Goal: Task Accomplishment & Management: Manage account settings

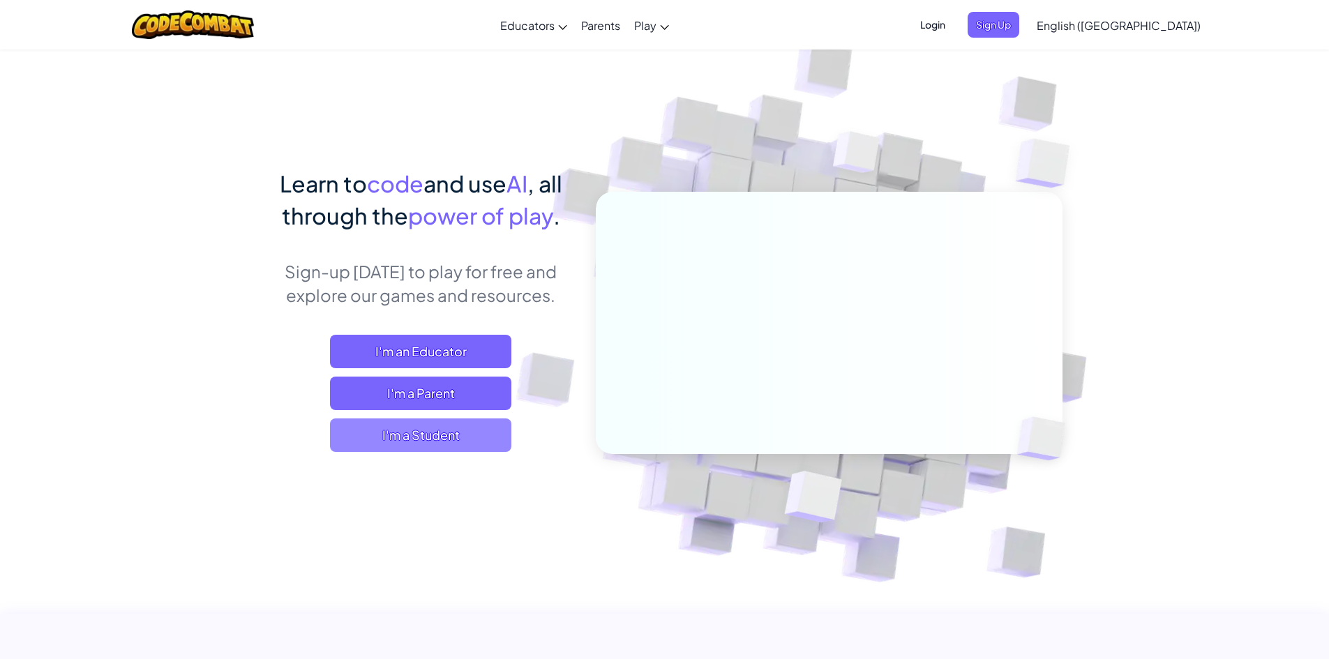
click at [481, 443] on span "I'm a Student" at bounding box center [420, 435] width 181 height 33
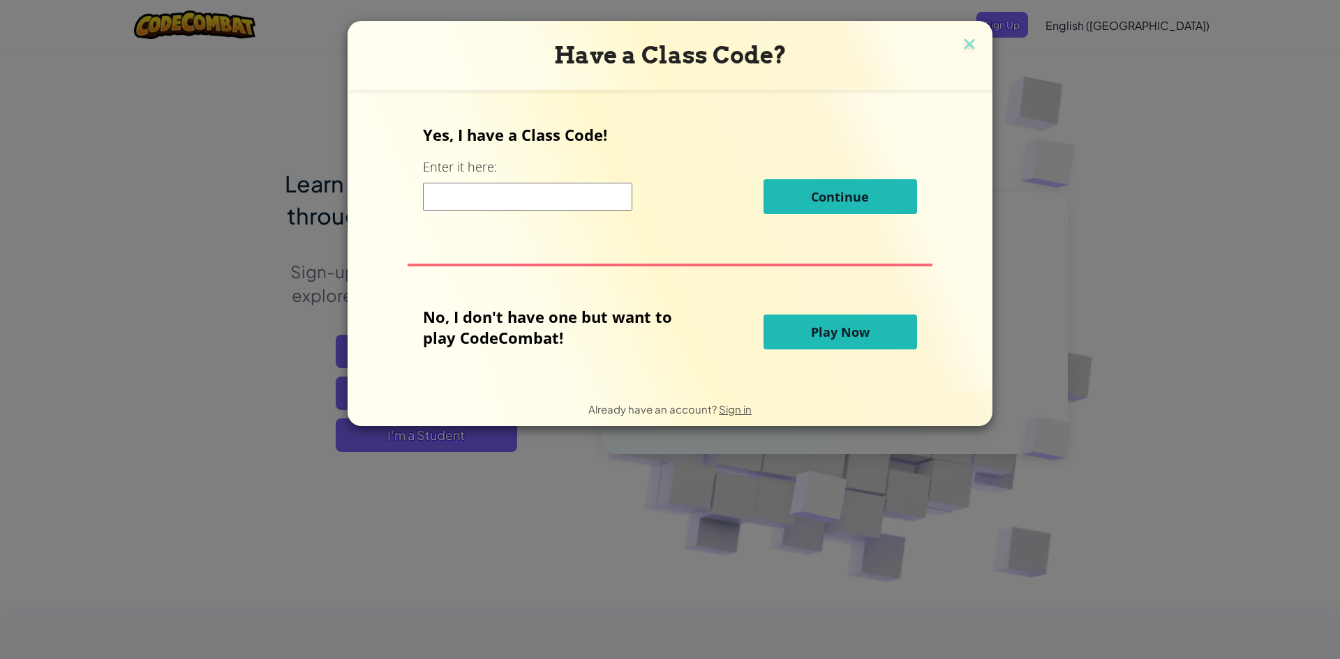
click at [798, 336] on button "Play Now" at bounding box center [840, 332] width 154 height 35
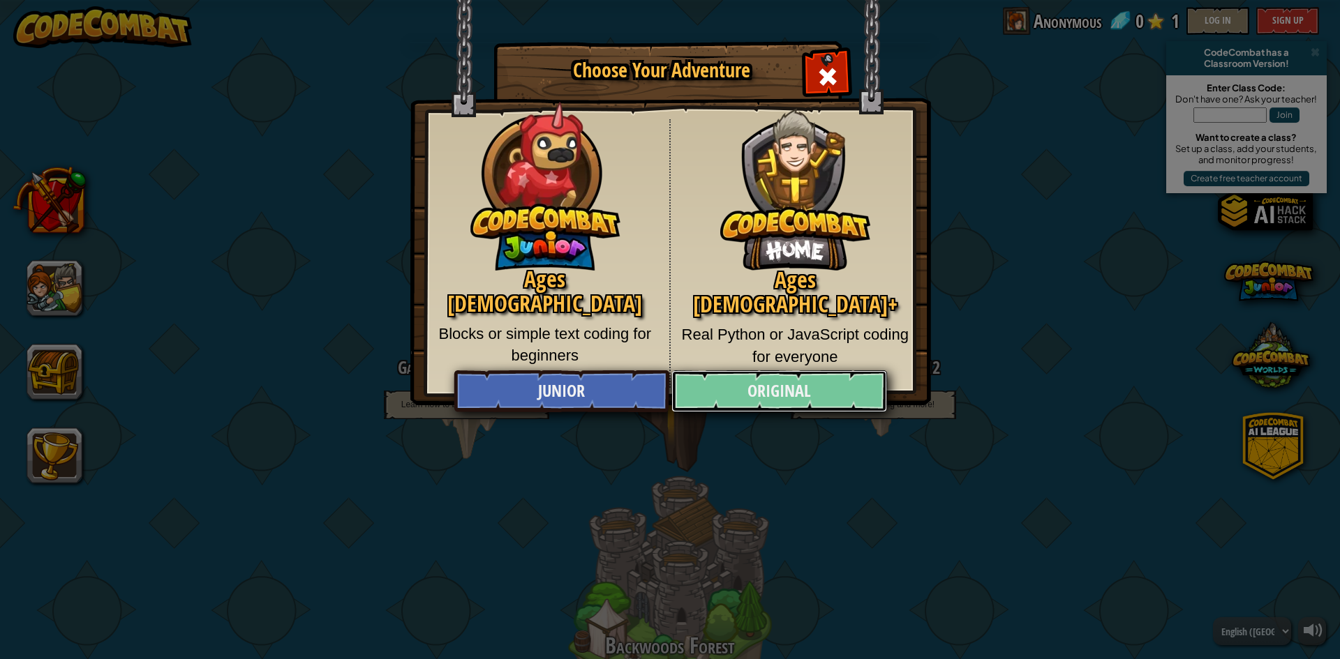
click at [738, 395] on link "Original" at bounding box center [778, 392] width 215 height 42
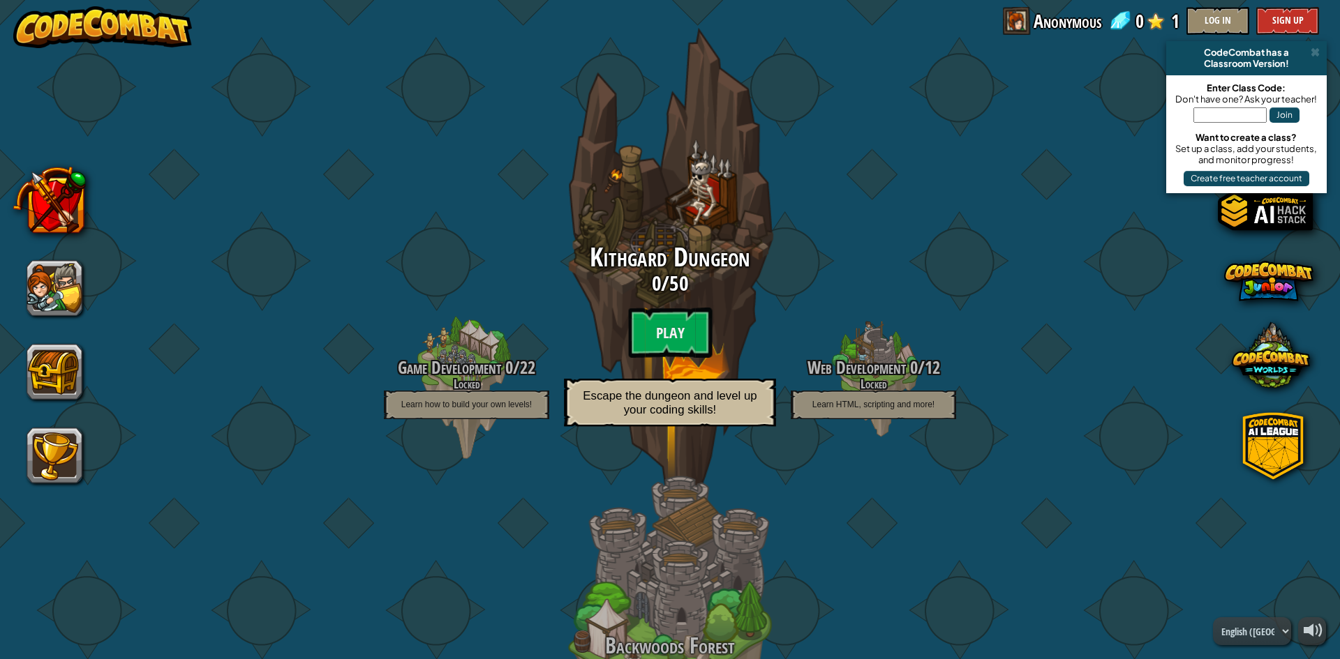
click at [662, 398] on span "Escape the dungeon and level up your coding skills!" at bounding box center [670, 402] width 174 height 27
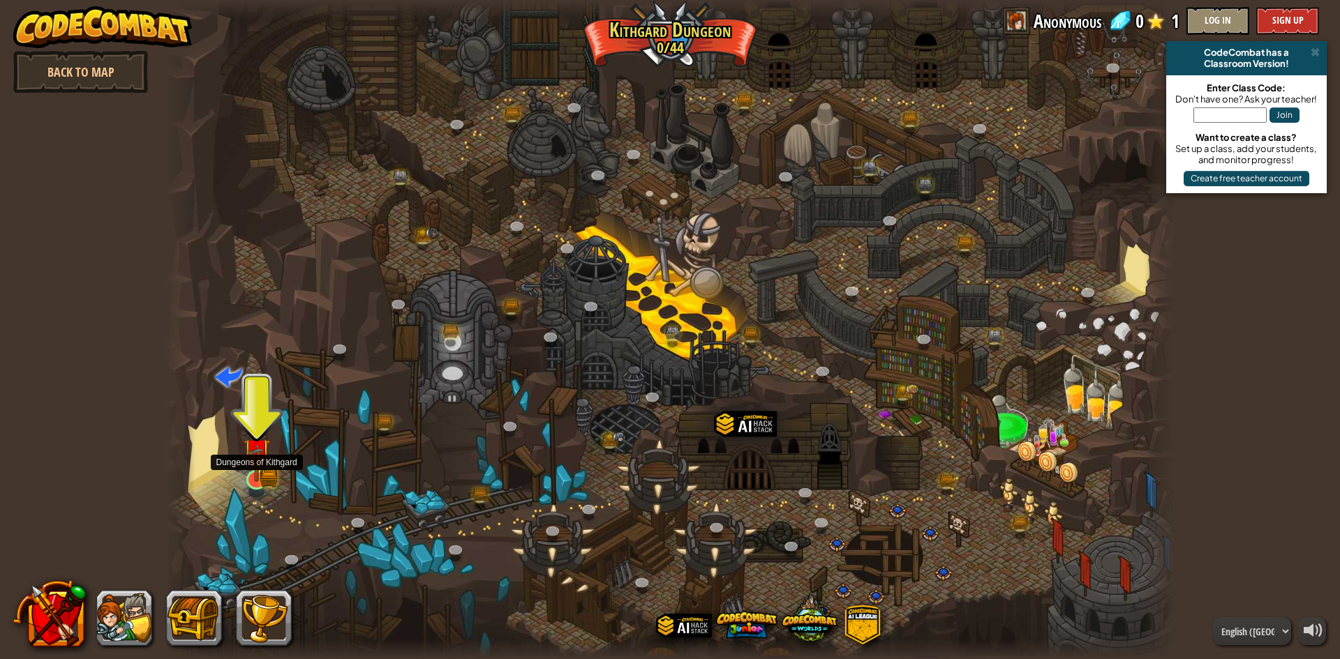
click at [260, 473] on img at bounding box center [256, 452] width 27 height 60
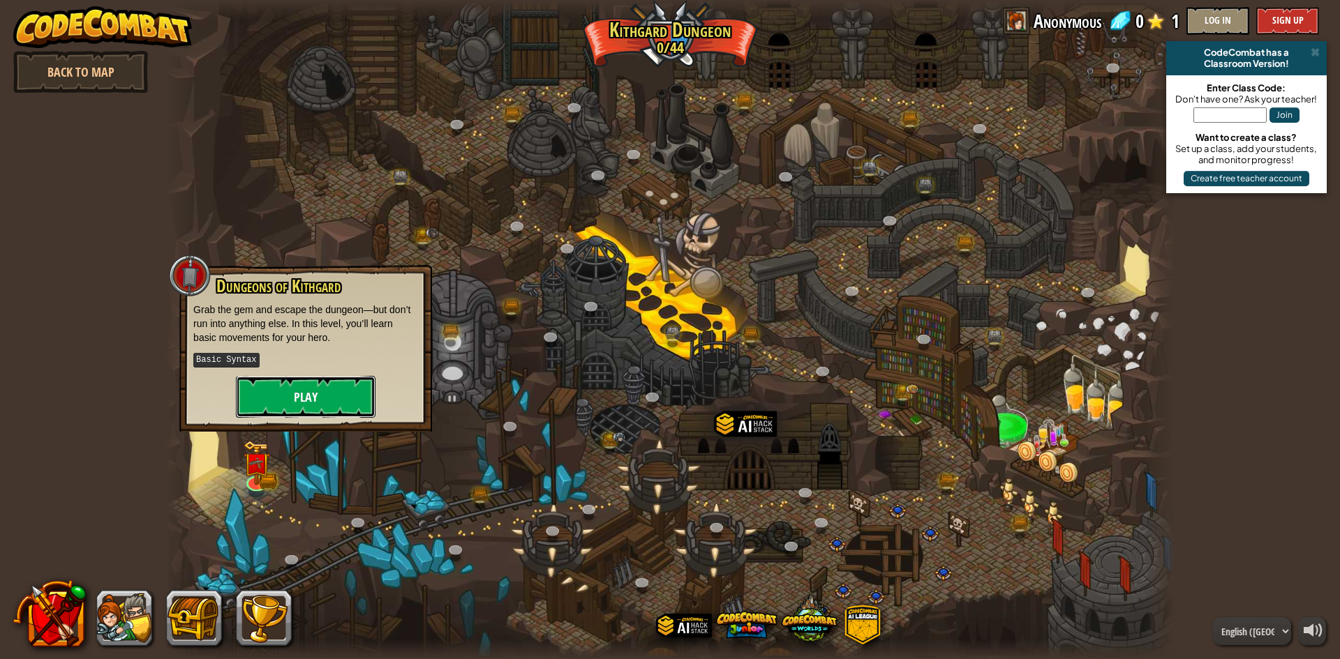
click at [292, 396] on button "Play" at bounding box center [306, 397] width 140 height 42
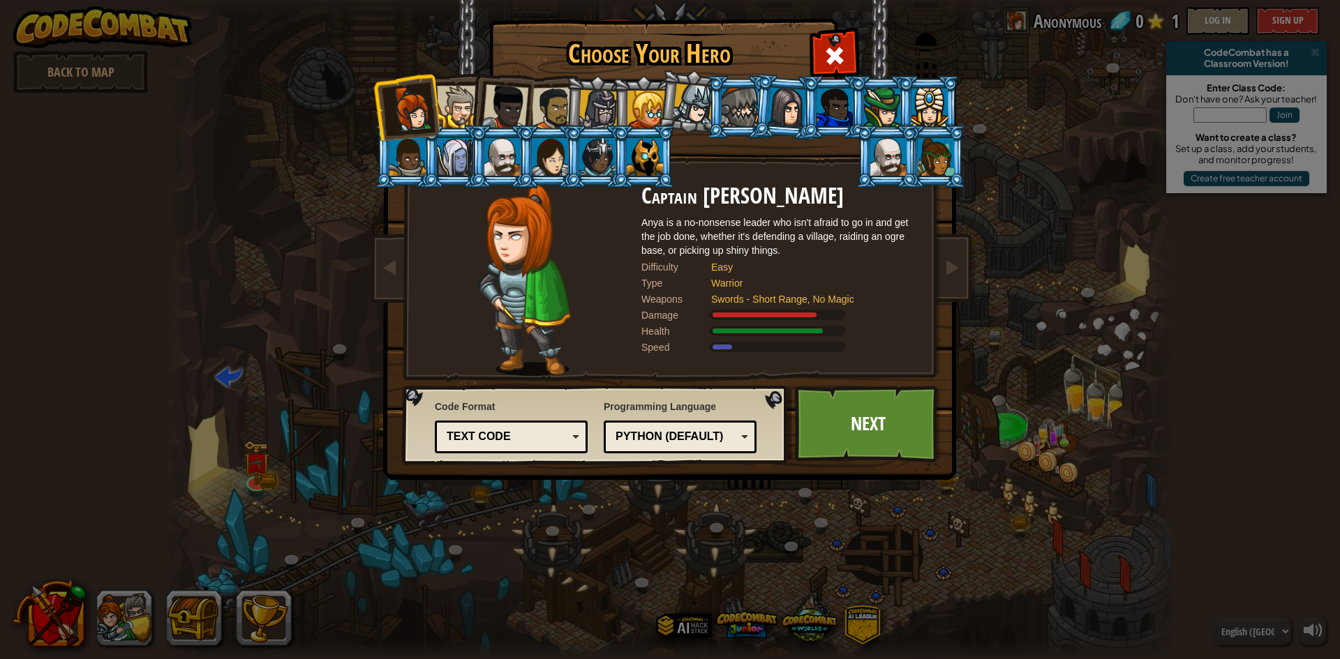
click at [578, 443] on div "Text code Blocks and code Blocks Blocks (Icons) Text code" at bounding box center [511, 437] width 153 height 33
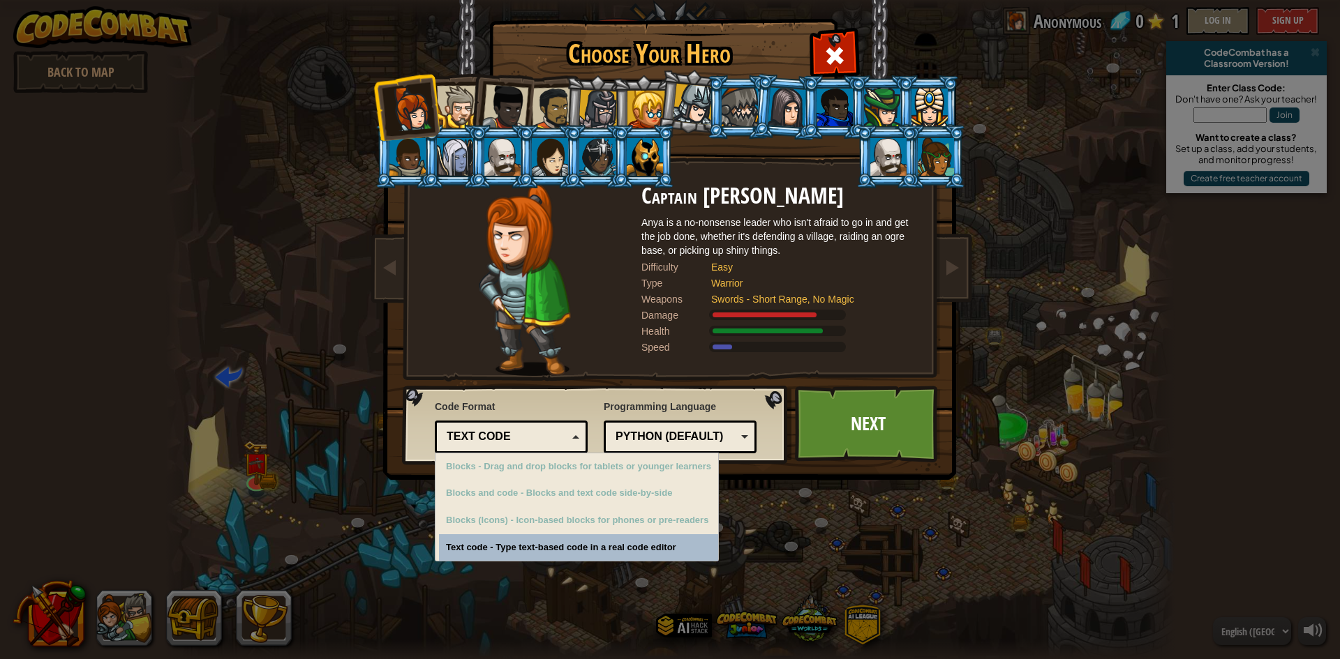
click at [585, 394] on div "Code Format Text code Blocks and code Blocks Blocks (Icons) Text code Blocks - …" at bounding box center [595, 424] width 377 height 71
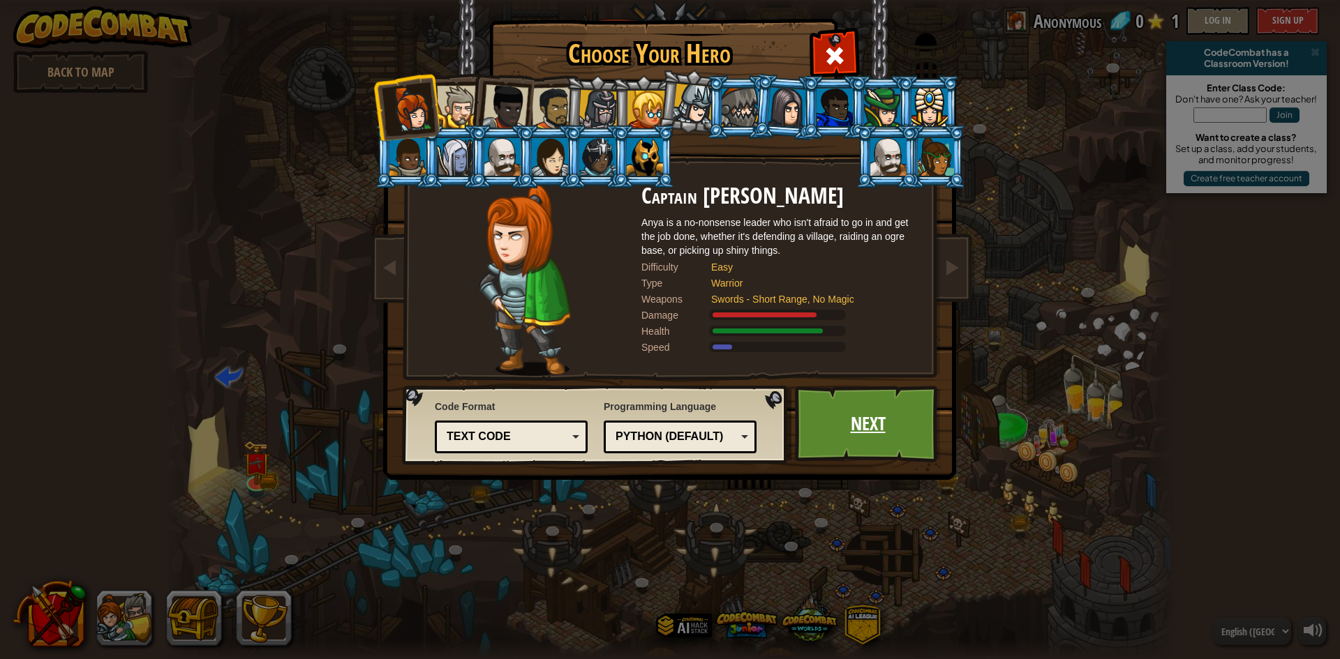
click at [877, 442] on link "Next" at bounding box center [868, 424] width 146 height 77
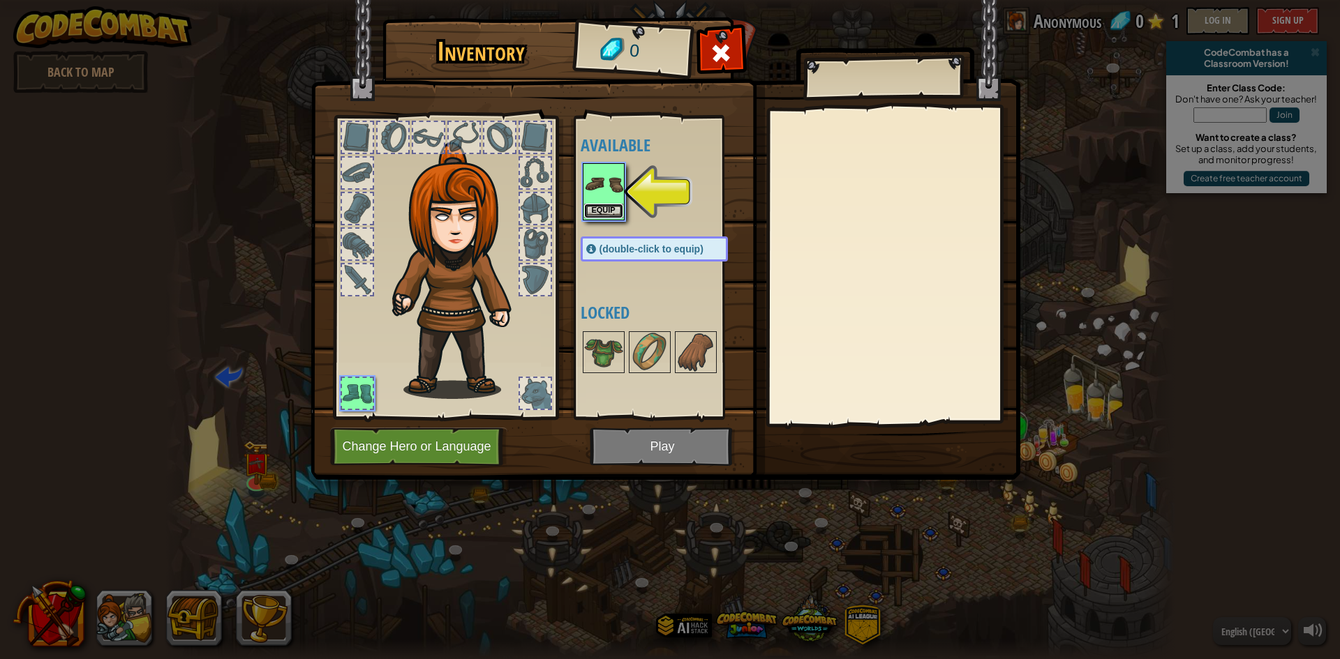
click at [593, 206] on button "Equip" at bounding box center [603, 211] width 39 height 15
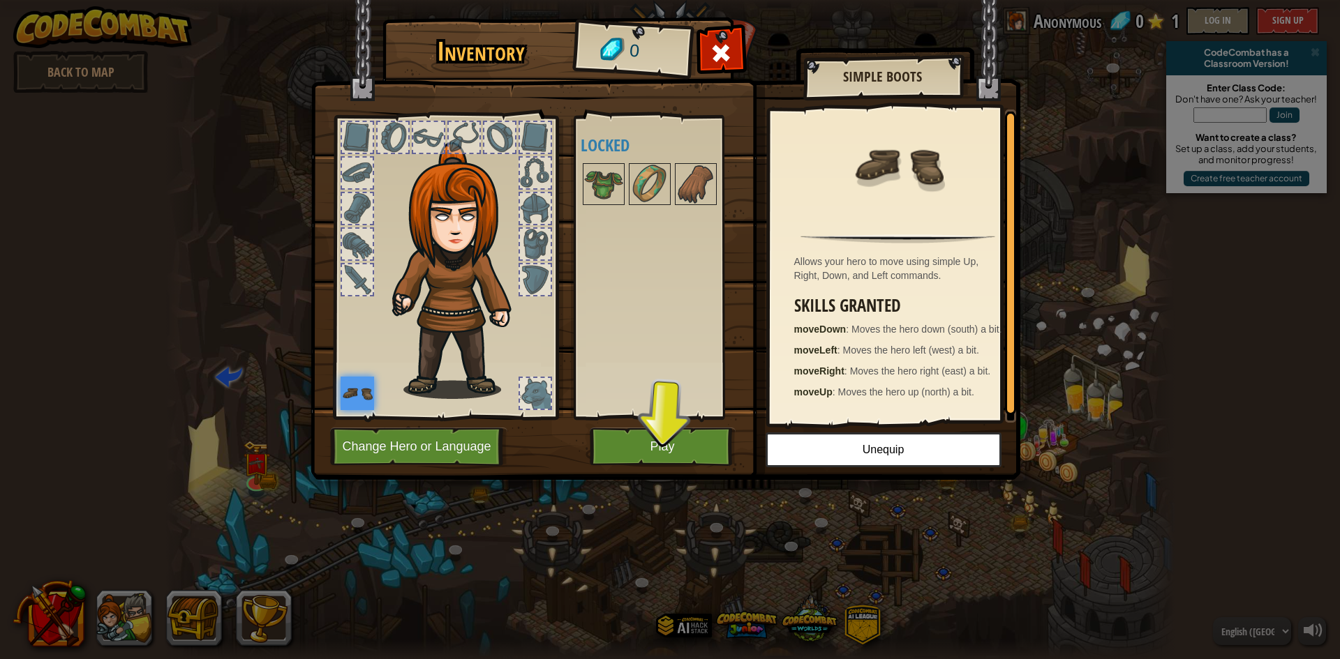
click at [361, 278] on div at bounding box center [357, 279] width 31 height 31
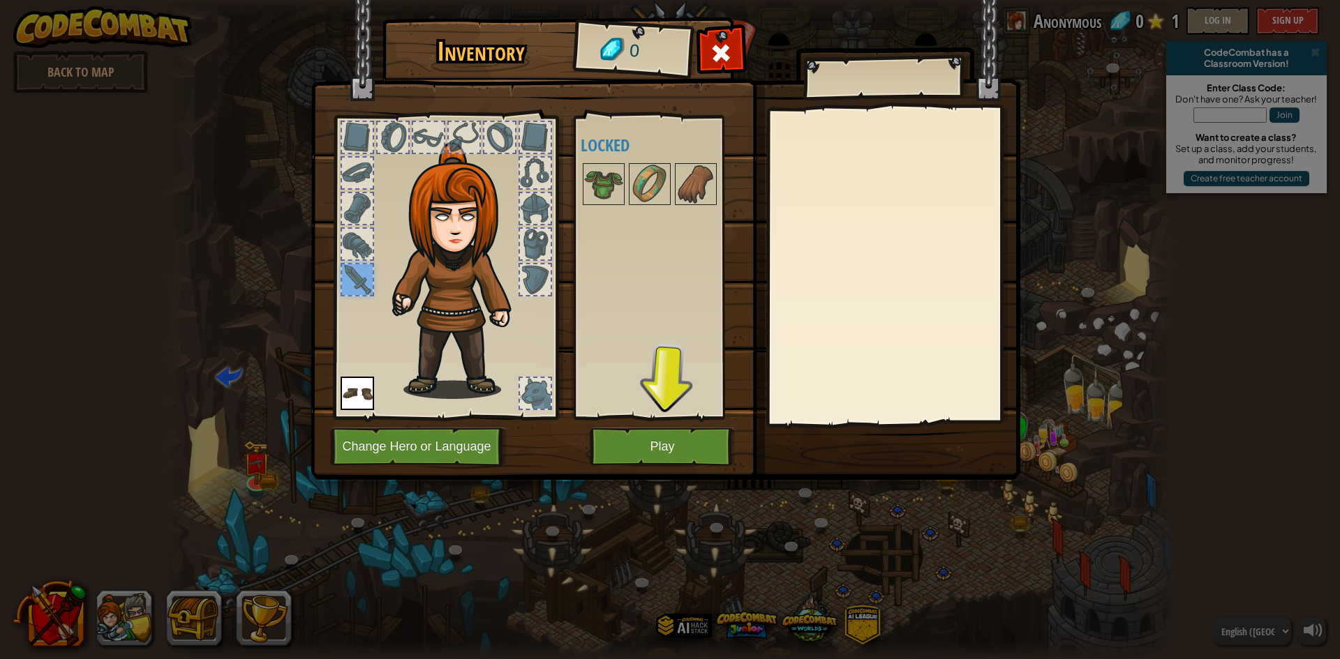
click at [467, 235] on img at bounding box center [461, 270] width 150 height 257
click at [596, 190] on img at bounding box center [603, 184] width 39 height 39
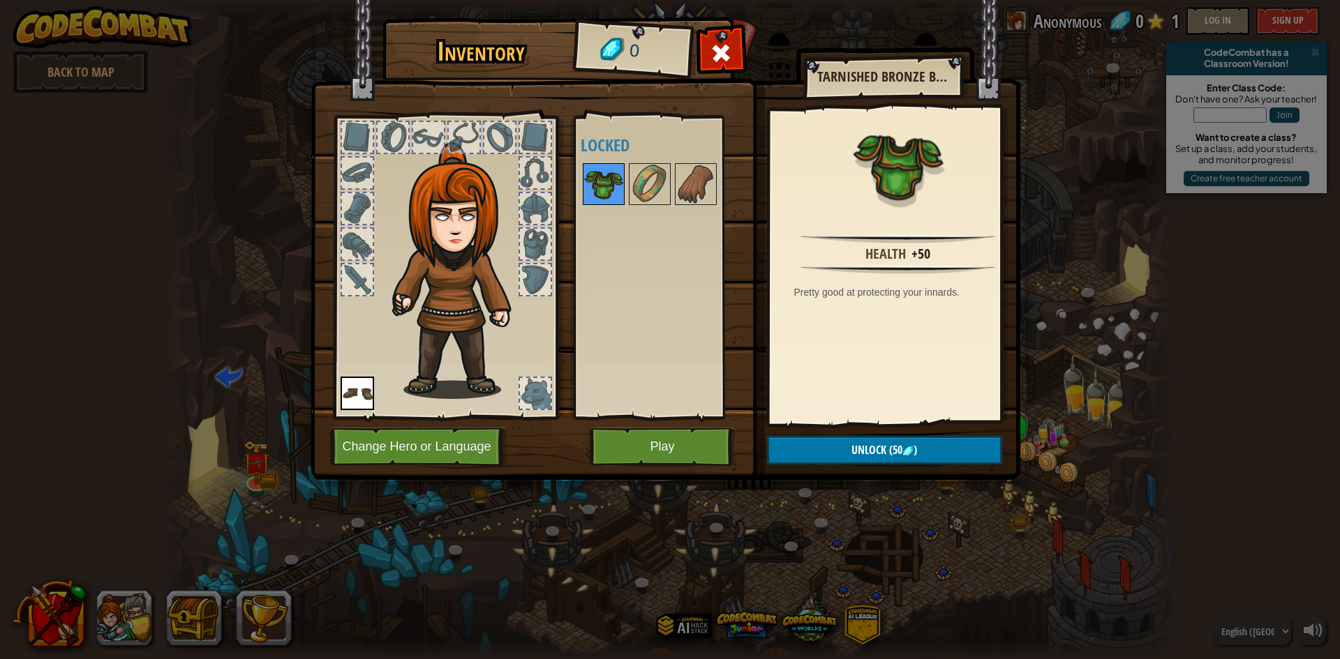
click at [612, 190] on img at bounding box center [603, 184] width 39 height 39
click at [361, 283] on div at bounding box center [357, 279] width 31 height 31
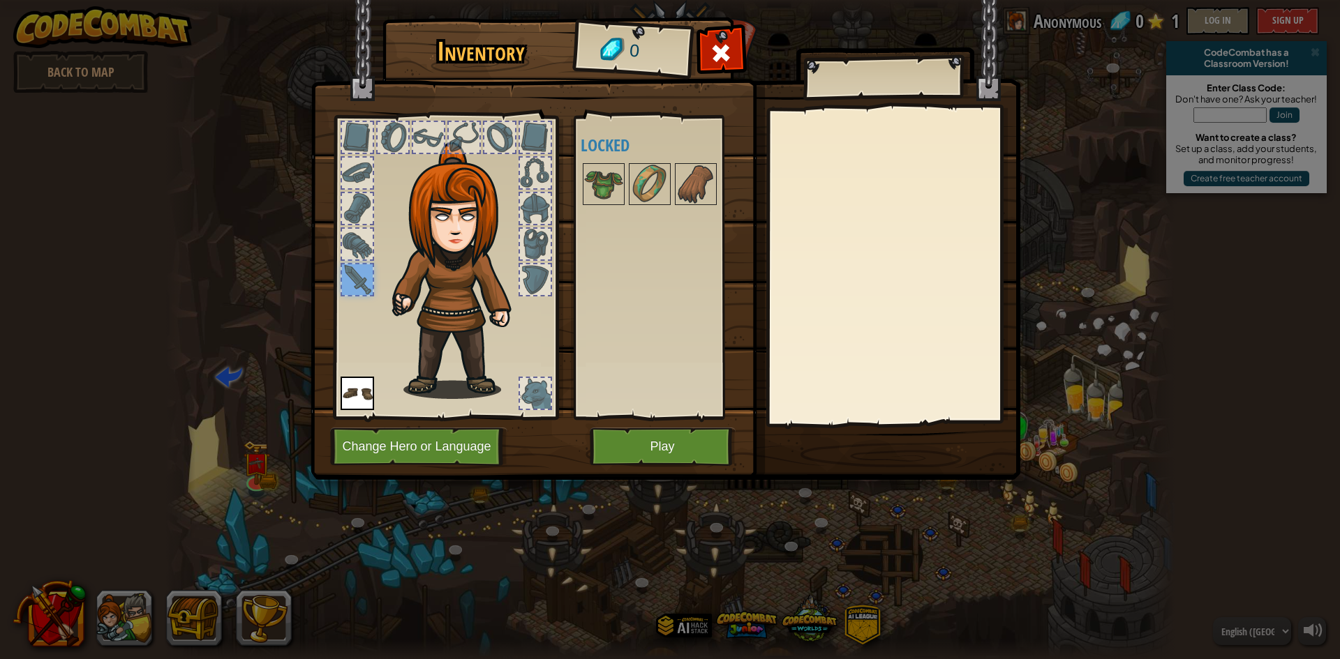
click at [368, 255] on div at bounding box center [357, 244] width 31 height 31
click at [610, 190] on img at bounding box center [603, 184] width 39 height 39
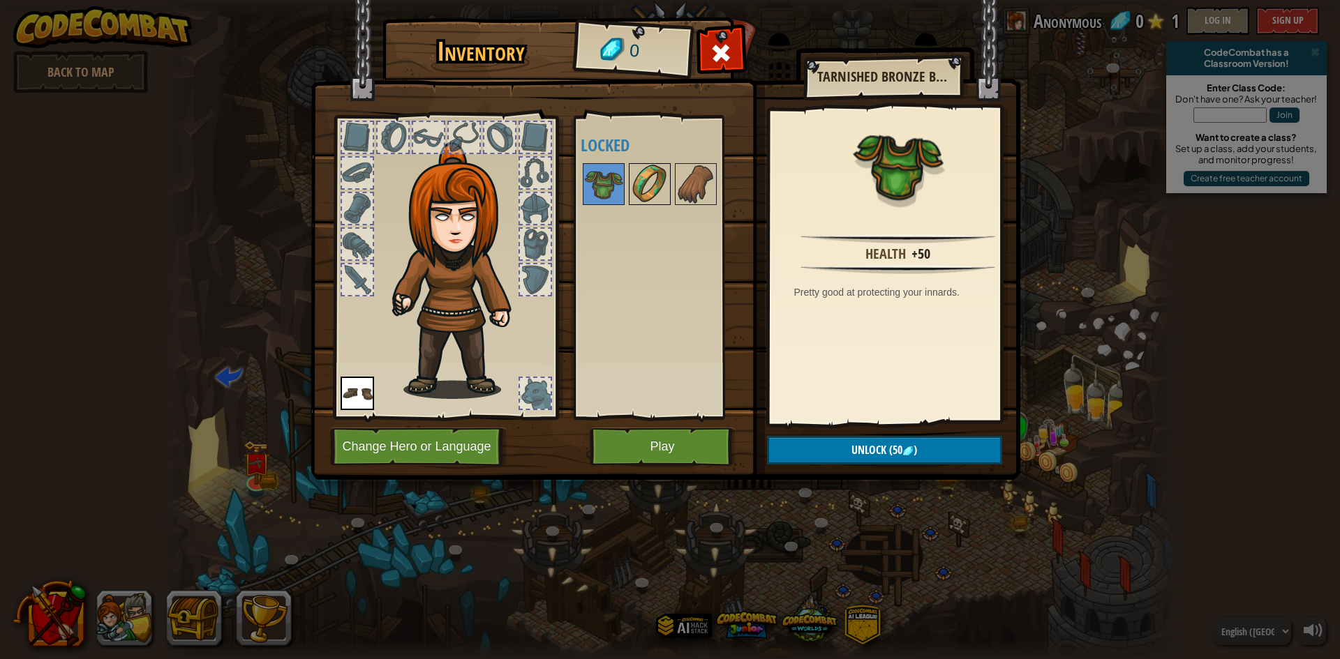
click at [650, 193] on img at bounding box center [649, 184] width 39 height 39
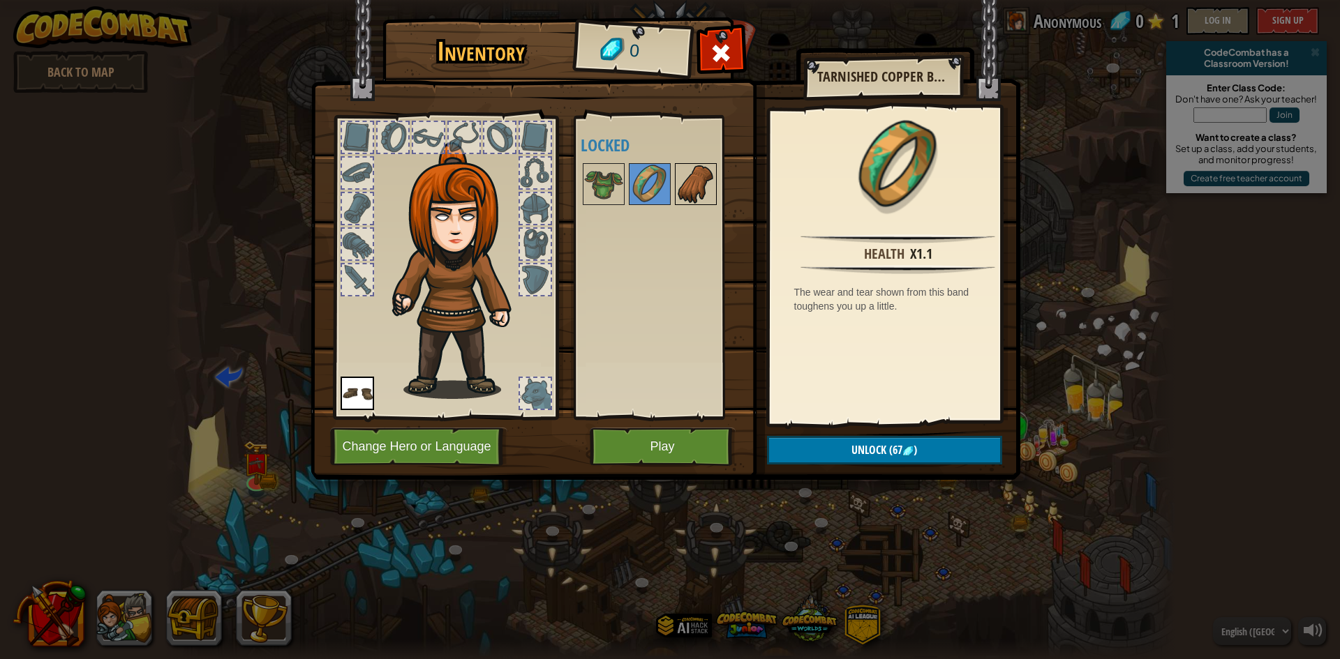
click at [685, 190] on img at bounding box center [695, 184] width 39 height 39
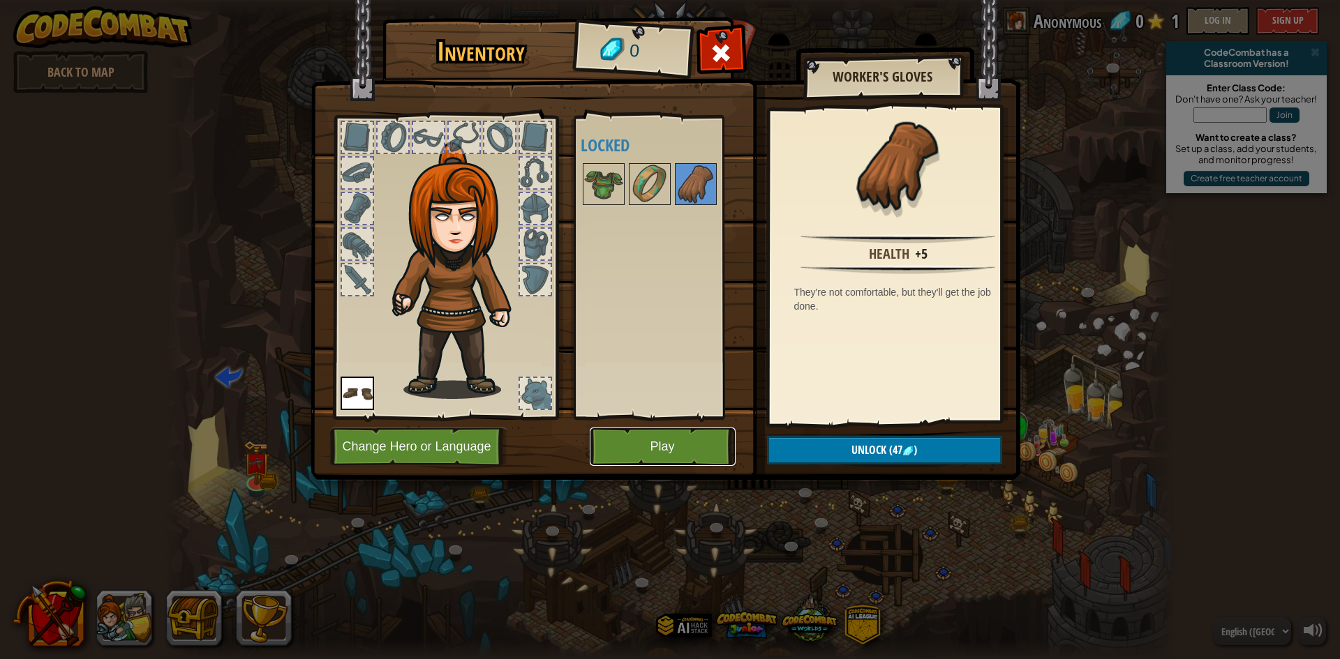
click at [650, 455] on button "Play" at bounding box center [663, 447] width 146 height 38
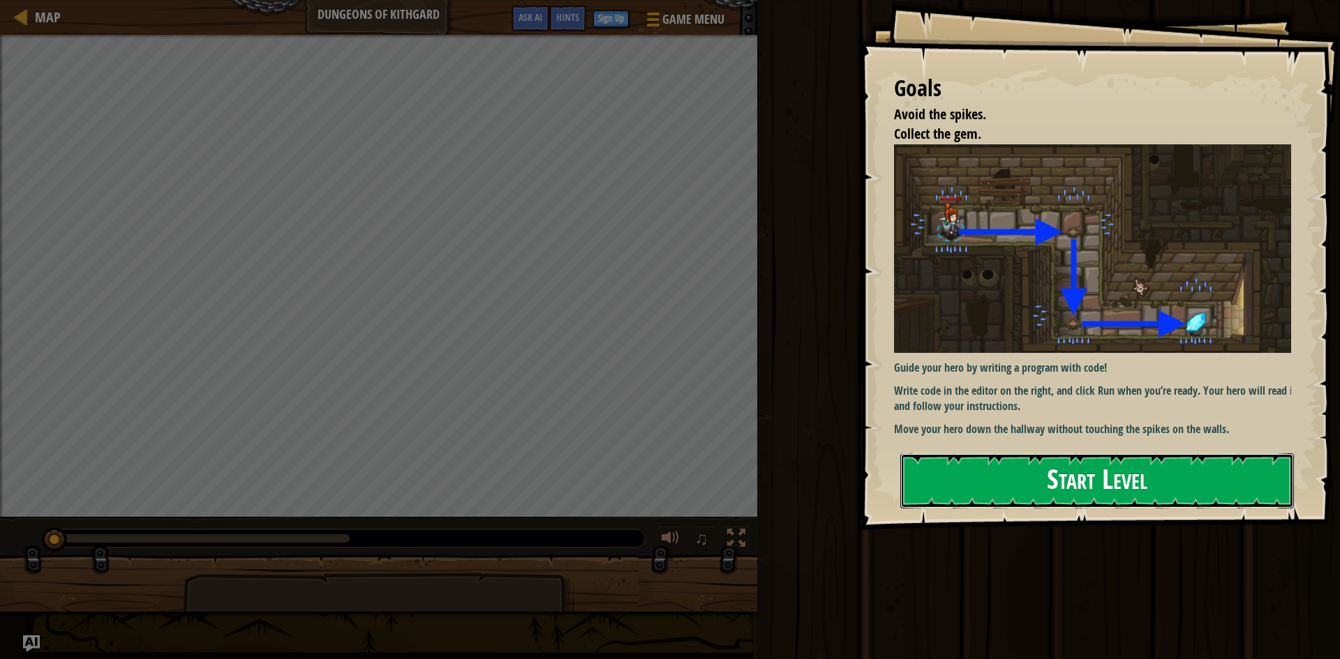
click at [978, 484] on button "Start Level" at bounding box center [1097, 481] width 394 height 55
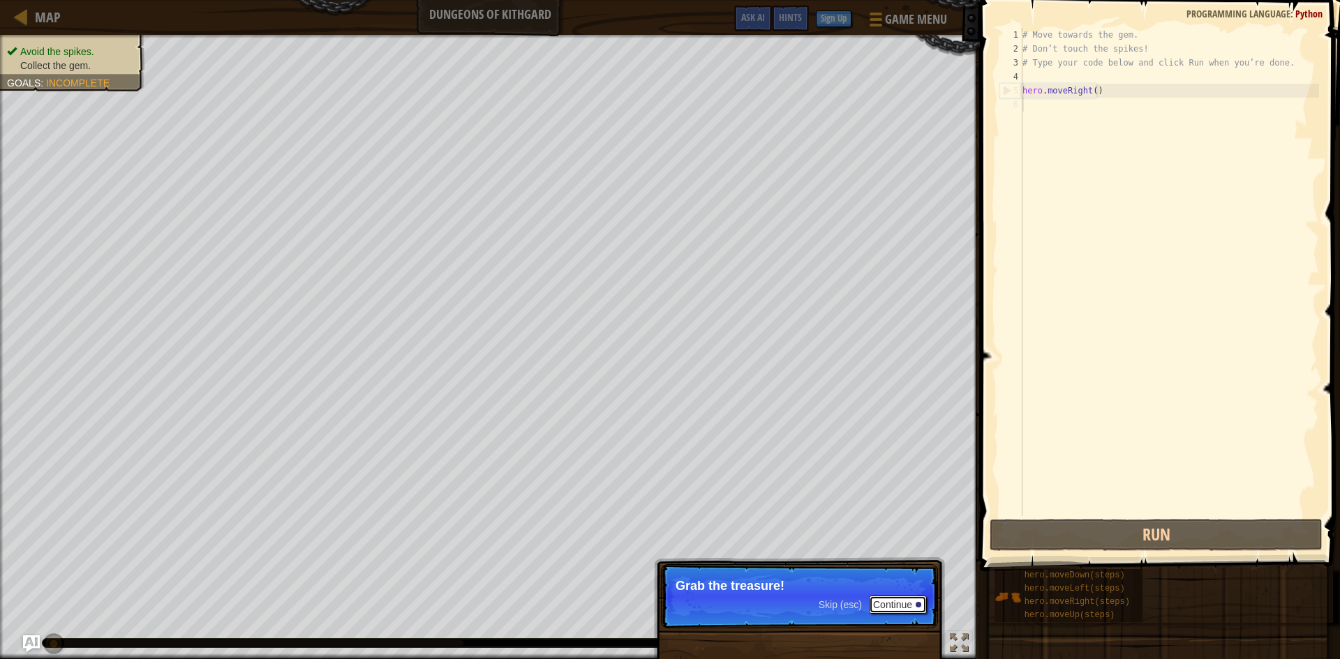
click at [883, 605] on button "Continue" at bounding box center [898, 605] width 58 height 18
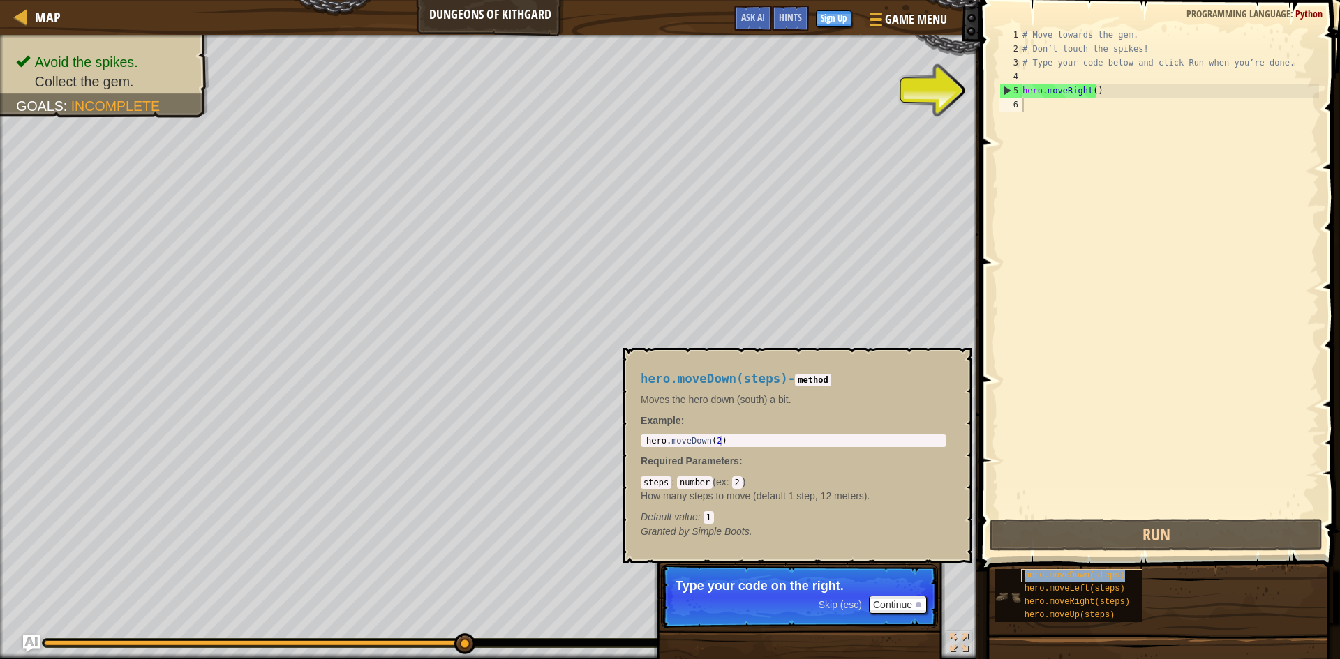
click at [1070, 579] on span "hero.moveDown(steps)" at bounding box center [1074, 576] width 100 height 10
click at [1070, 578] on span "hero.moveDown(steps)" at bounding box center [1074, 576] width 100 height 10
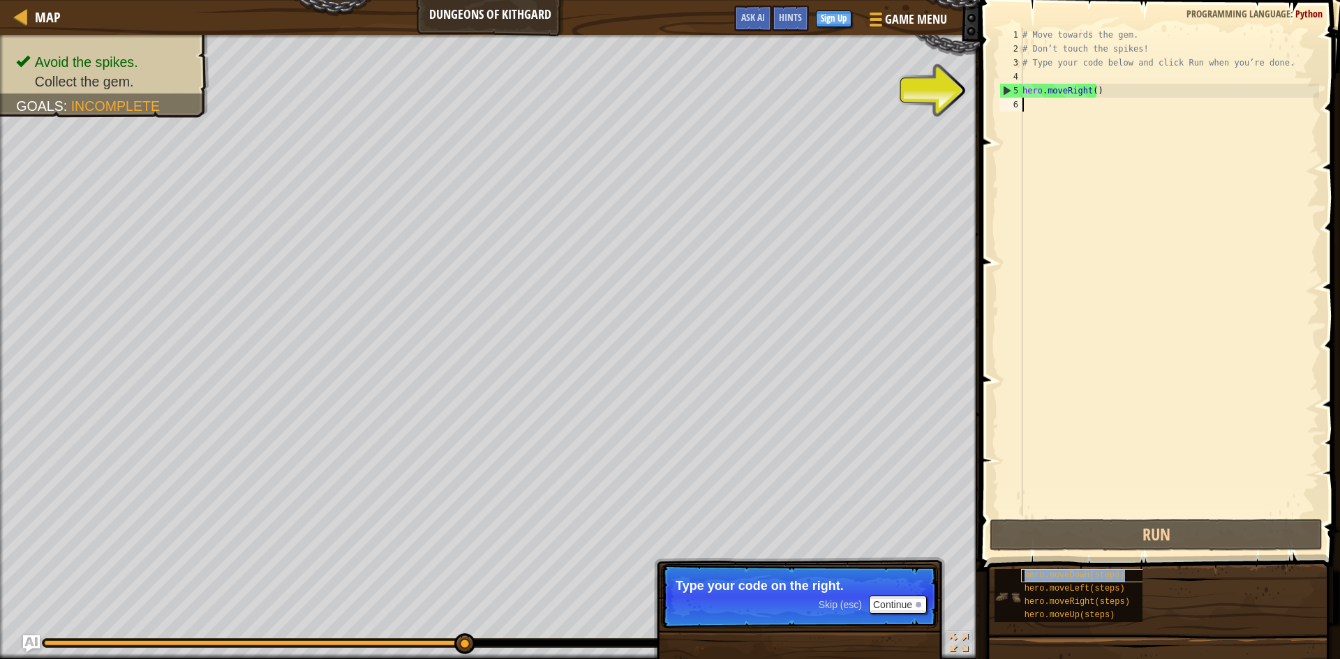
click at [1070, 578] on span "hero.moveDown(steps)" at bounding box center [1074, 576] width 100 height 10
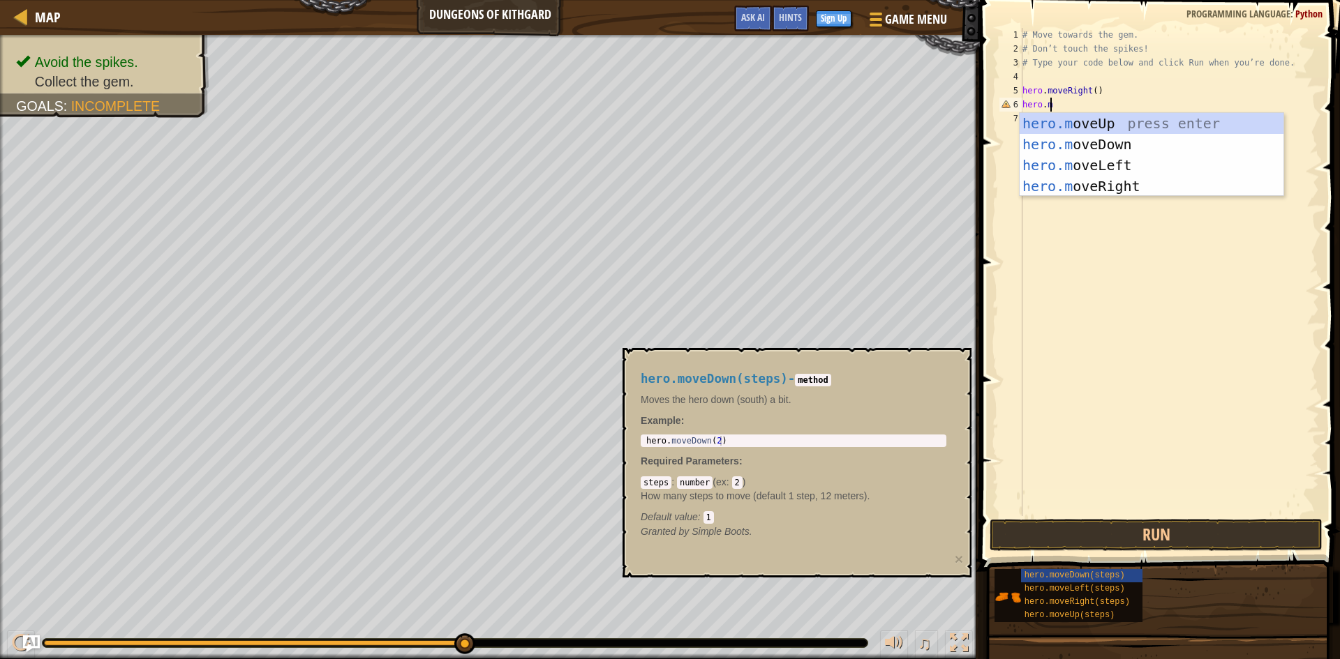
type textarea "[DOMAIN_NAME]"
click at [1047, 148] on div "hero.m o v eUp press enter hero.m o v eDown press enter hero.m o v eLeft press …" at bounding box center [1151, 176] width 264 height 126
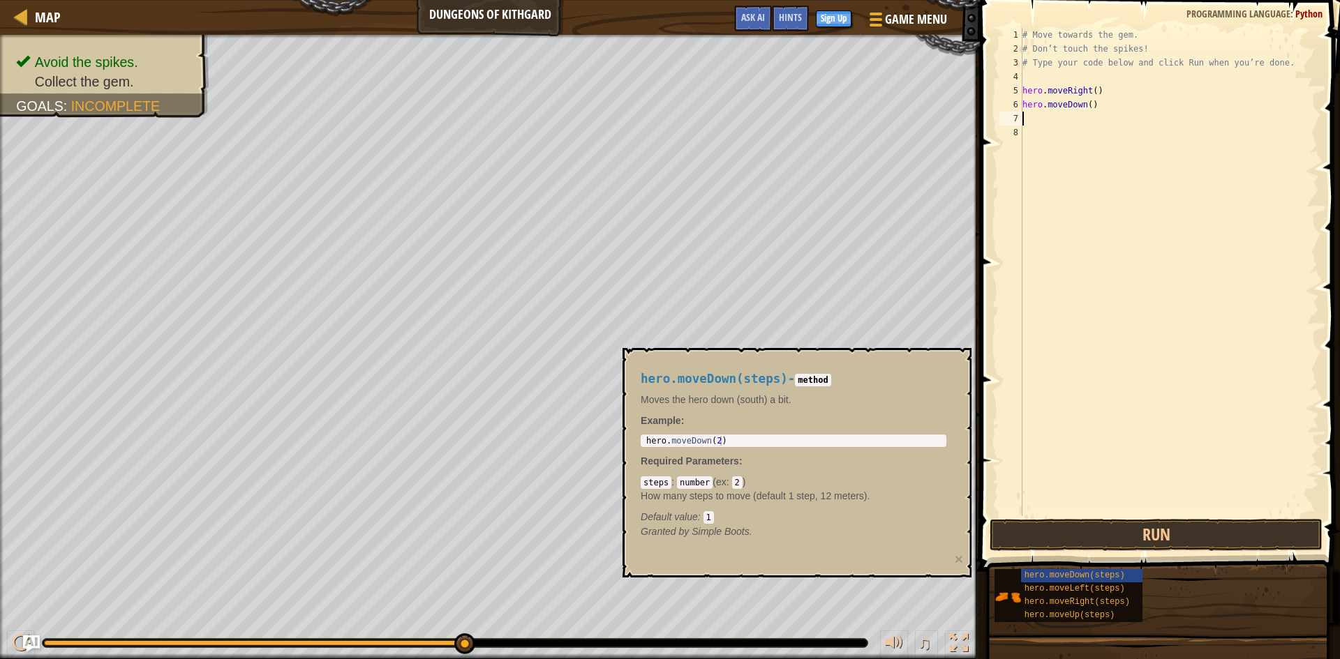
click at [1084, 106] on div "# Move towards the gem. # Don’t touch the spikes! # Type your code below and cl…" at bounding box center [1168, 286] width 299 height 516
click at [1086, 107] on div "# Move towards the gem. # Don’t touch the spikes! # Type your code below and cl…" at bounding box center [1168, 286] width 299 height 516
type textarea "hero.moveDown(2)"
click at [1186, 528] on button "Run" at bounding box center [1155, 535] width 333 height 32
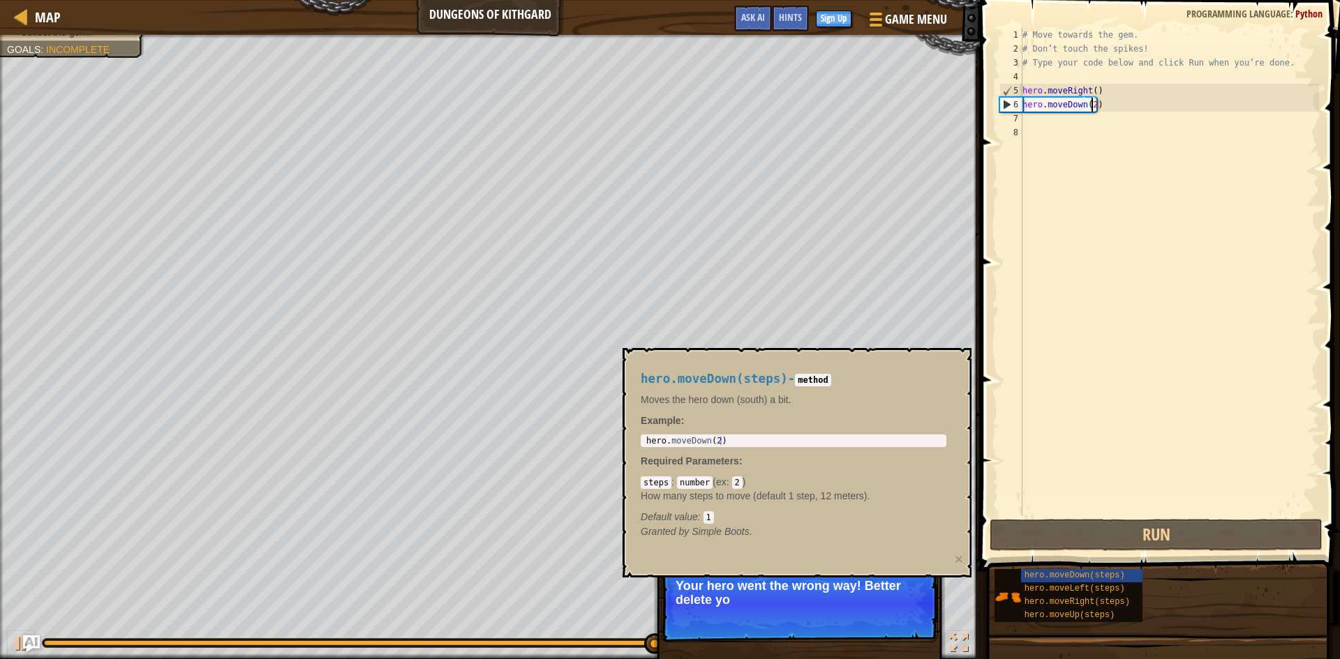
click at [1150, 465] on div "# Move towards the gem. # Don’t touch the spikes! # Type your code below and cl…" at bounding box center [1168, 286] width 299 height 516
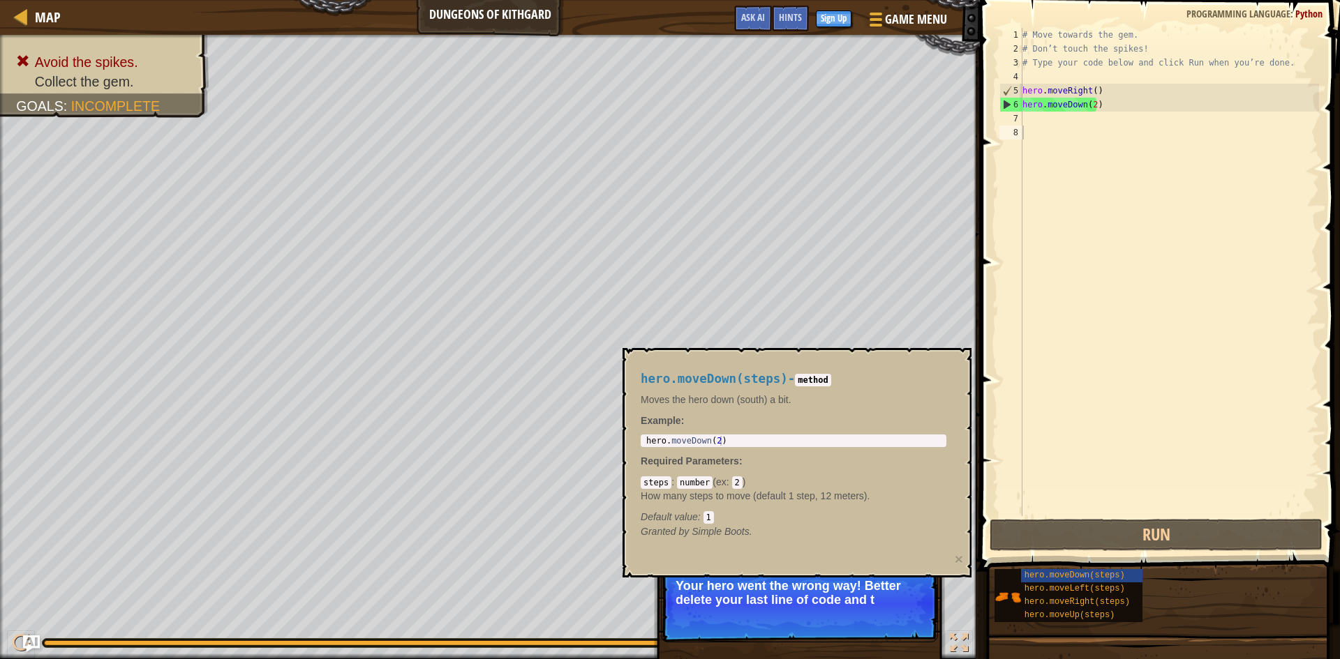
click at [875, 605] on p "Your hero went the wrong way! Better delete your last line of code and t" at bounding box center [799, 593] width 248 height 28
click at [1085, 373] on div "# Move towards the gem. # Don’t touch the spikes! # Type your code below and cl…" at bounding box center [1168, 286] width 299 height 516
click at [1077, 92] on div "# Move towards the gem. # Don’t touch the spikes! # Type your code below and cl…" at bounding box center [1168, 286] width 299 height 516
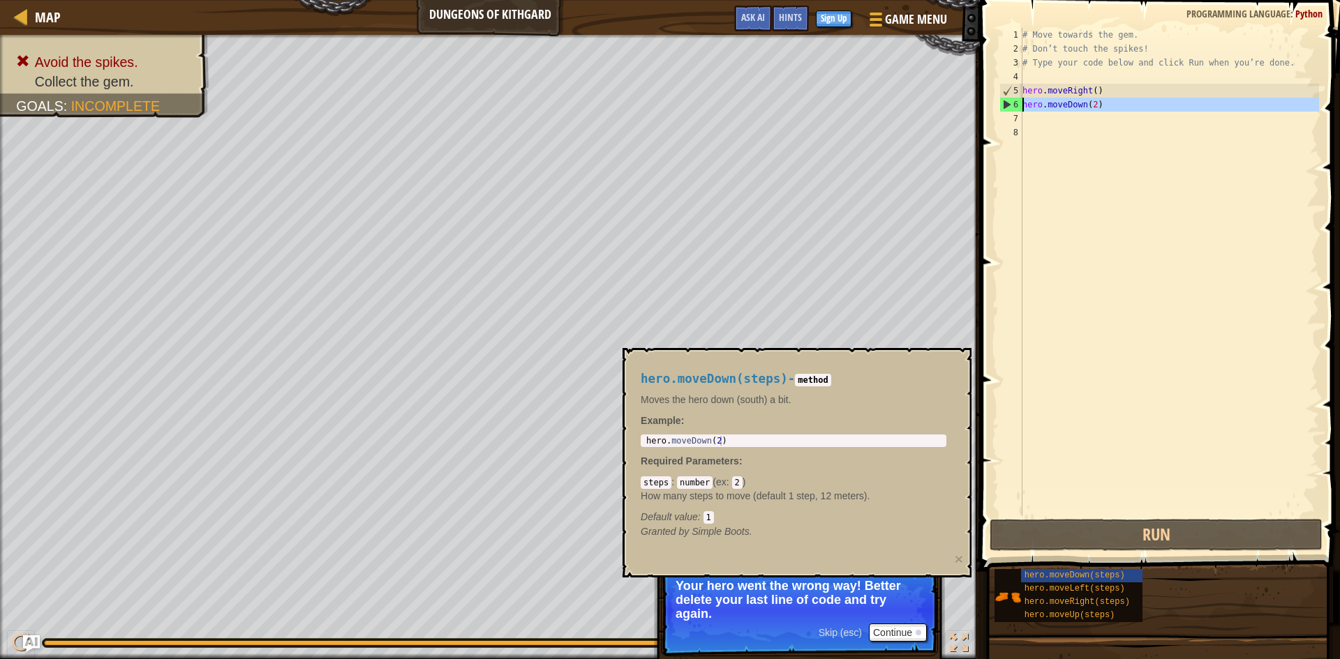
click at [1008, 100] on div "6" at bounding box center [1011, 105] width 22 height 14
click at [1087, 104] on div "# Move towards the gem. # Don’t touch the spikes! # Type your code below and cl…" at bounding box center [1168, 286] width 299 height 516
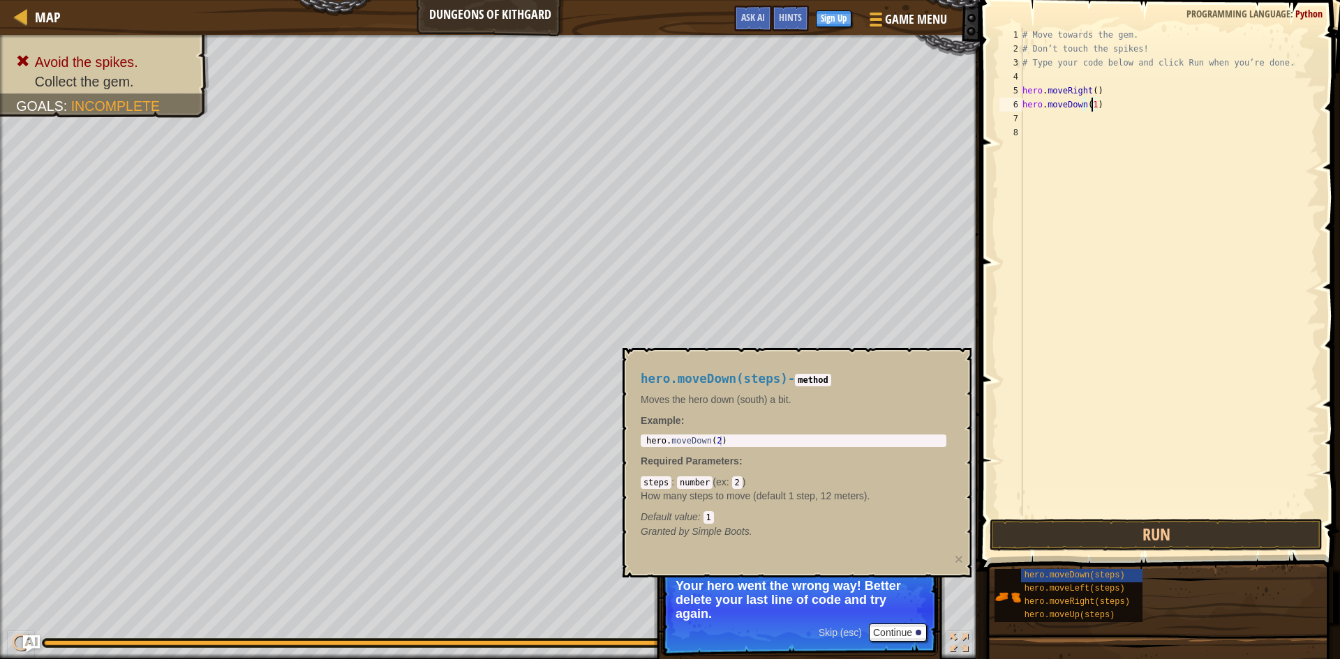
click at [1090, 89] on div "# Move towards the gem. # Don’t touch the spikes! # Type your code below and cl…" at bounding box center [1168, 286] width 299 height 516
click at [1143, 538] on button "Run" at bounding box center [1155, 535] width 333 height 32
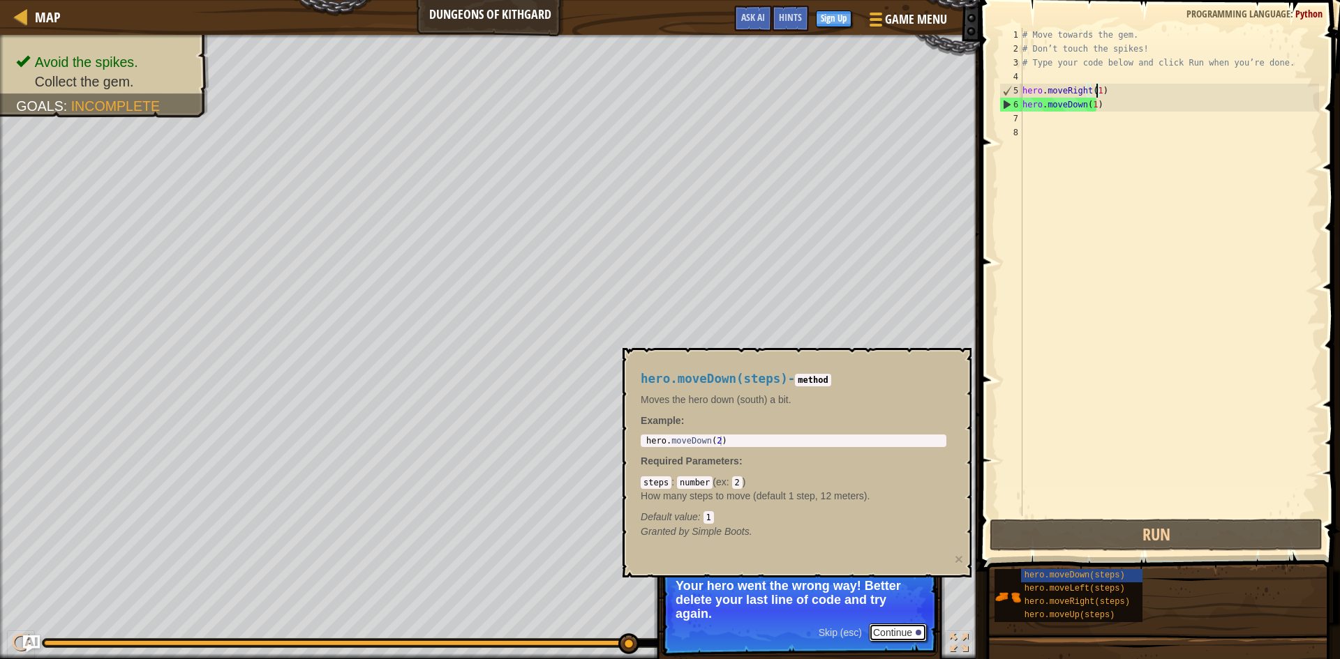
click at [898, 638] on button "Continue" at bounding box center [898, 633] width 58 height 18
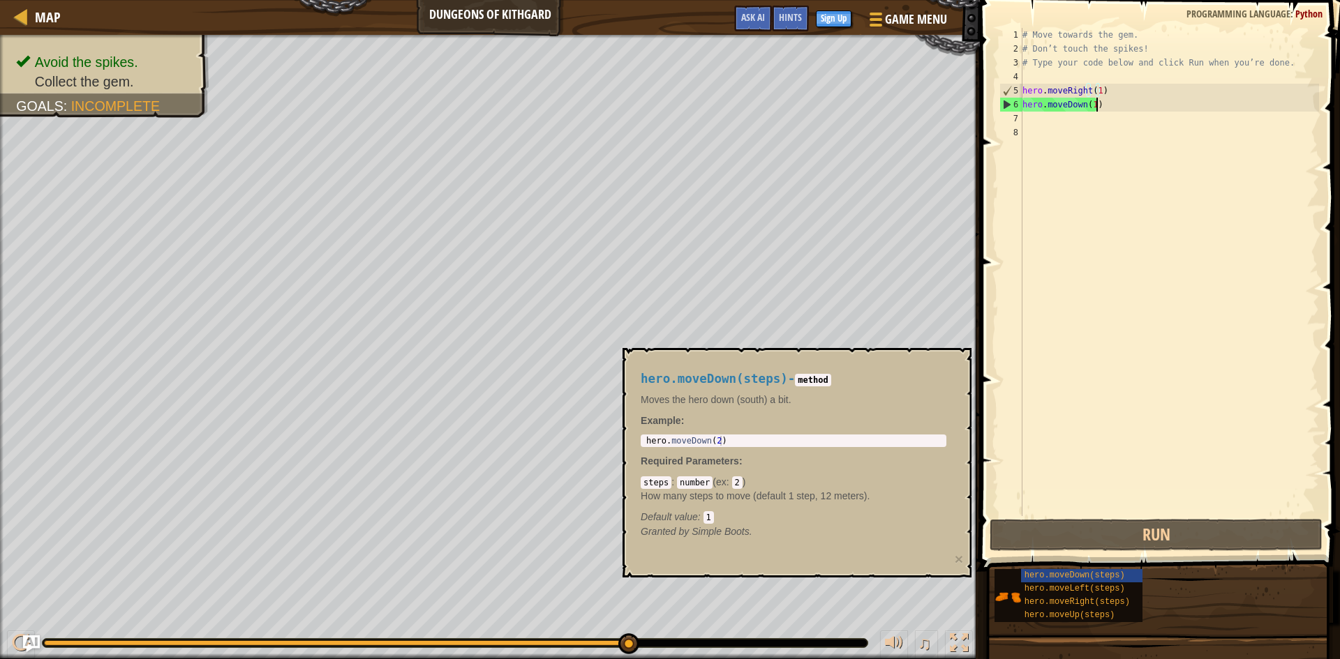
click at [1120, 110] on div "# Move towards the gem. # Don’t touch the spikes! # Type your code below and cl…" at bounding box center [1168, 286] width 299 height 516
type textarea "hero.moveDown(1)"
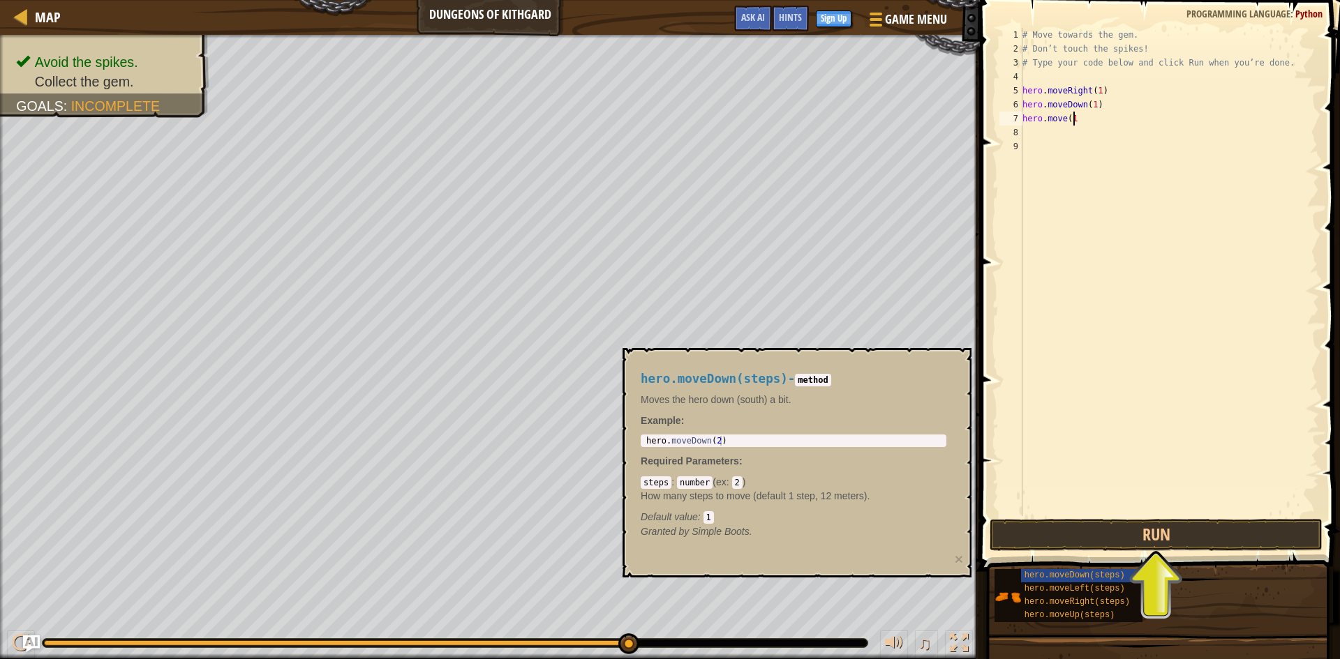
scroll to position [6, 4]
click at [1071, 528] on button "Run" at bounding box center [1155, 535] width 333 height 32
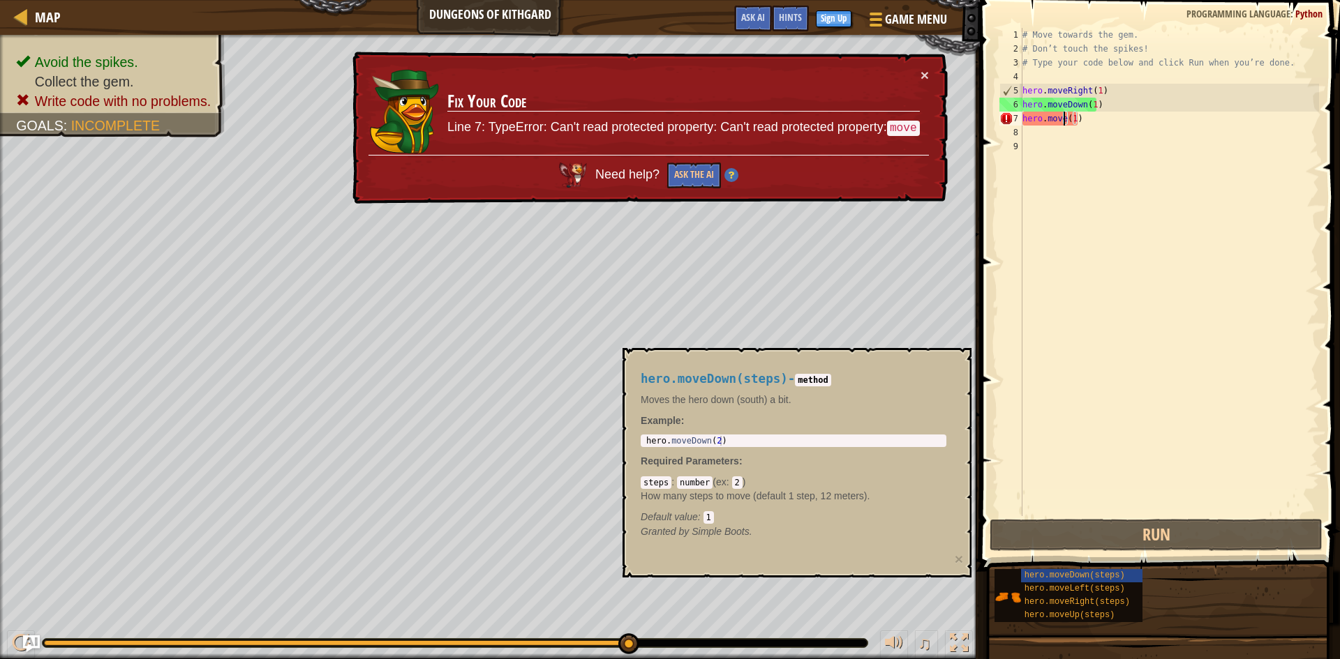
click at [1063, 119] on div "# Move towards the gem. # Don’t touch the spikes! # Type your code below and cl…" at bounding box center [1168, 286] width 299 height 516
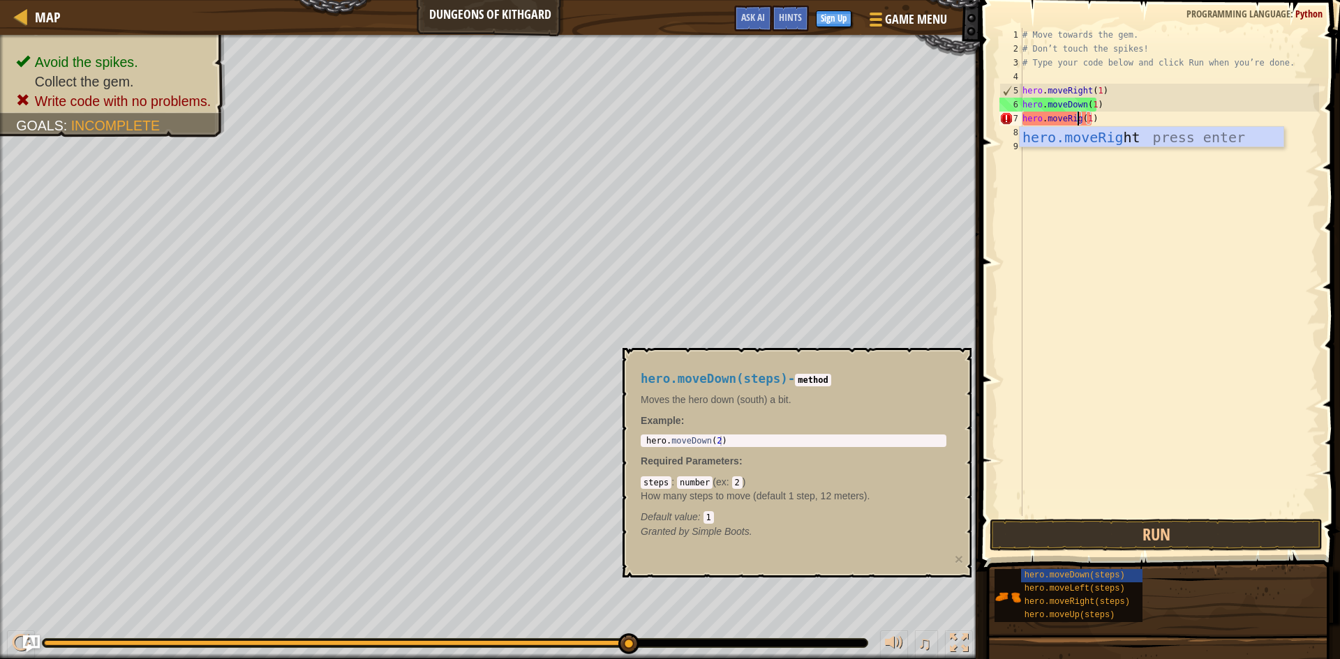
scroll to position [6, 6]
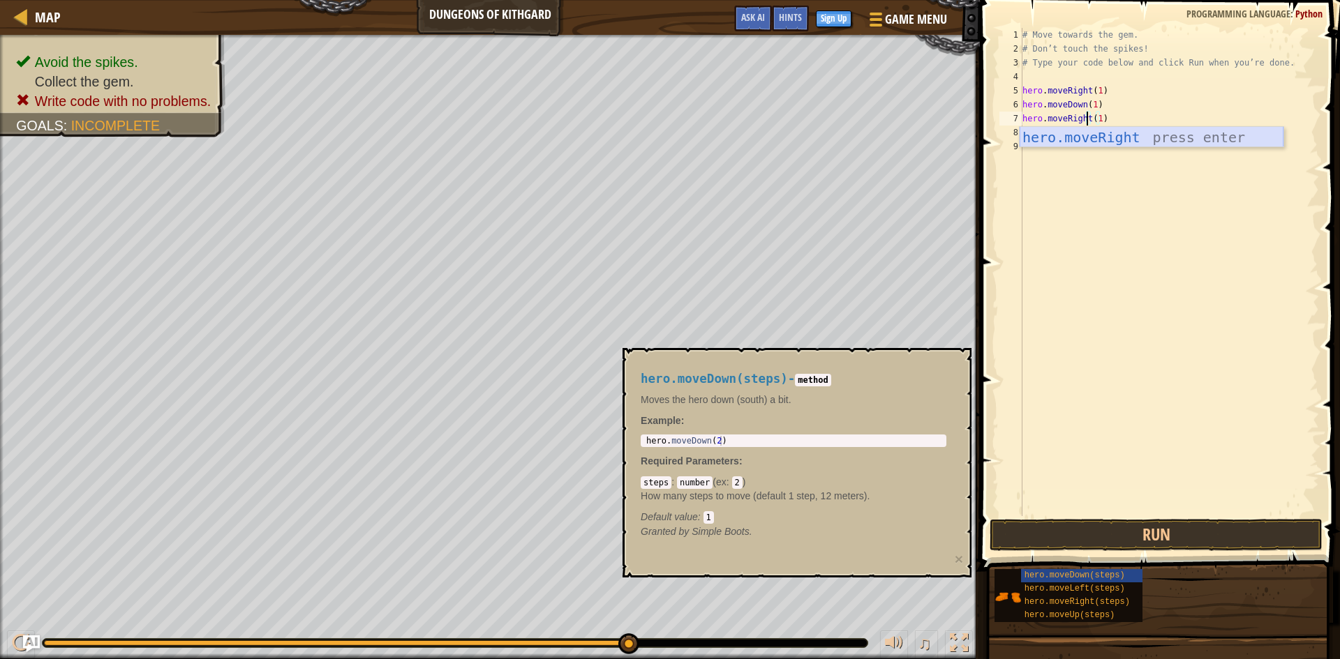
click at [1096, 143] on div "hero.moveRight press enter" at bounding box center [1151, 158] width 264 height 63
type textarea "hero.moveRight(1)"
click at [1229, 526] on button "Run" at bounding box center [1155, 535] width 333 height 32
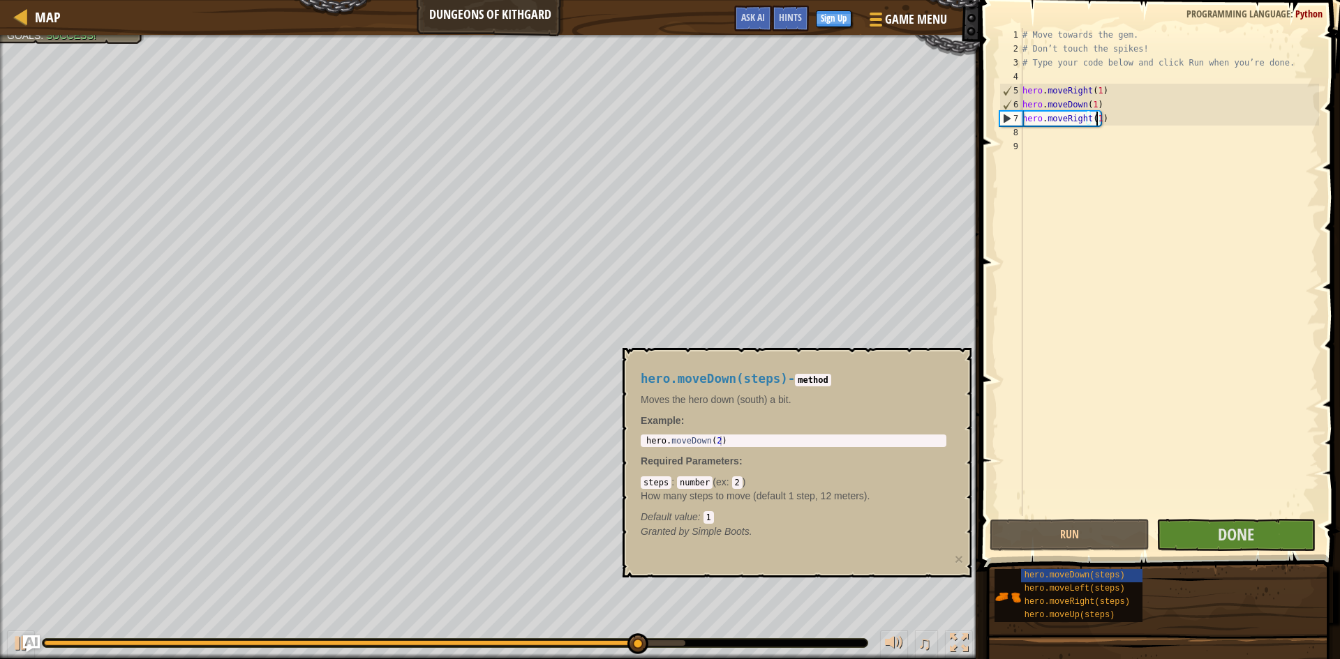
click at [957, 471] on div "hero.moveDown(steps) - method Moves the hero down (south) a bit. Example : 1 he…" at bounding box center [796, 463] width 349 height 230
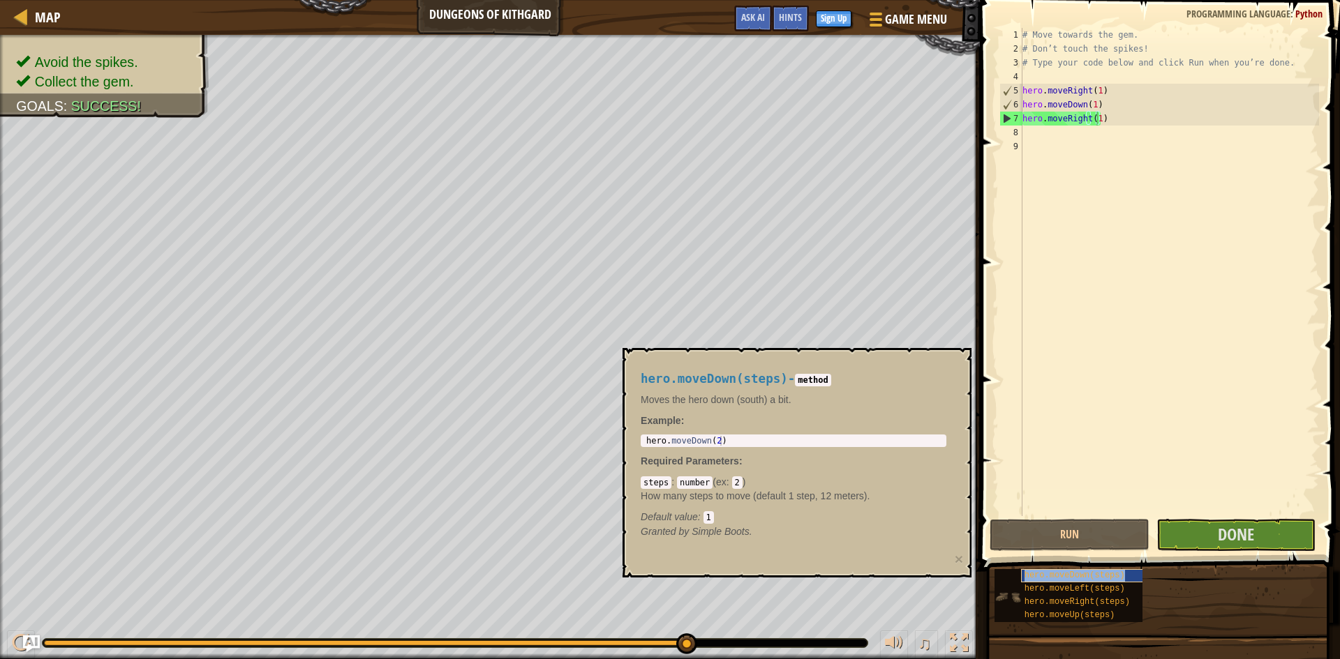
click at [1059, 578] on span "hero.moveDown(steps)" at bounding box center [1074, 576] width 100 height 10
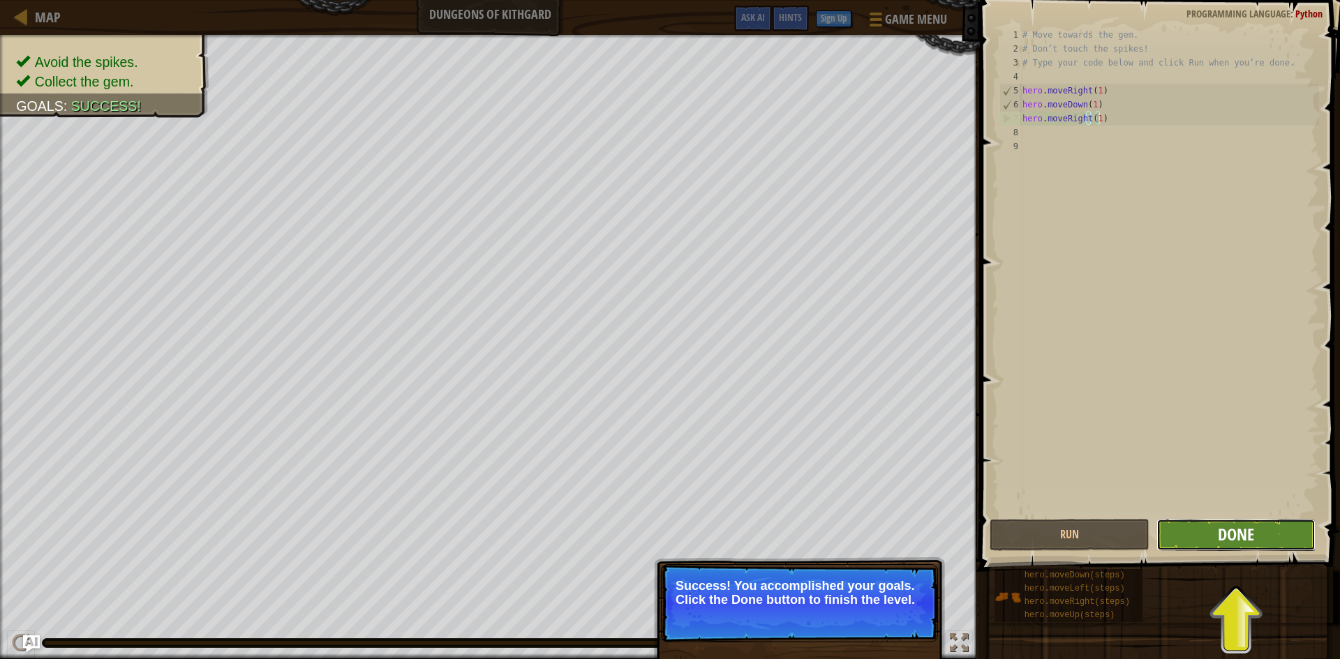
click at [1249, 533] on span "Done" at bounding box center [1236, 534] width 36 height 22
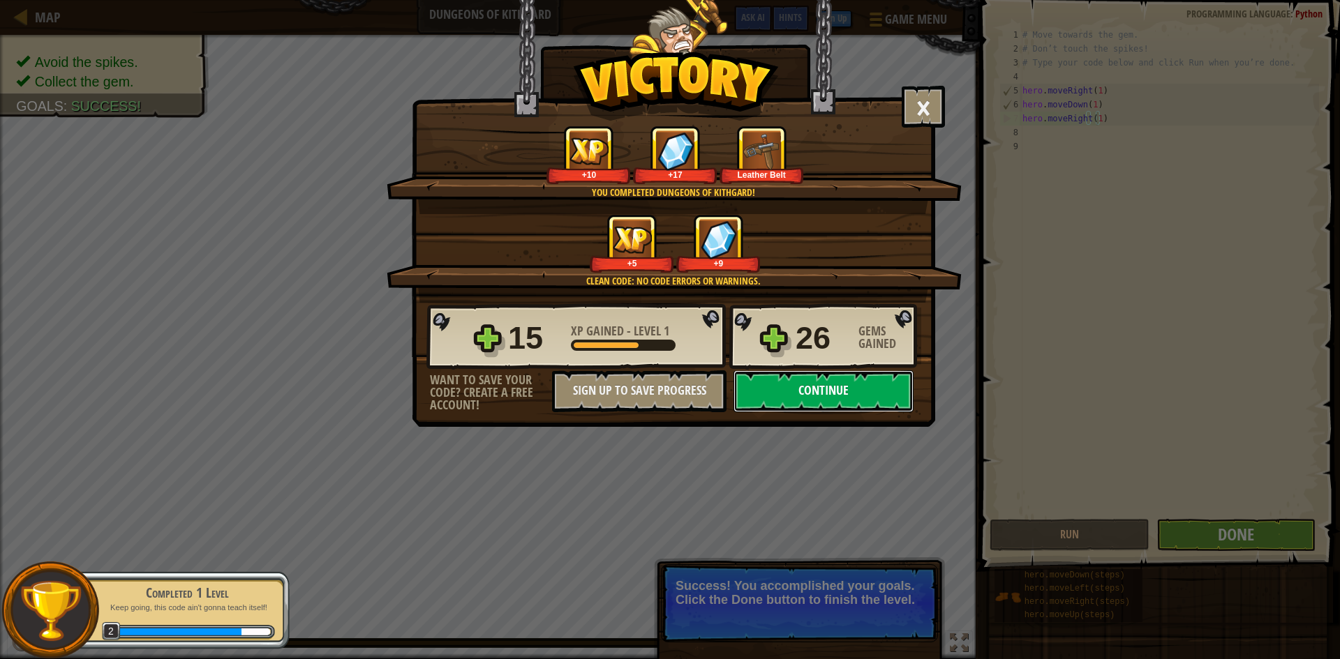
click at [848, 391] on button "Continue" at bounding box center [823, 392] width 180 height 42
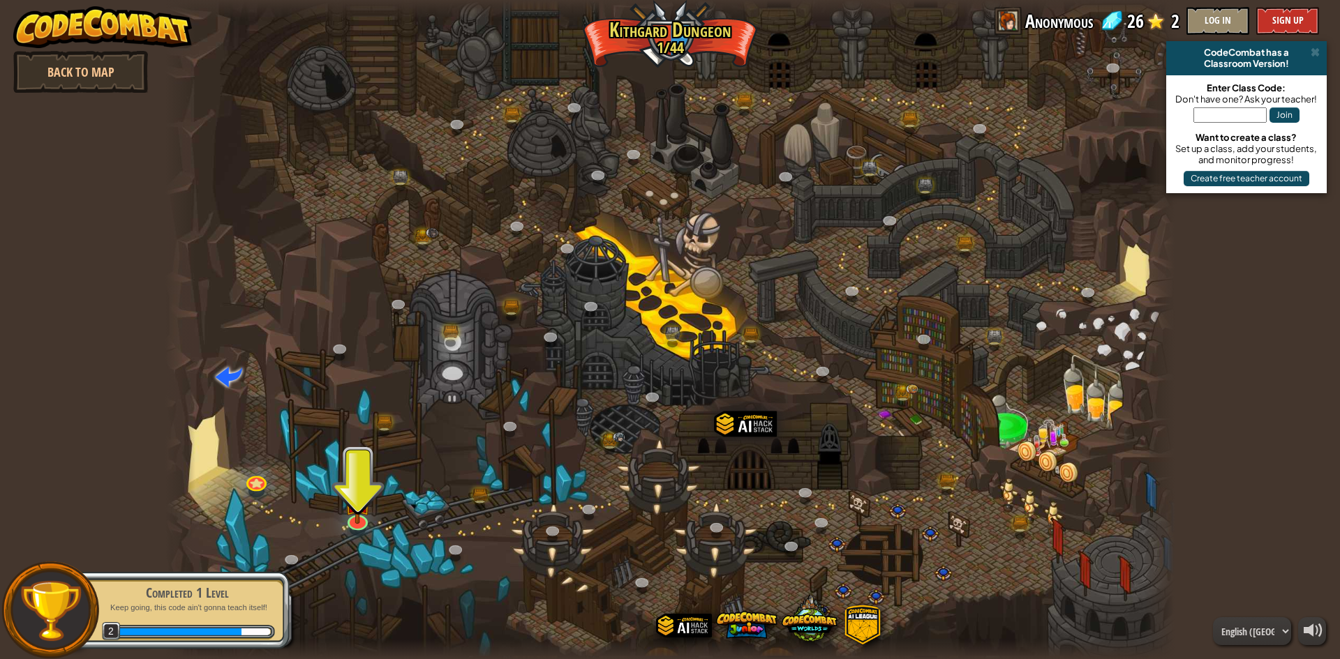
click at [1006, 27] on span at bounding box center [1008, 21] width 28 height 28
click at [1039, 31] on span "Anonymous" at bounding box center [1059, 21] width 68 height 28
click at [1059, 34] on span "Anonymous" at bounding box center [1059, 21] width 68 height 28
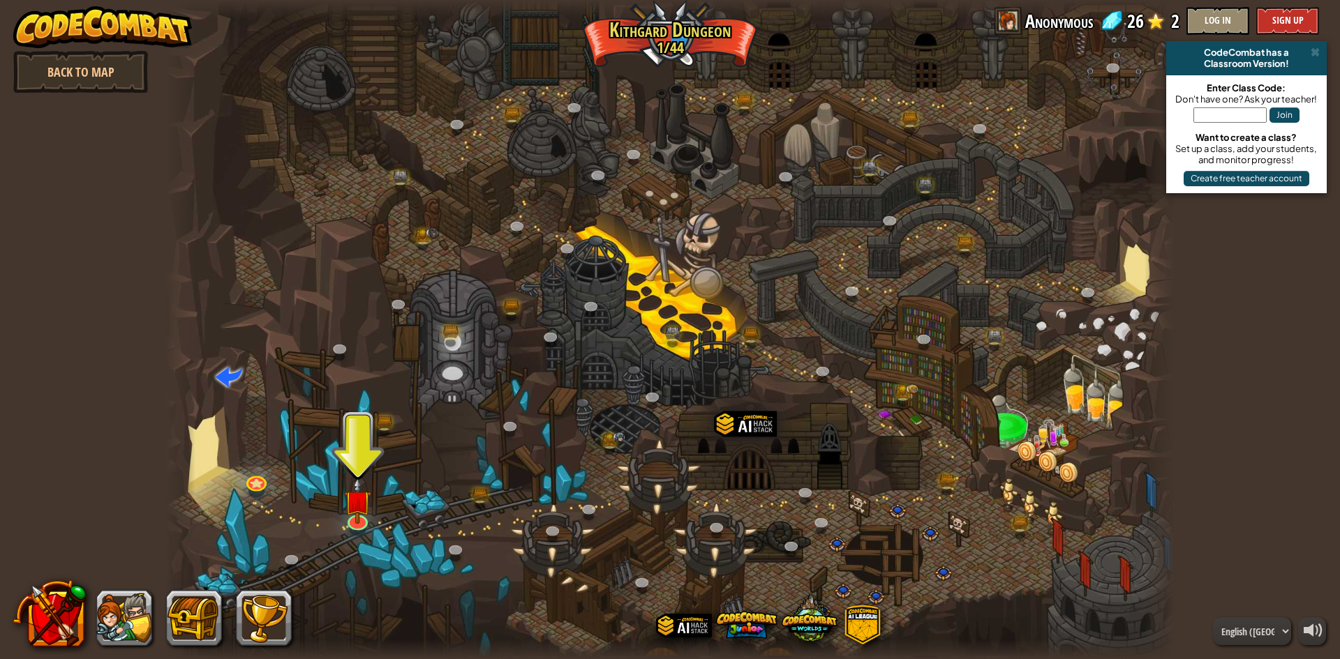
click at [1117, 20] on span at bounding box center [1111, 20] width 21 height 21
click at [112, 619] on button at bounding box center [124, 618] width 56 height 56
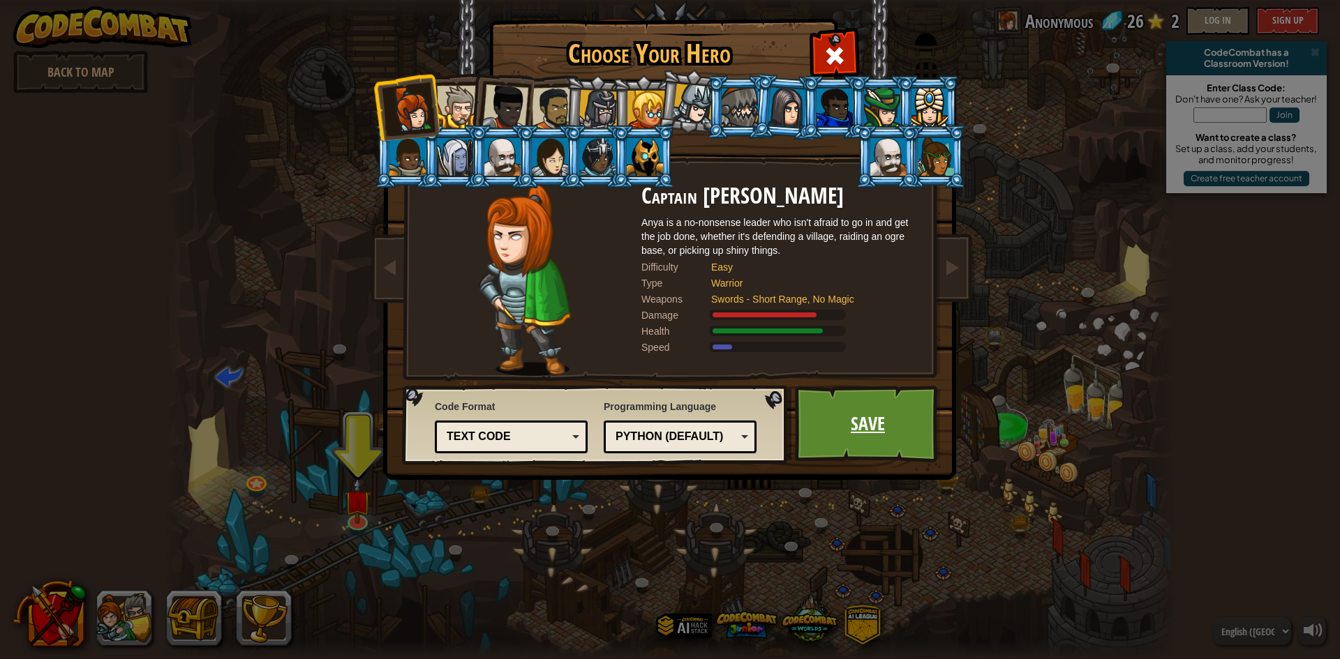
click at [921, 433] on link "Save" at bounding box center [868, 424] width 146 height 77
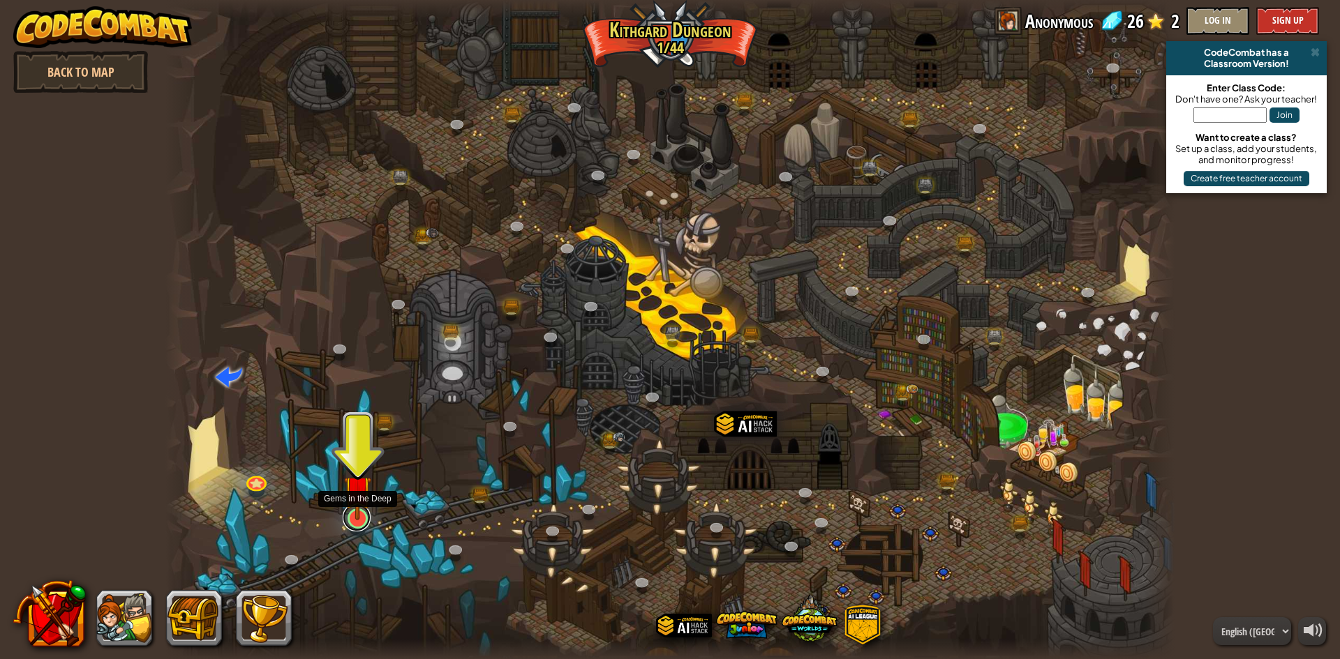
click at [359, 524] on link at bounding box center [357, 518] width 28 height 28
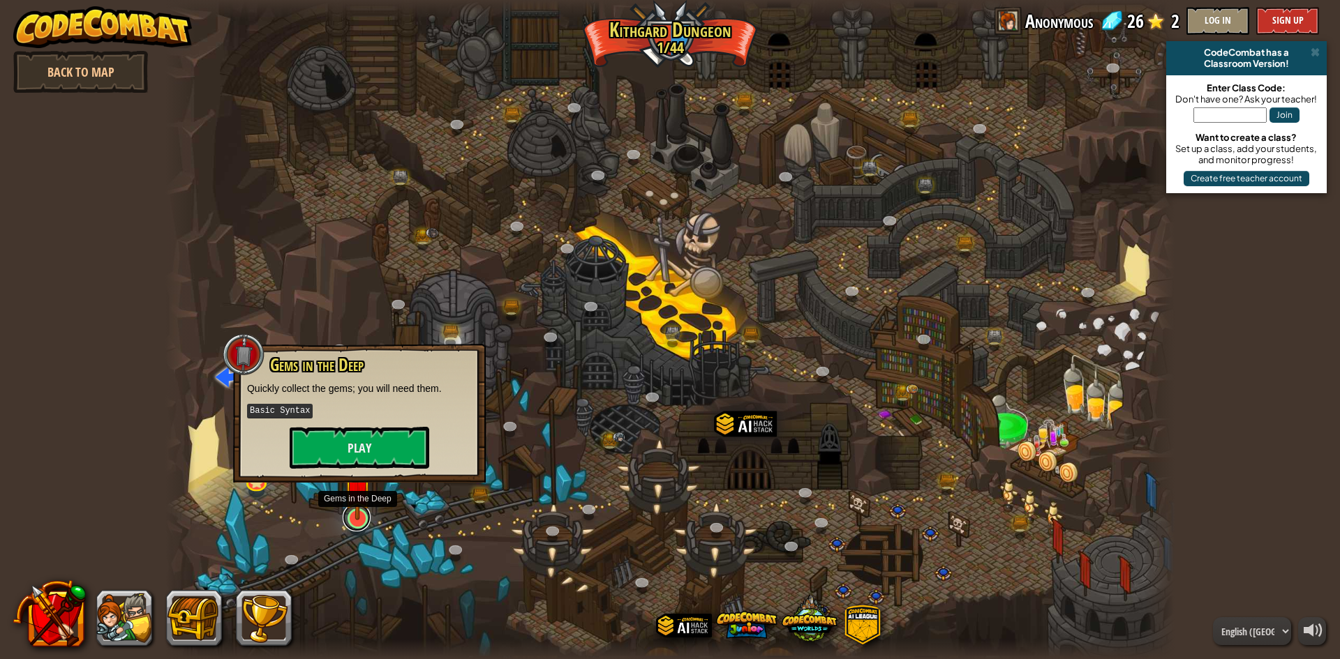
click at [354, 527] on link at bounding box center [357, 518] width 28 height 28
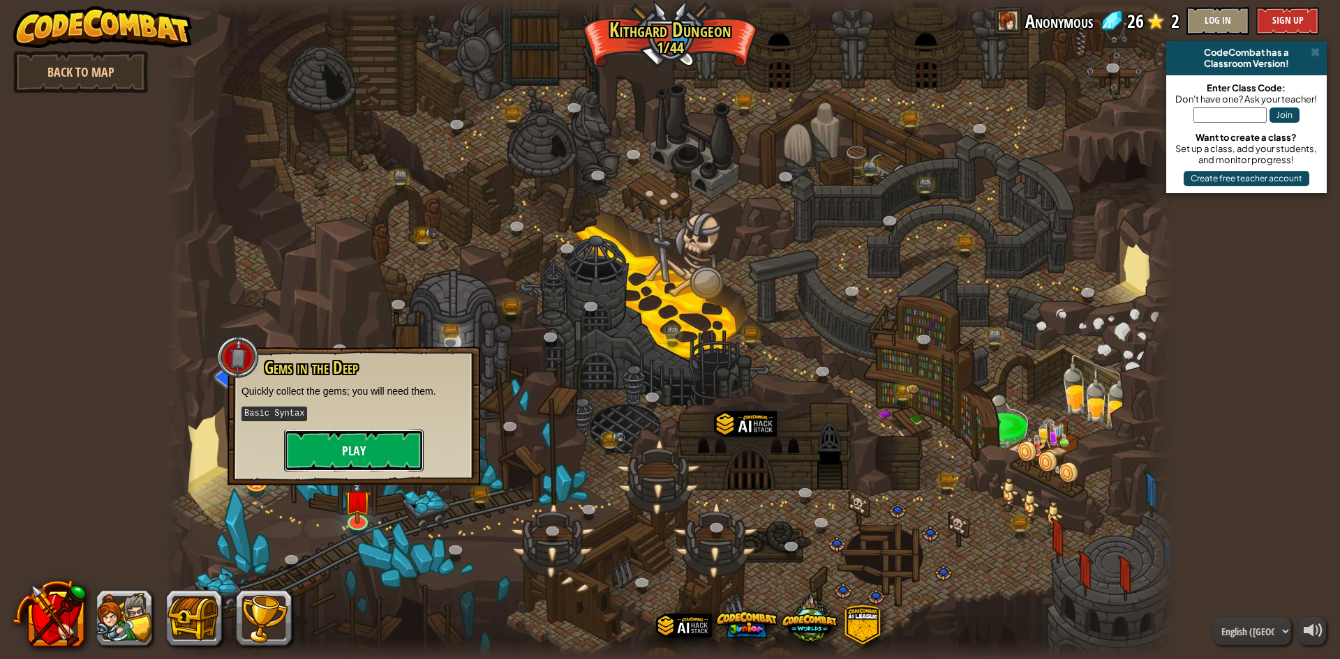
click at [356, 456] on button "Play" at bounding box center [354, 451] width 140 height 42
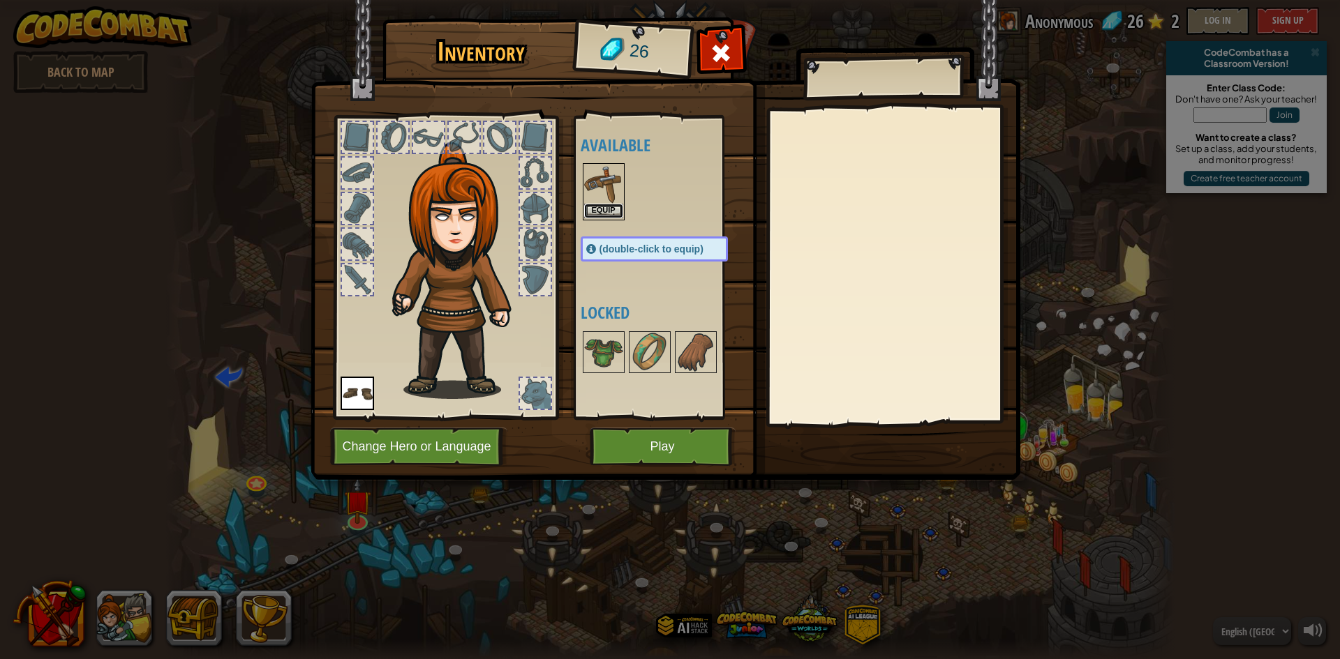
click at [600, 204] on button "Equip" at bounding box center [603, 211] width 39 height 15
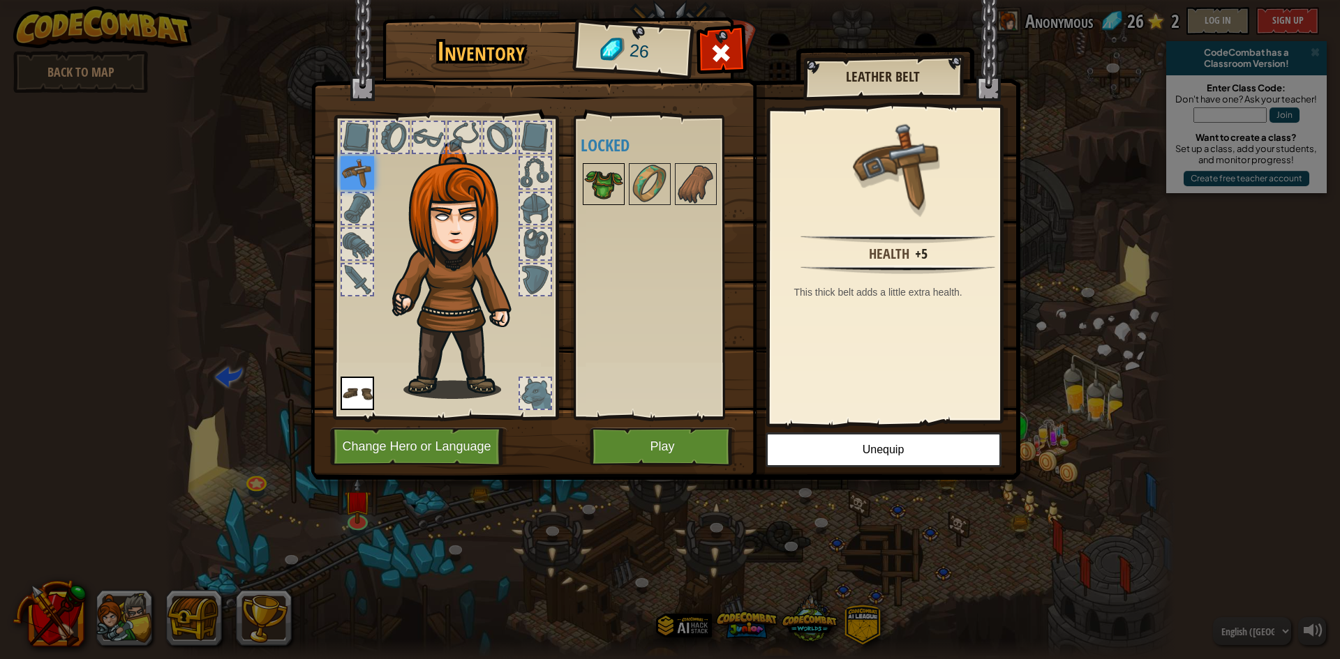
click at [605, 179] on img at bounding box center [603, 184] width 39 height 39
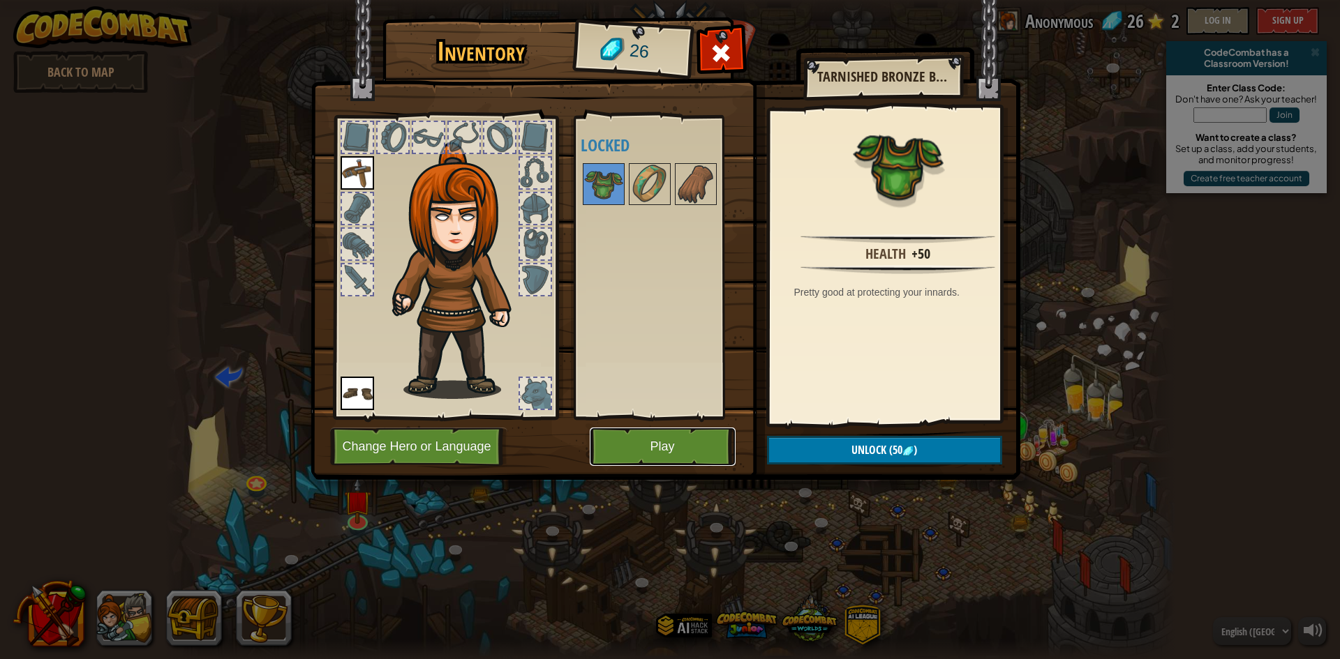
click at [650, 456] on button "Play" at bounding box center [663, 447] width 146 height 38
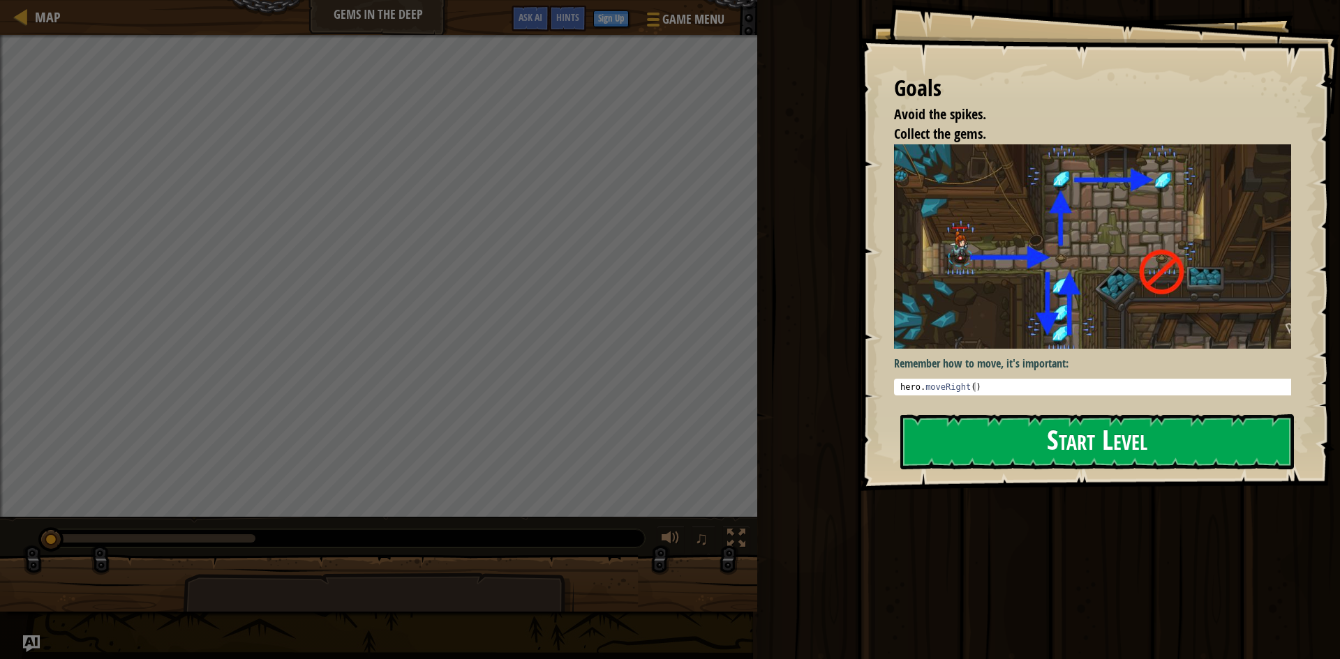
click at [1060, 451] on button "Start Level" at bounding box center [1097, 441] width 394 height 55
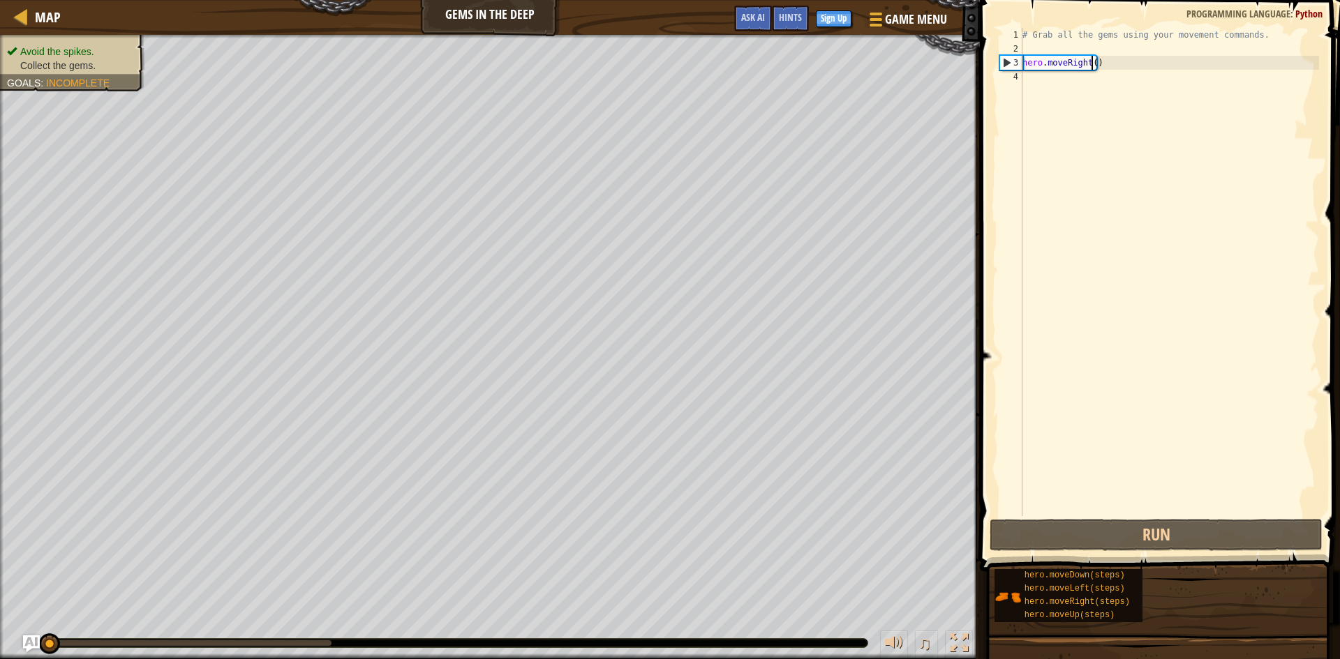
click at [1091, 62] on div "# Grab all the gems using your movement commands. hero . moveRight ( )" at bounding box center [1168, 286] width 299 height 516
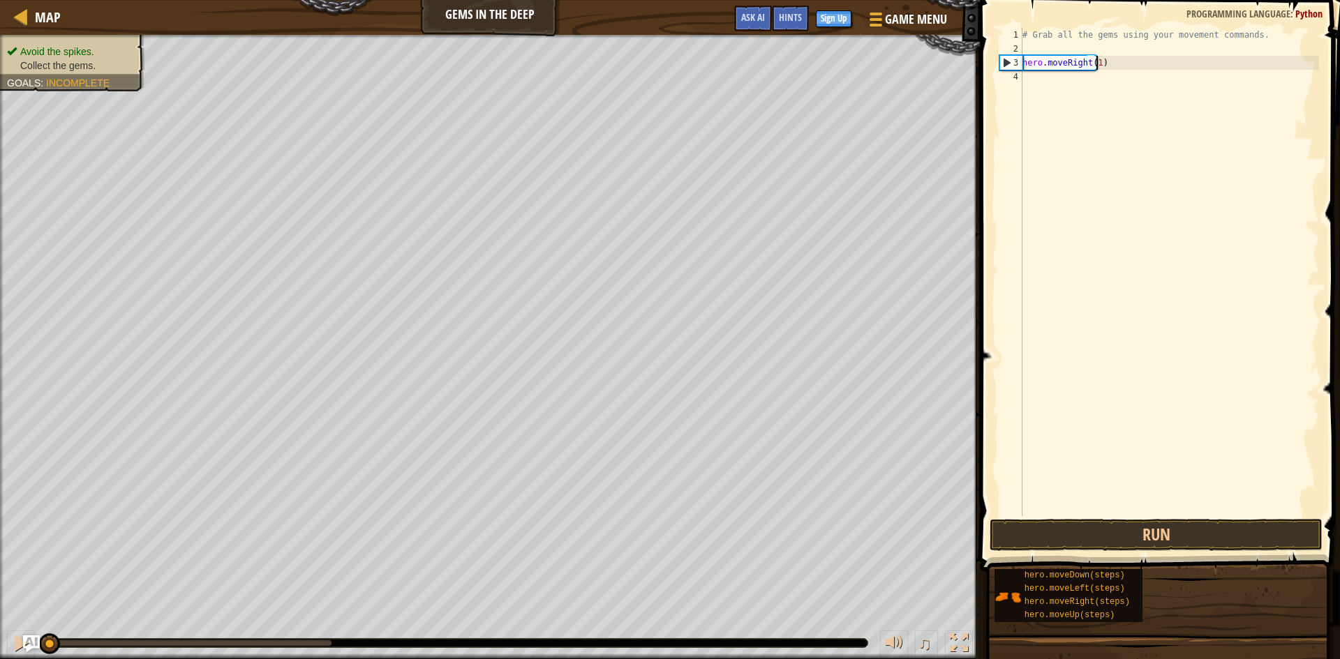
scroll to position [6, 6]
type textarea "hero.moveRight(1)"
click at [1139, 533] on button "Run" at bounding box center [1155, 535] width 333 height 32
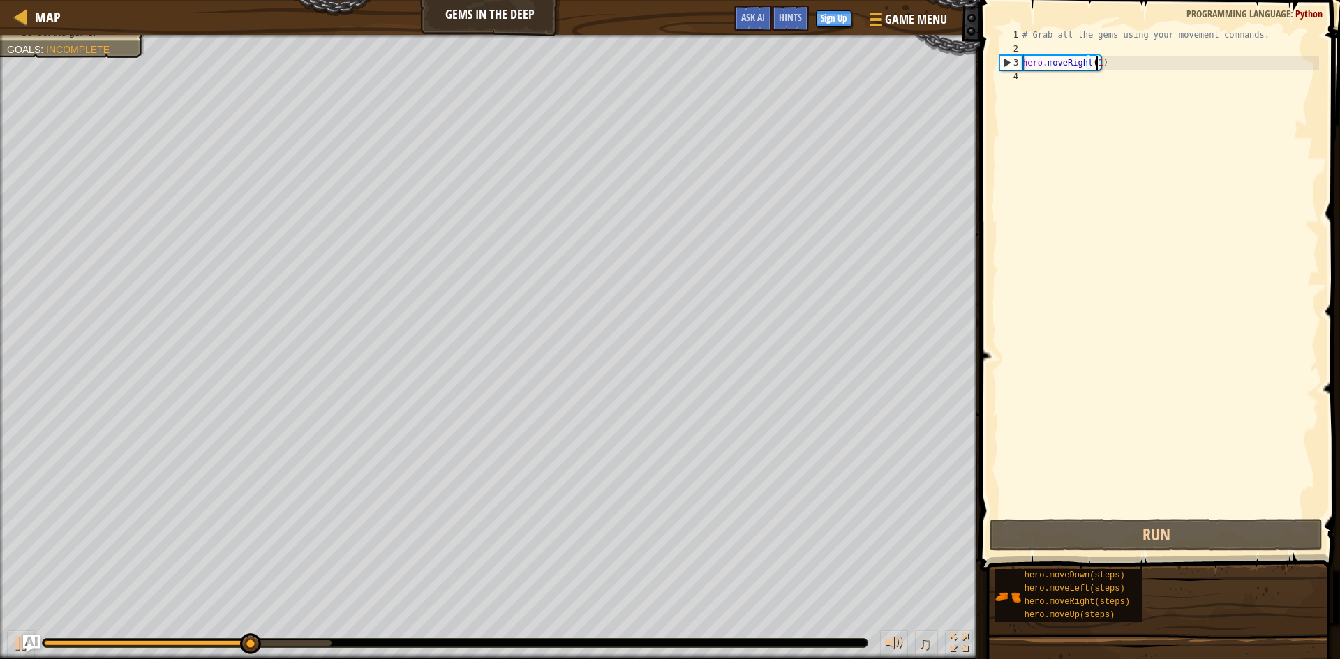
click at [1060, 82] on div "# Grab all the gems using your movement commands. hero . moveRight ( 1 )" at bounding box center [1168, 286] width 299 height 516
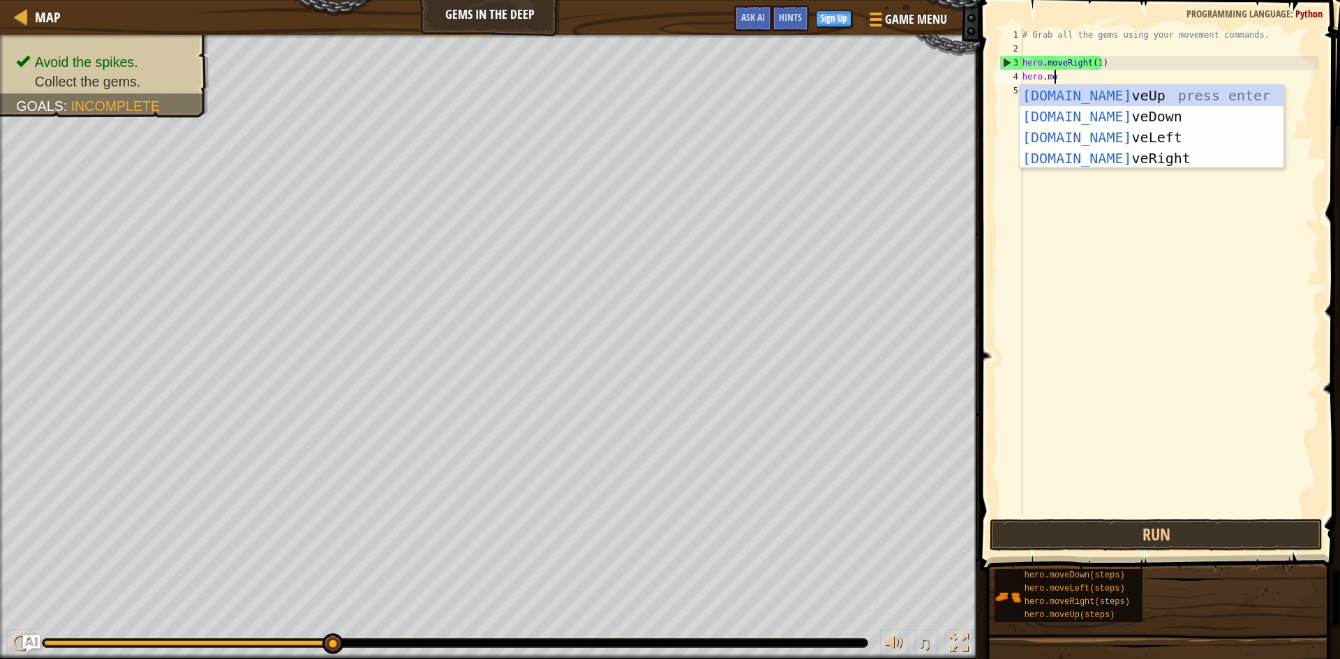
type textarea "hero.move"
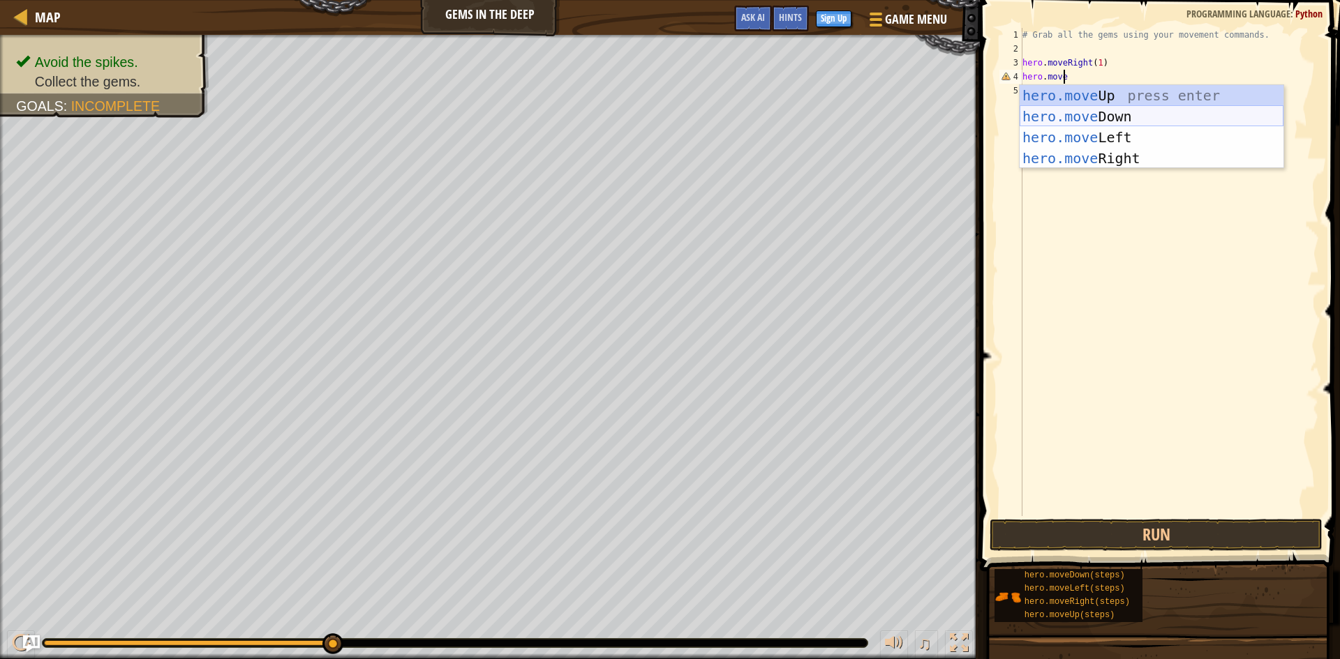
click at [1068, 109] on div "hero.move Up press enter hero.move Down press enter hero.move Left press enter …" at bounding box center [1151, 148] width 264 height 126
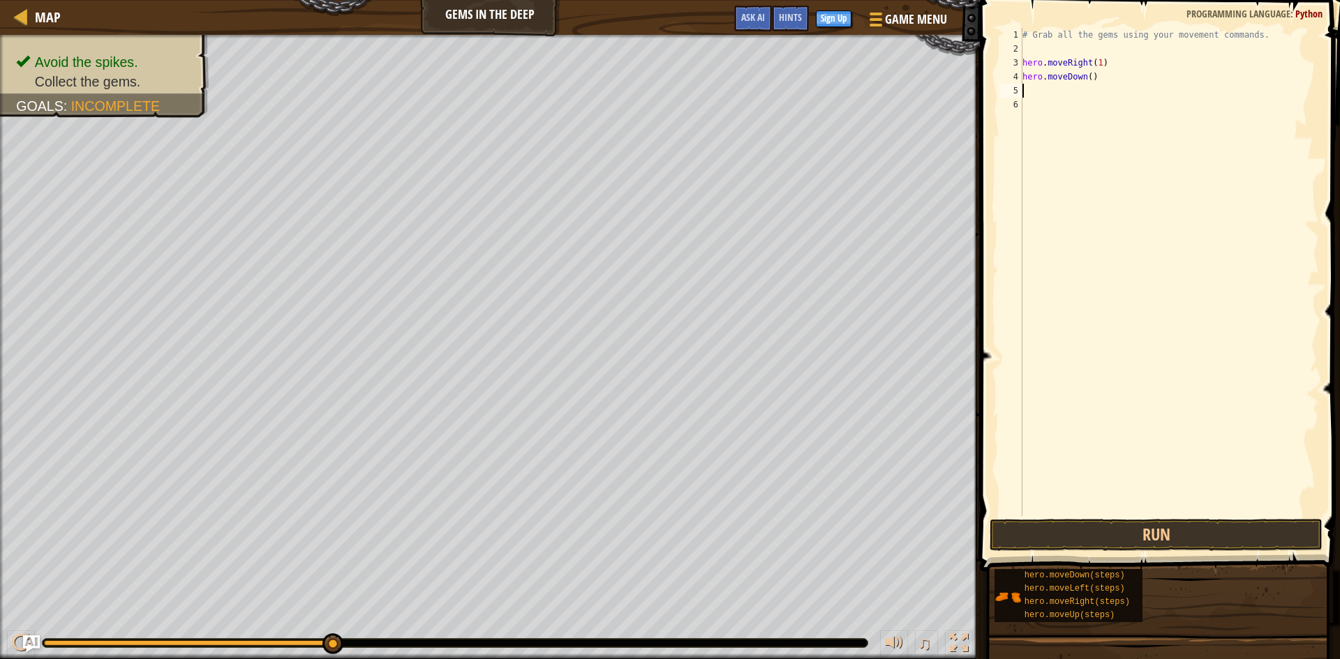
scroll to position [6, 0]
click at [1089, 75] on div "# Grab all the gems using your movement commands. hero . moveRight ( 1 ) hero .…" at bounding box center [1168, 286] width 299 height 516
type textarea "hero.moveDown(1)"
click at [1112, 530] on button "Run" at bounding box center [1155, 535] width 333 height 32
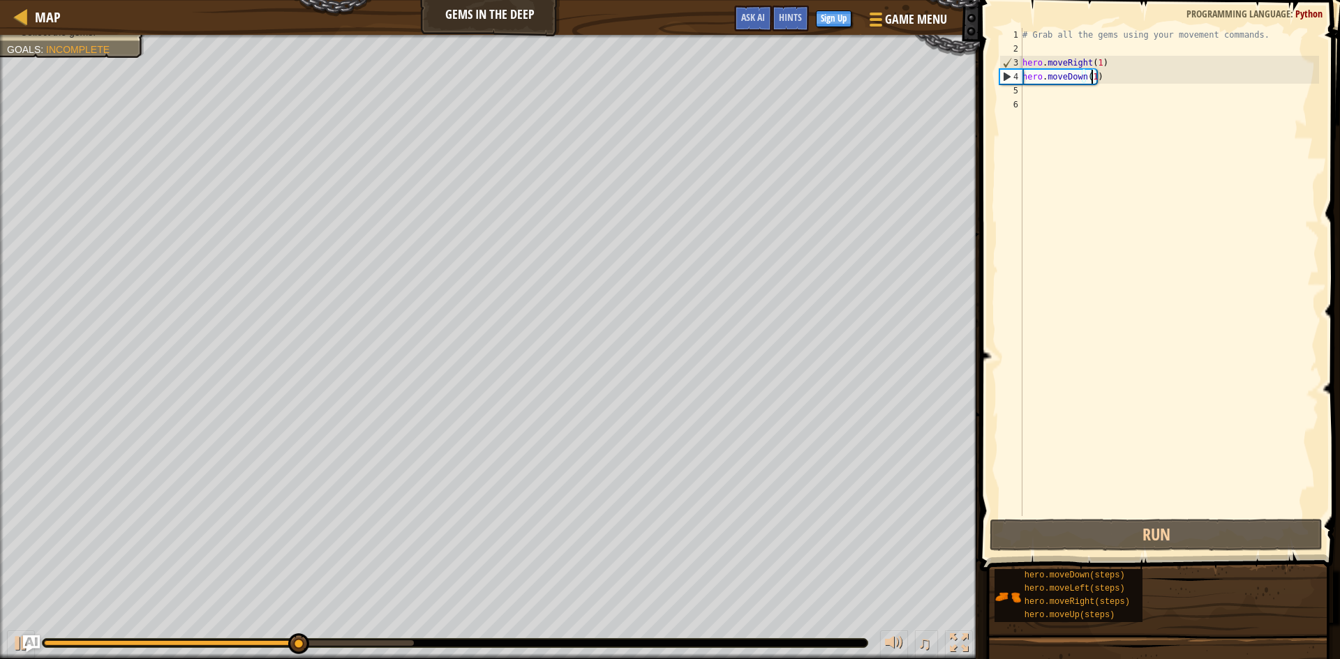
click at [1109, 76] on div "# Grab all the gems using your movement commands. hero . moveRight ( 1 ) hero .…" at bounding box center [1168, 286] width 299 height 516
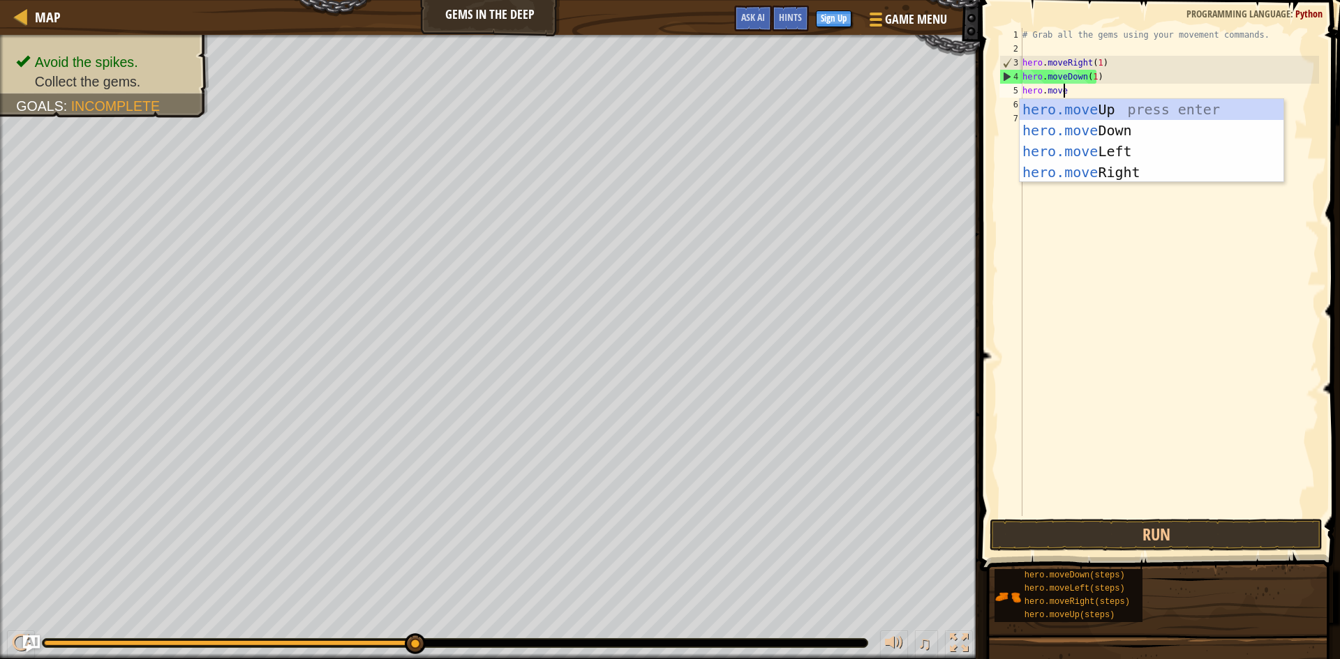
type textarea "hero.moveu"
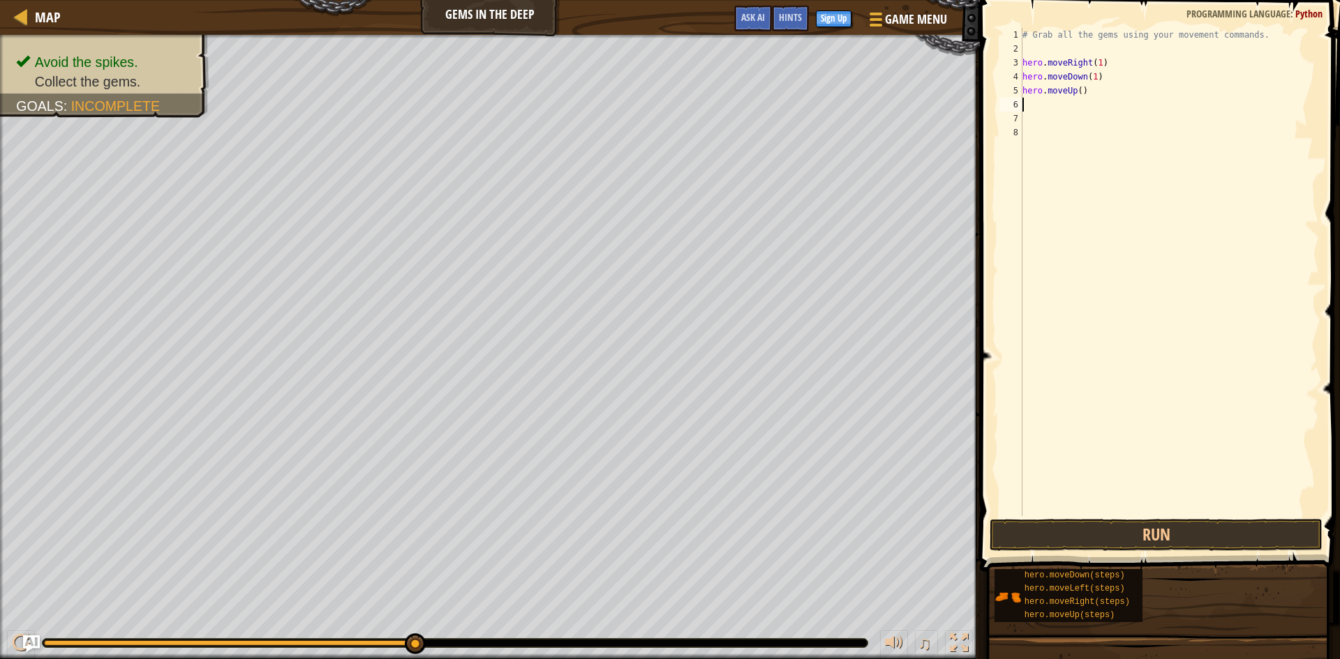
click at [1077, 91] on div "# Grab all the gems using your movement commands. hero . moveRight ( 1 ) hero .…" at bounding box center [1168, 286] width 299 height 516
click at [1176, 532] on button "Run" at bounding box center [1155, 535] width 333 height 32
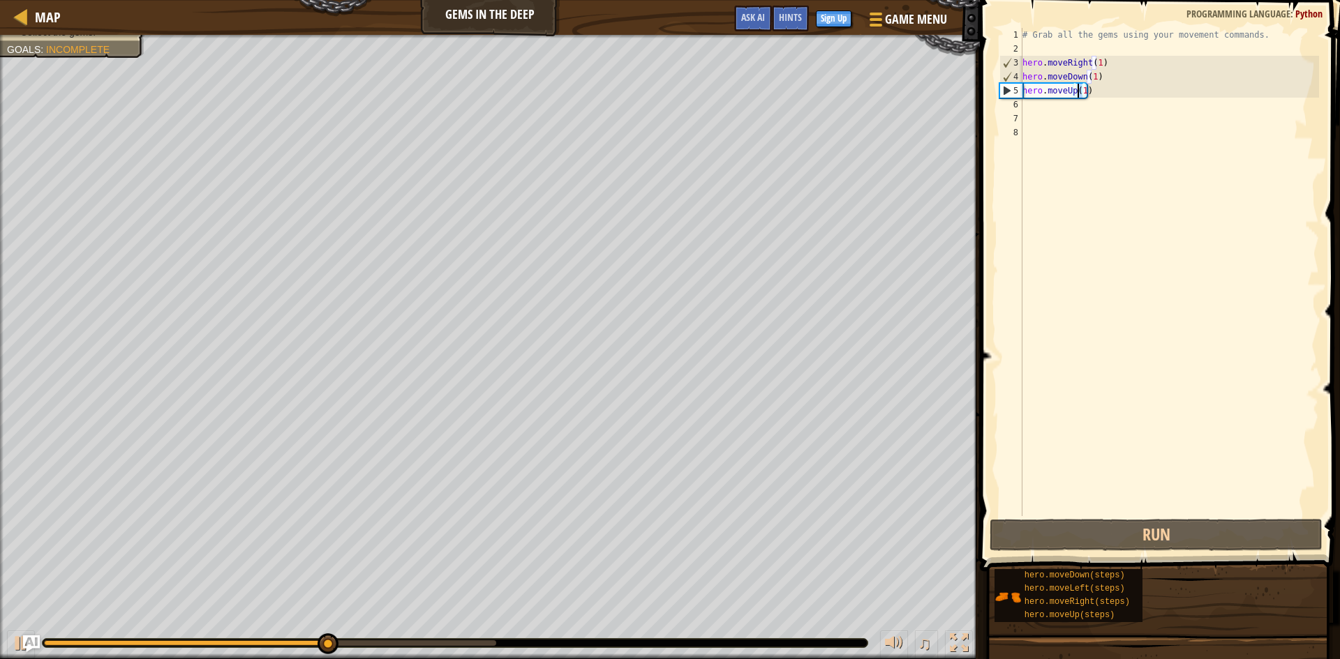
click at [1077, 90] on div "# Grab all the gems using your movement commands. hero . moveRight ( 1 ) hero .…" at bounding box center [1168, 286] width 299 height 516
click at [1206, 537] on button "Run" at bounding box center [1155, 535] width 333 height 32
click at [1129, 88] on div "# Grab all the gems using your movement commands. hero . moveRight ( 1 ) hero .…" at bounding box center [1168, 286] width 299 height 516
click at [1082, 93] on div "# Grab all the gems using your movement commands. hero . moveRight ( 1 ) hero .…" at bounding box center [1168, 286] width 299 height 516
click at [1093, 94] on div "# Grab all the gems using your movement commands. hero . moveRight ( 1 ) hero .…" at bounding box center [1168, 272] width 299 height 488
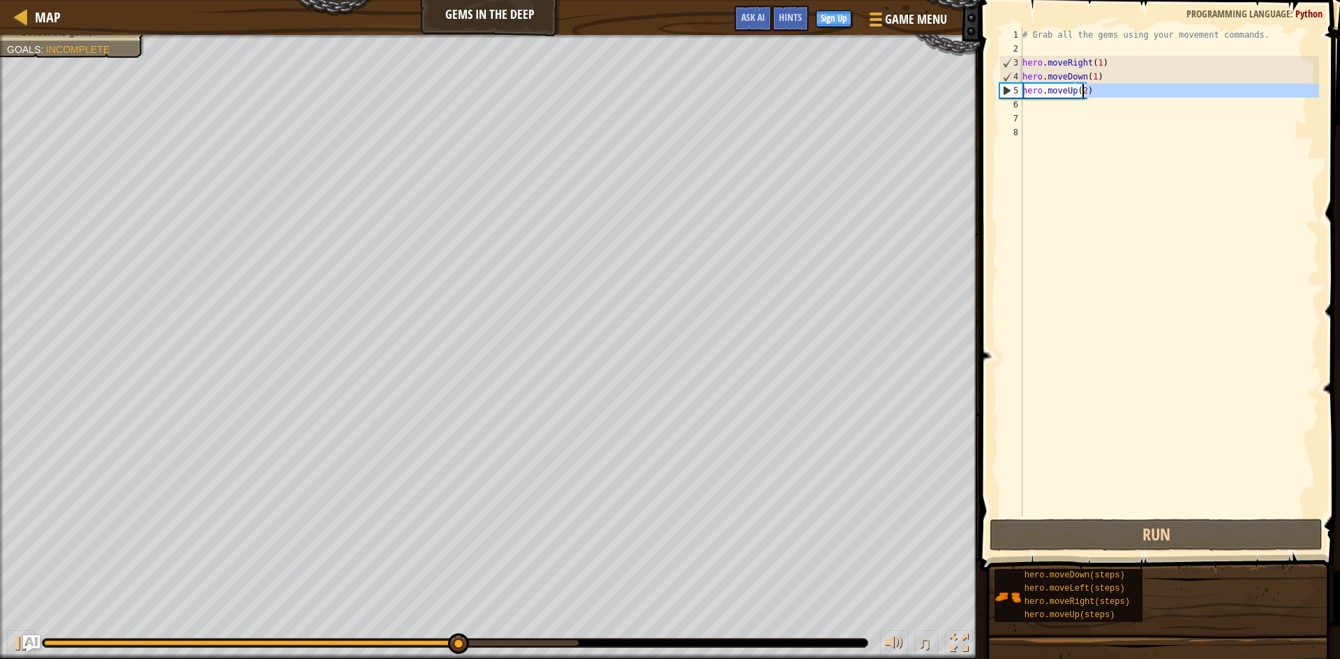
type textarea "hero.moveUp(2)"
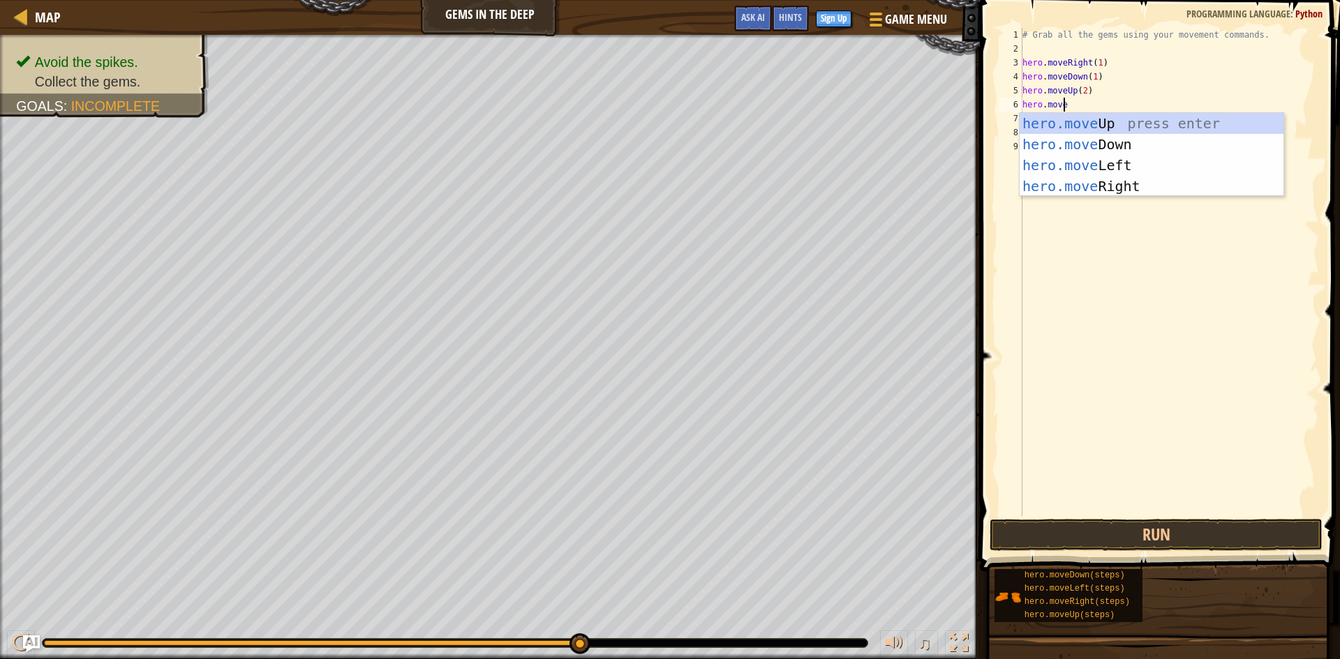
type textarea "hero.mov"
click at [1087, 186] on div "hero.mov eUp press enter hero.mov eDown press enter hero.mov eLeft press enter …" at bounding box center [1151, 176] width 264 height 126
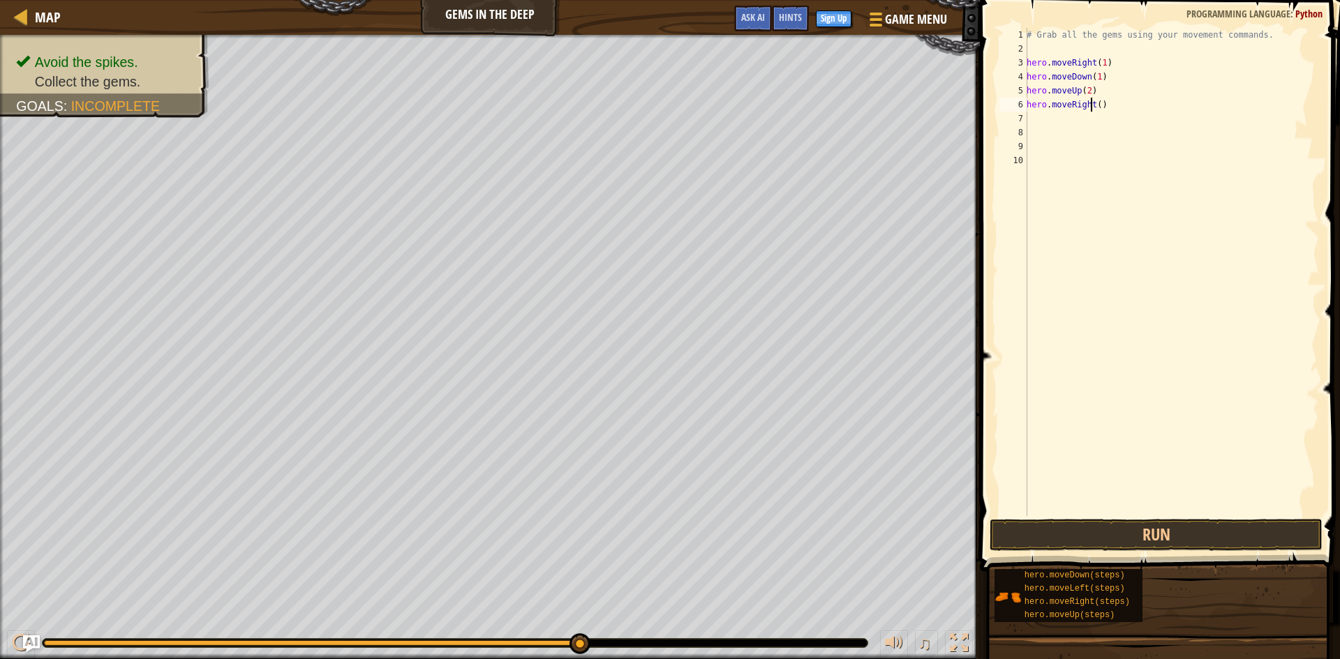
click at [1092, 107] on div "# Grab all the gems using your movement commands. hero . moveRight ( 1 ) hero .…" at bounding box center [1171, 286] width 295 height 516
click at [1096, 105] on div "# Grab all the gems using your movement commands. hero . moveRight ( 1 ) hero .…" at bounding box center [1171, 286] width 295 height 516
type textarea "hero.moveRight(2)"
click at [1216, 530] on button "Run" at bounding box center [1155, 535] width 333 height 32
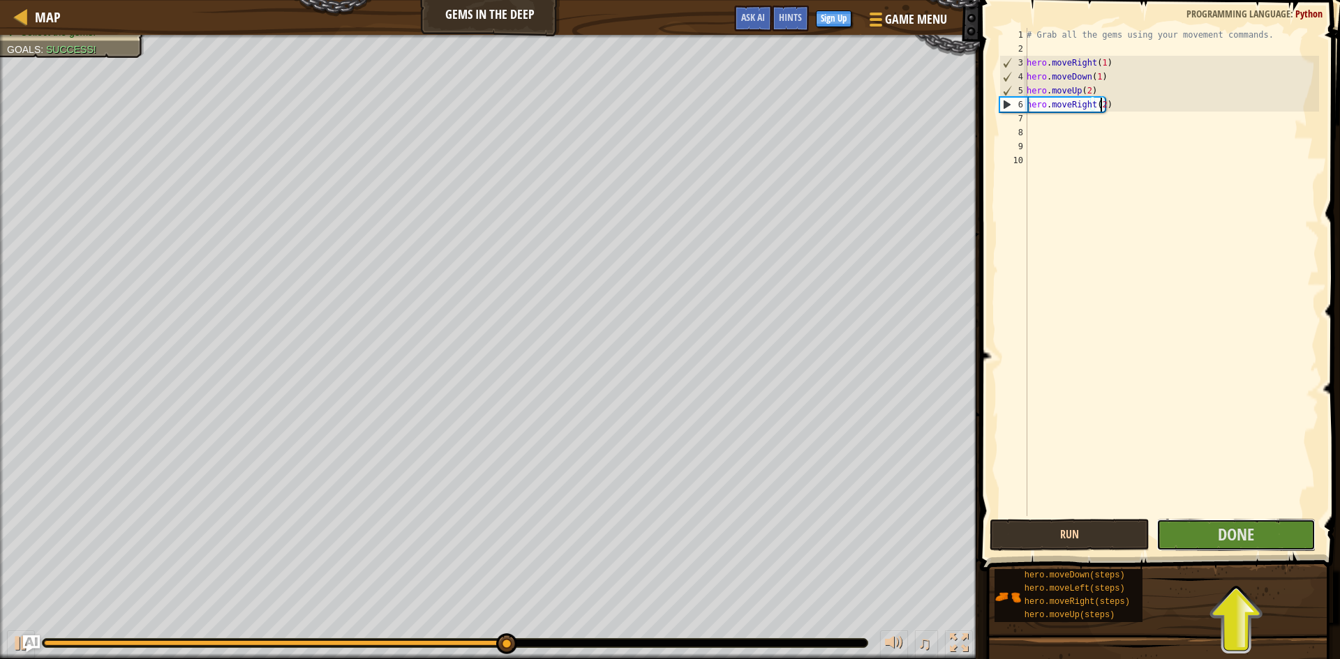
click at [1211, 530] on button "Done" at bounding box center [1236, 535] width 160 height 32
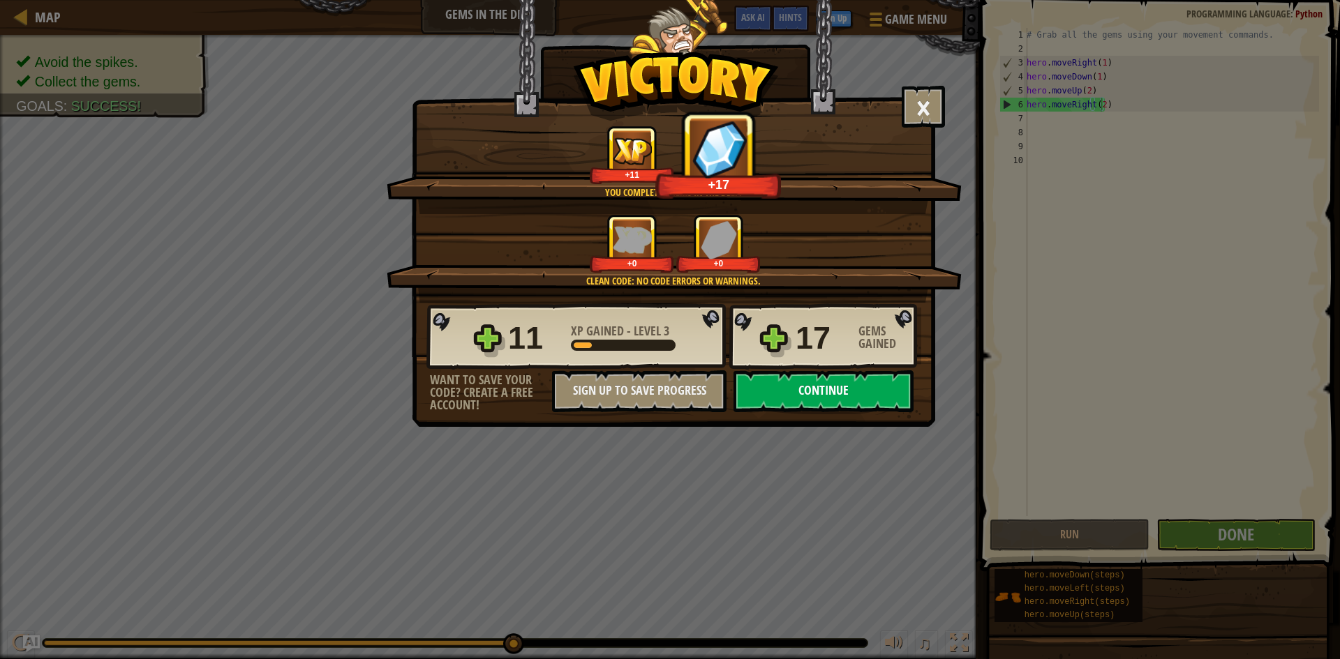
click at [832, 398] on button "Continue" at bounding box center [823, 392] width 180 height 42
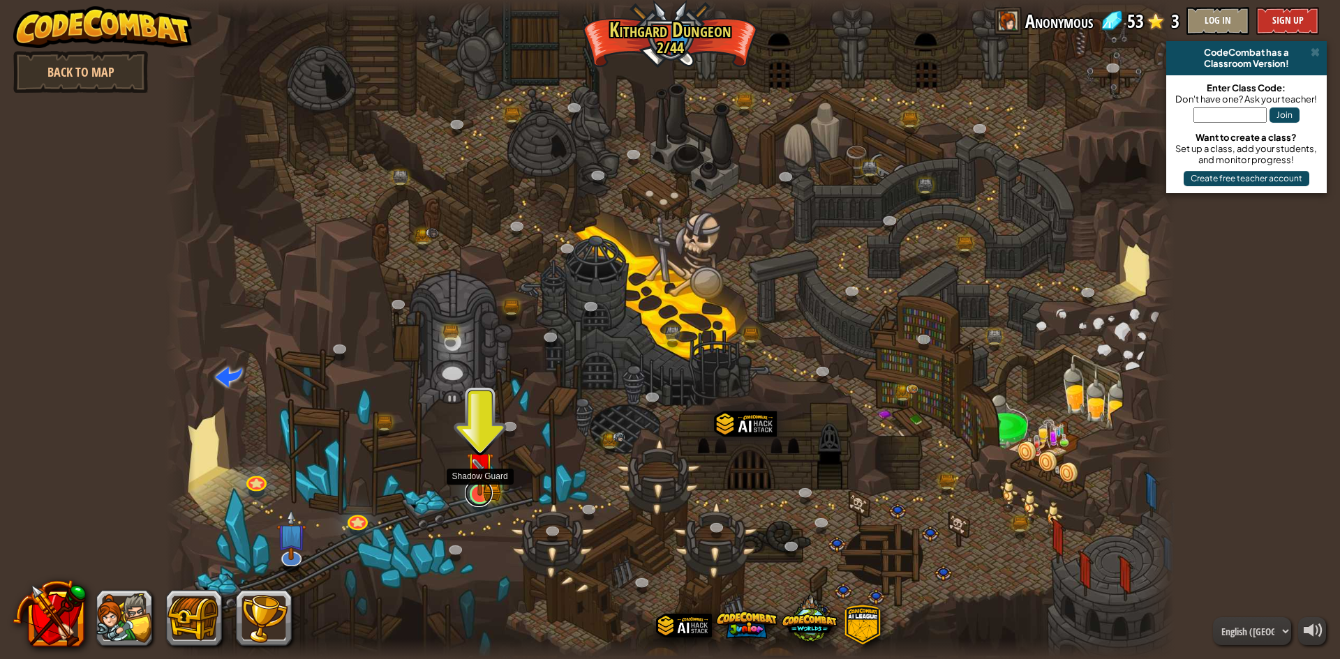
click at [483, 499] on link at bounding box center [479, 493] width 28 height 28
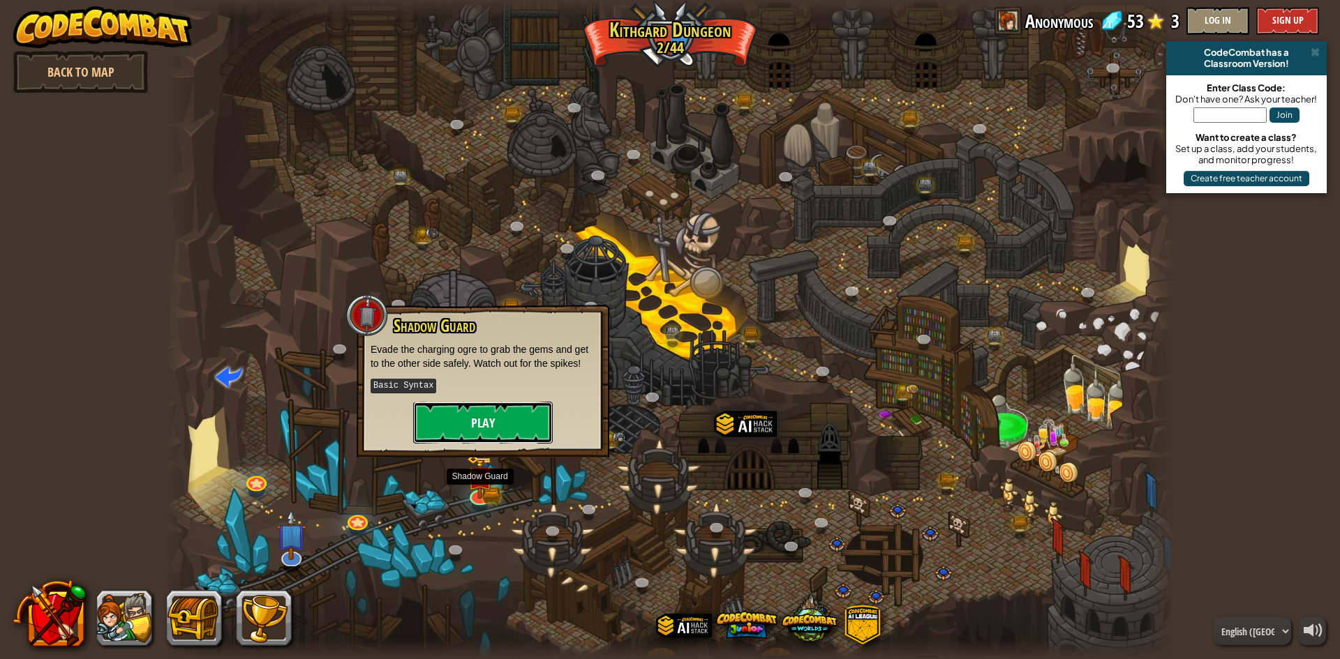
click at [482, 428] on button "Play" at bounding box center [483, 423] width 140 height 42
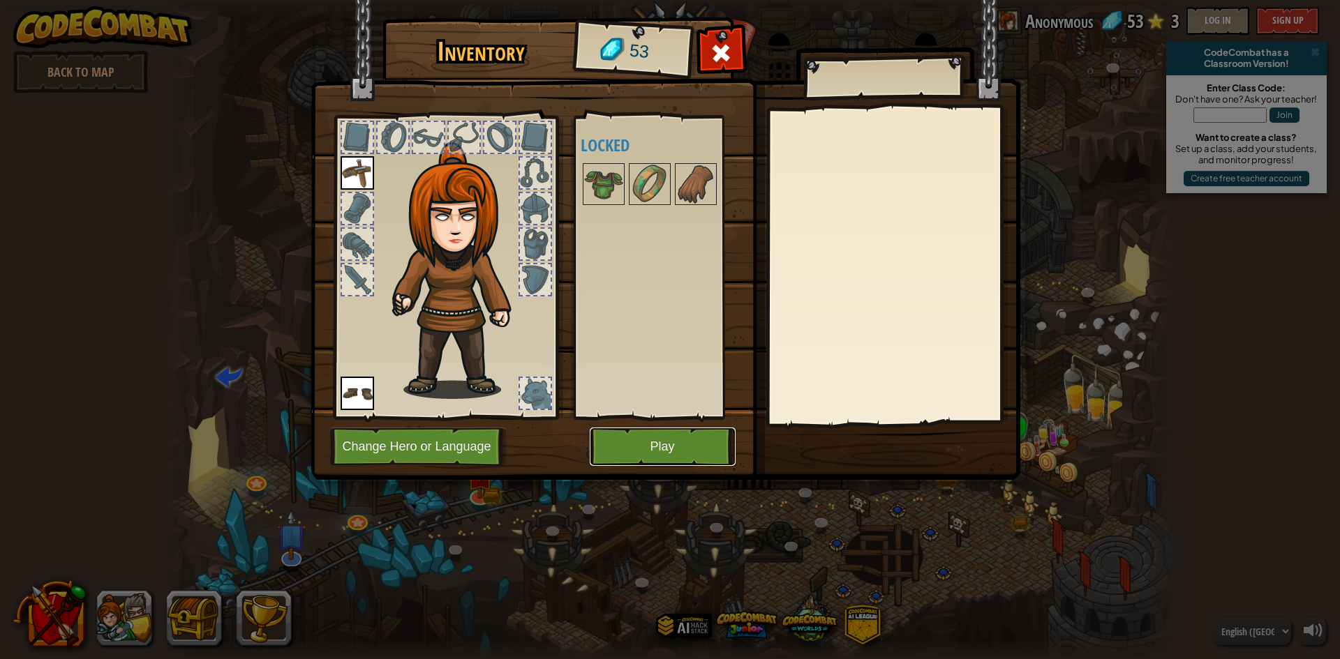
click at [652, 450] on button "Play" at bounding box center [663, 447] width 146 height 38
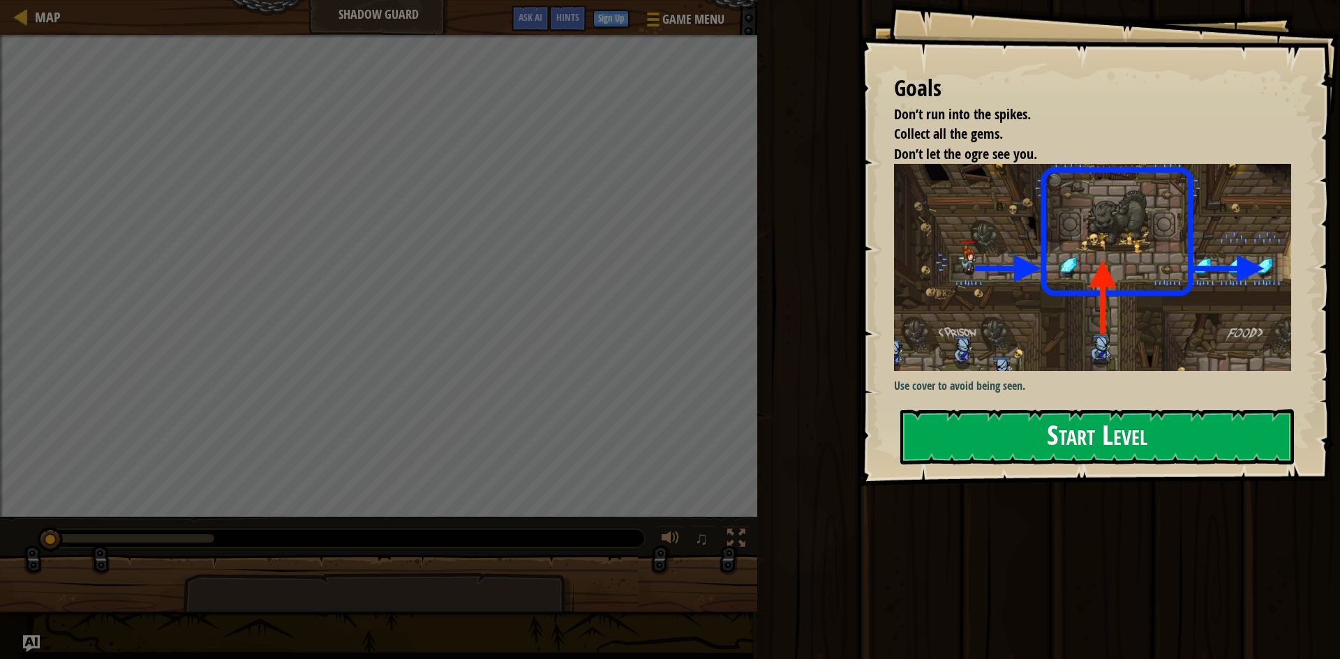
click at [1118, 451] on button "Start Level" at bounding box center [1097, 437] width 394 height 55
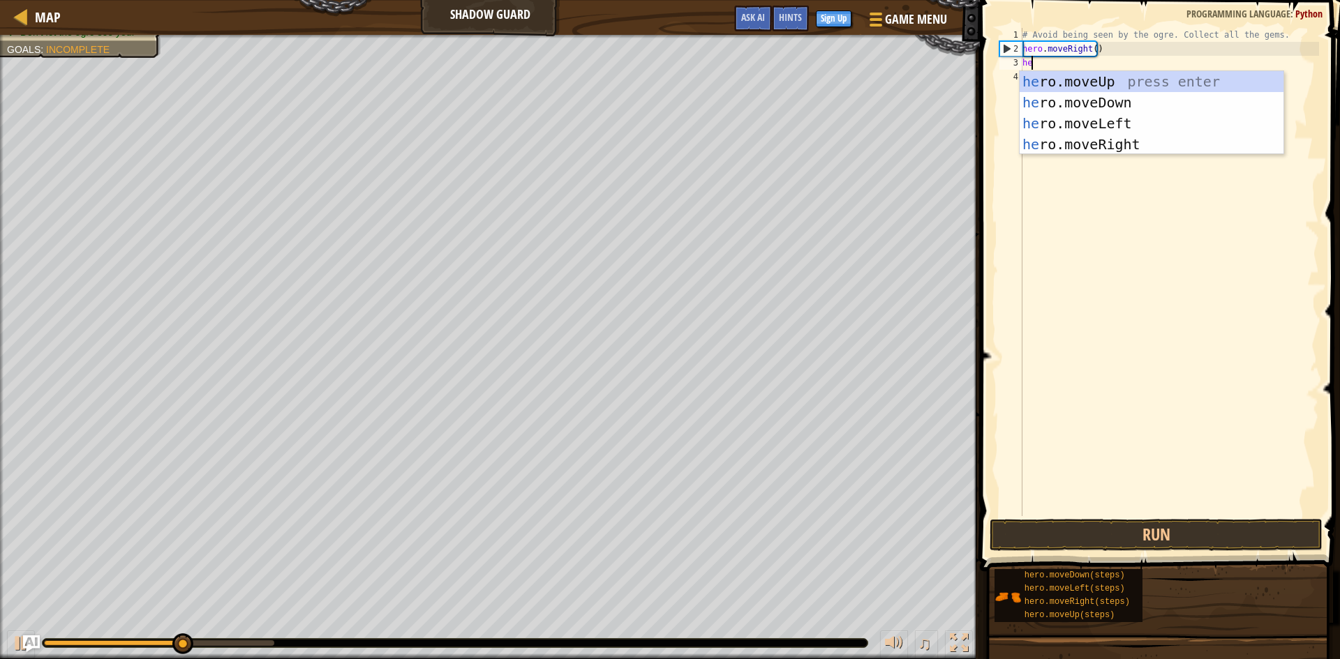
scroll to position [6, 1]
type textarea "hero"
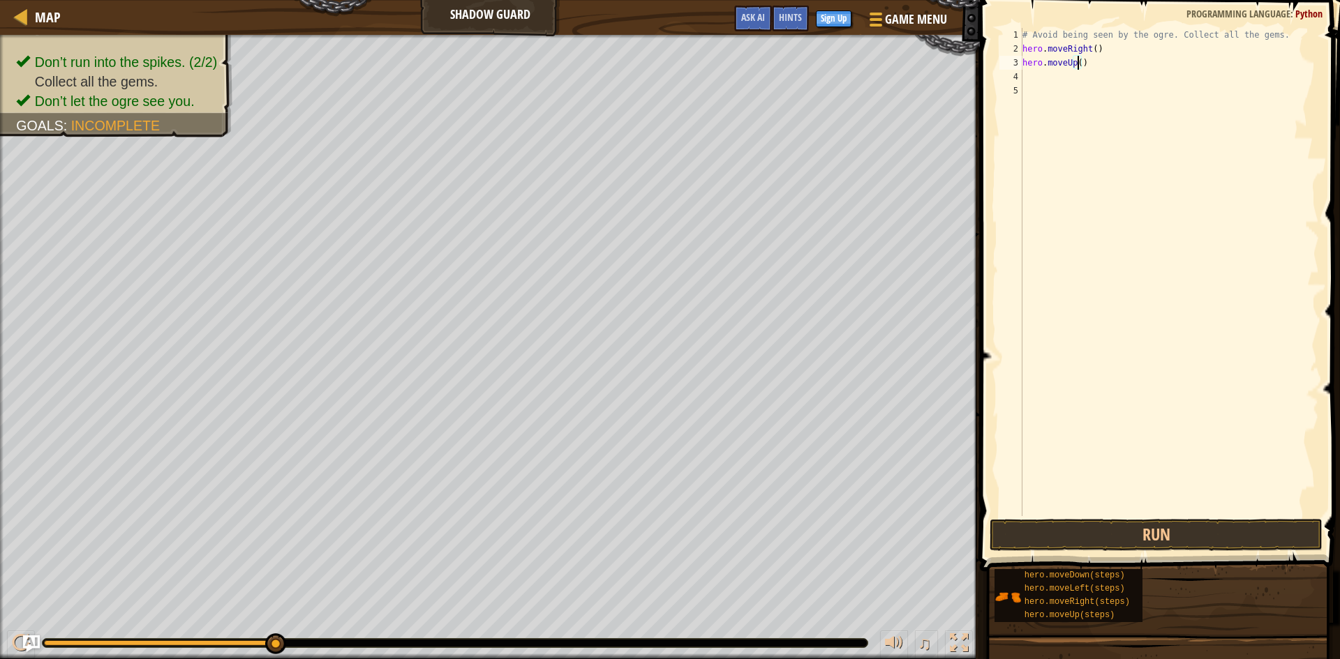
type textarea "hero.moveUp(1)"
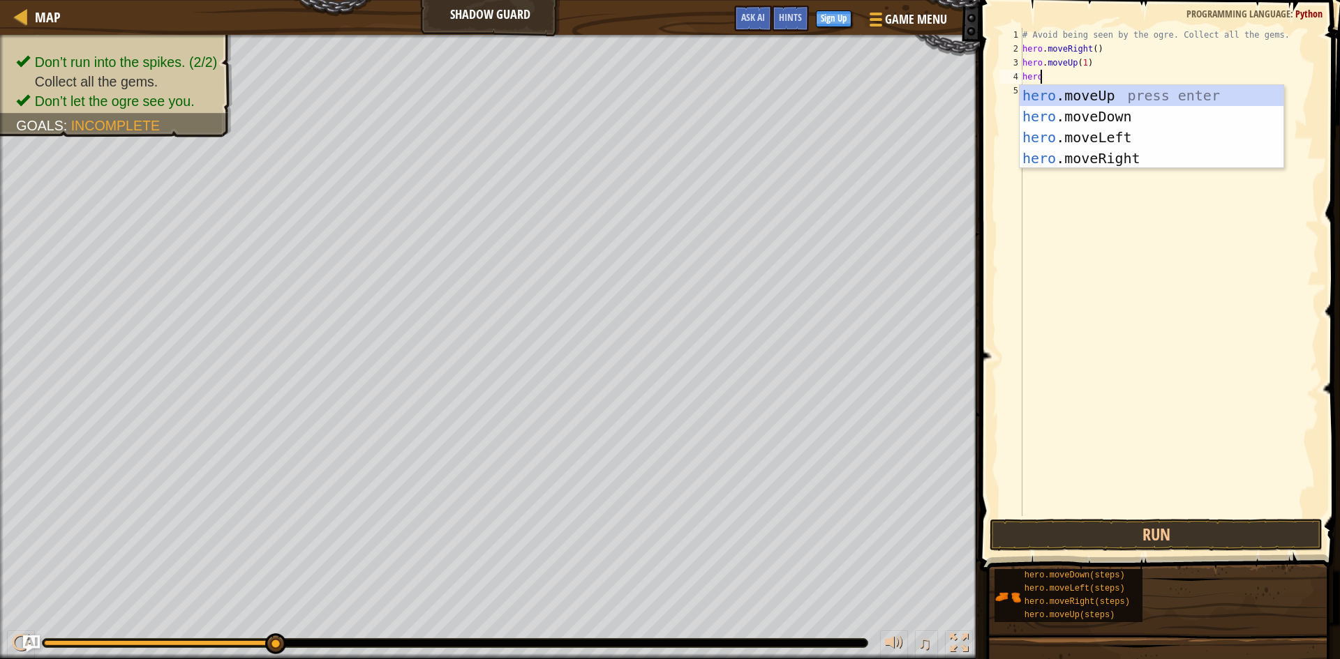
scroll to position [6, 1]
type textarea "[DOMAIN_NAME]"
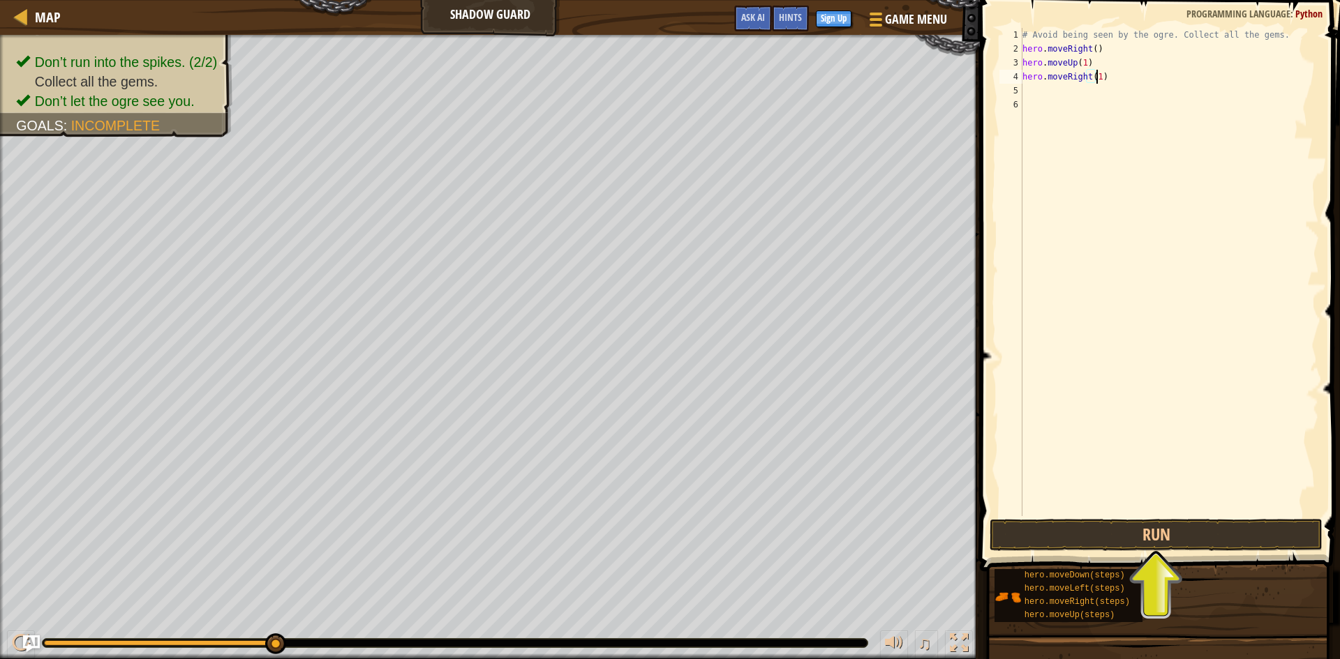
scroll to position [6, 6]
type textarea "hero.moveRight(1)"
drag, startPoint x: 1145, startPoint y: 538, endPoint x: 1133, endPoint y: 540, distance: 12.0
click at [1144, 538] on button "Run" at bounding box center [1155, 535] width 333 height 32
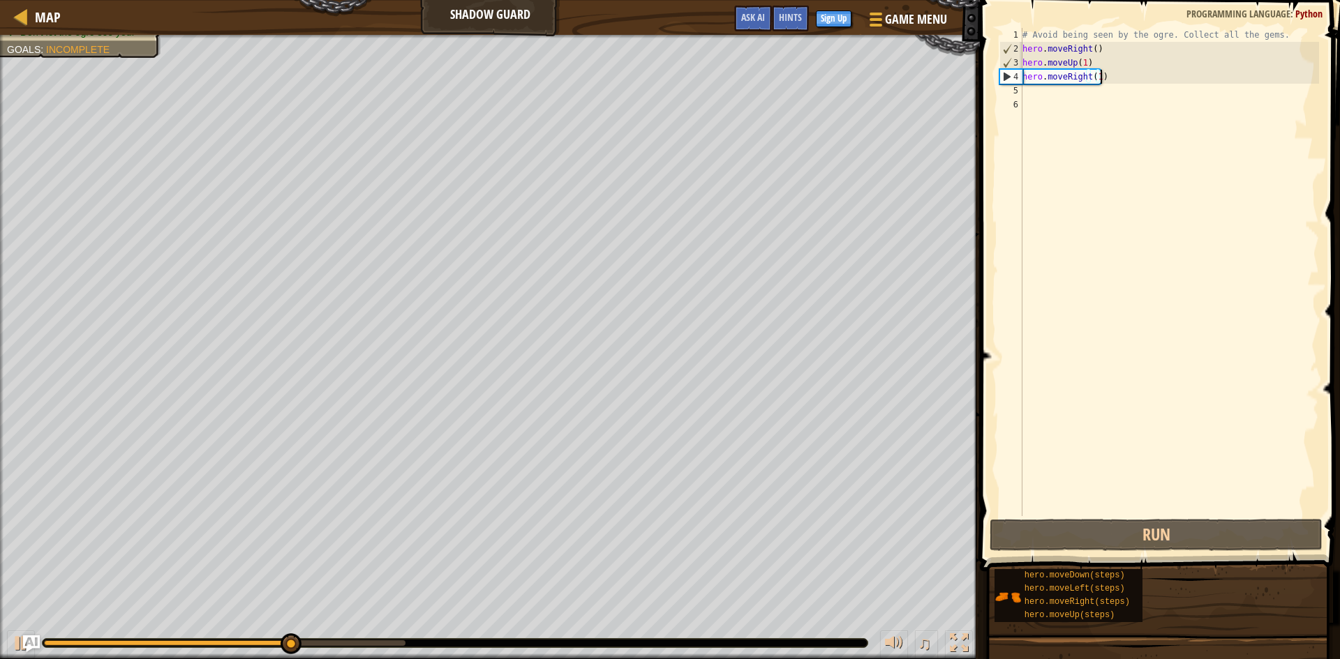
click at [1131, 76] on div "# Avoid being seen by the ogre. Collect all the gems. hero . moveRight ( ) hero…" at bounding box center [1168, 286] width 299 height 516
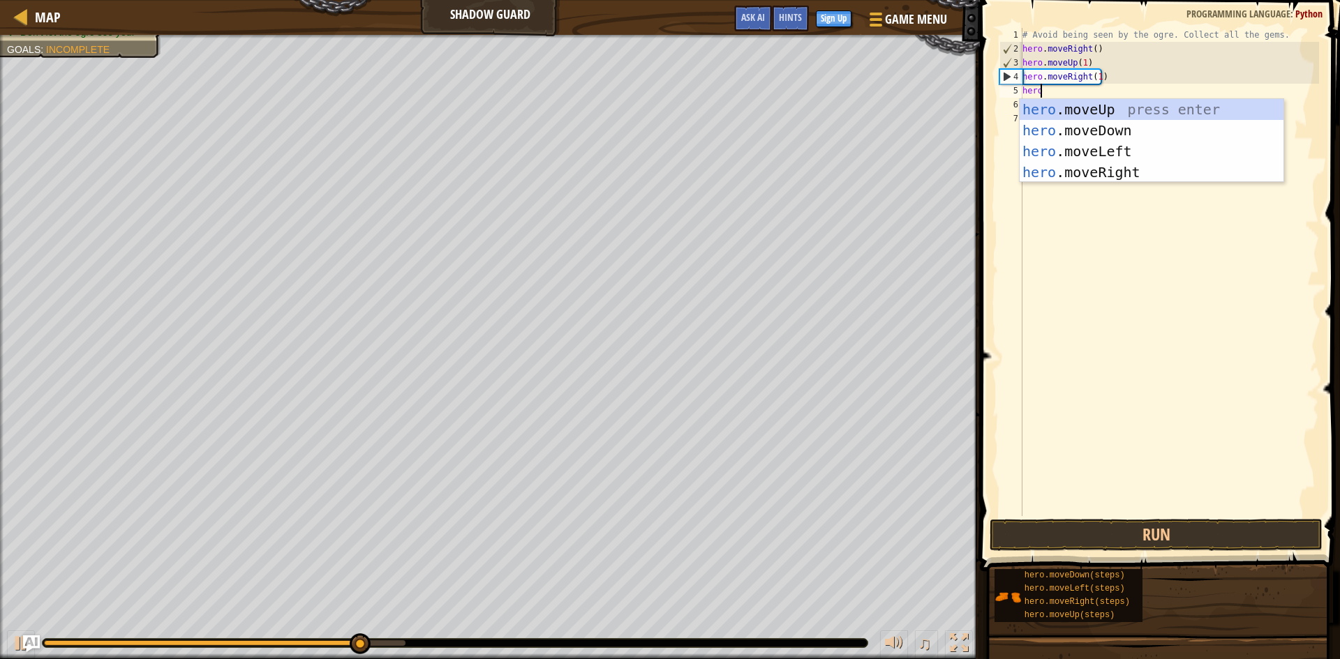
type textarea "hero."
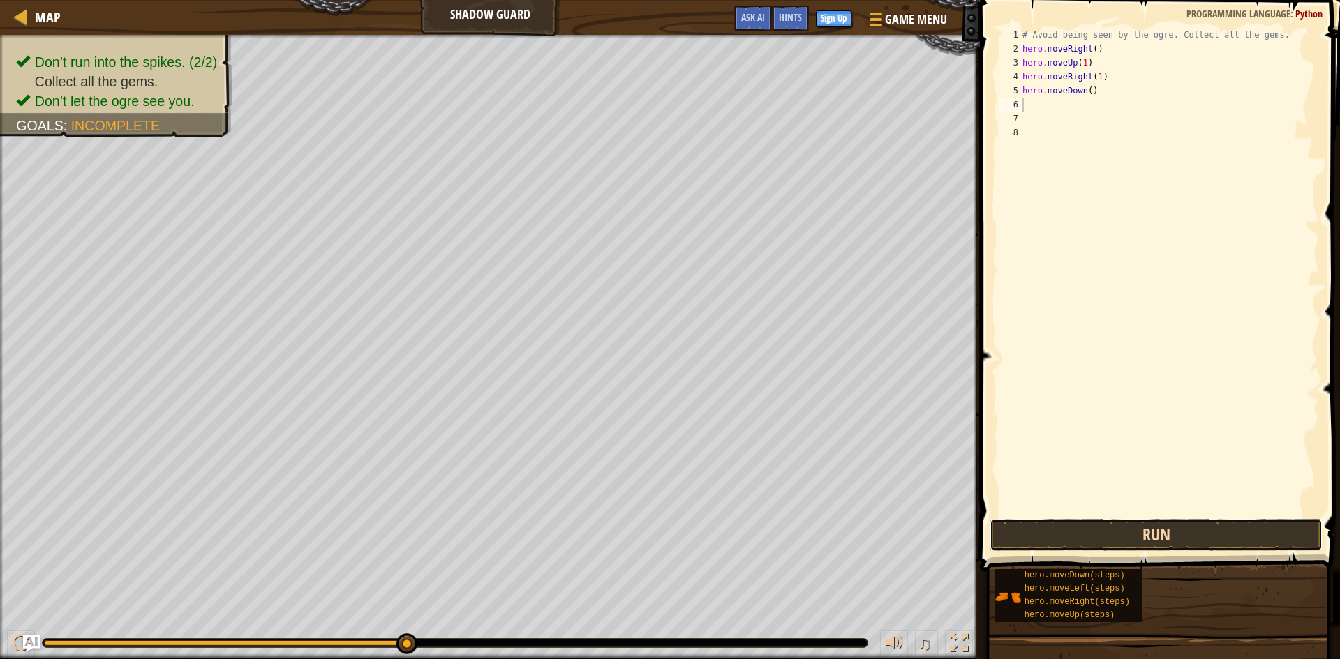
click at [1132, 537] on button "Run" at bounding box center [1155, 535] width 333 height 32
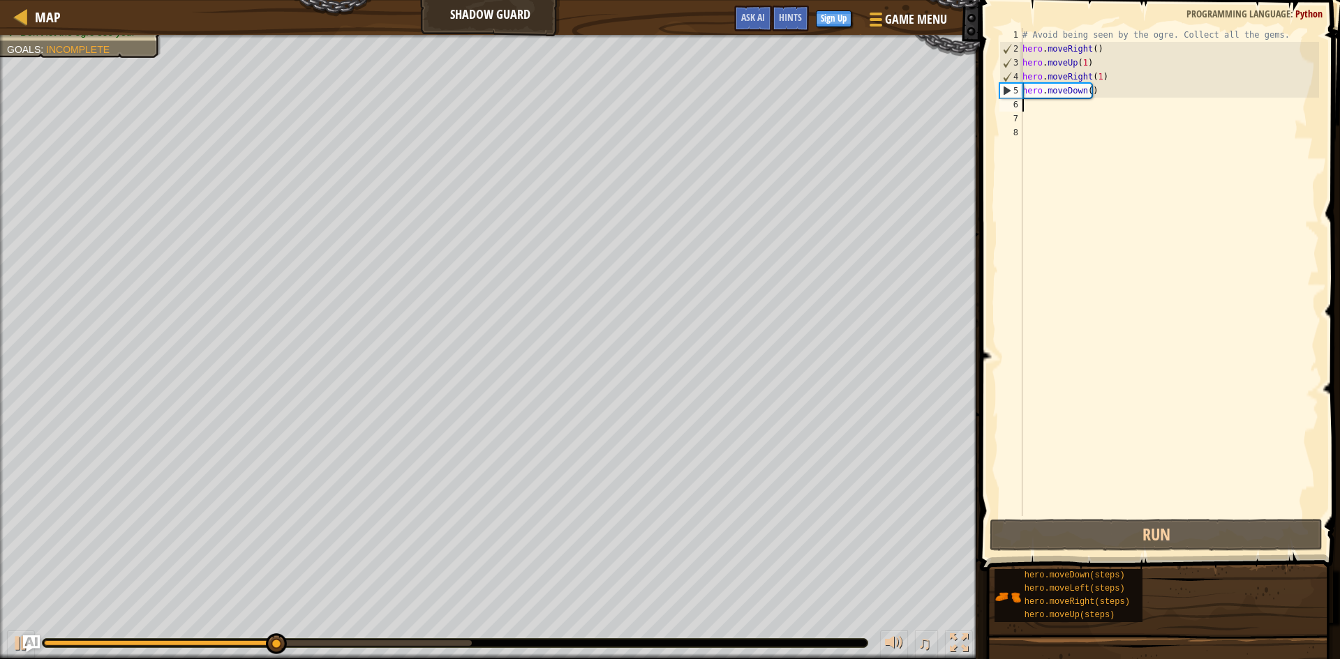
click at [1103, 93] on div "# Avoid being seen by the ogre. Collect all the gems. hero . moveRight ( ) hero…" at bounding box center [1168, 286] width 299 height 516
type textarea "hero.moveDown()"
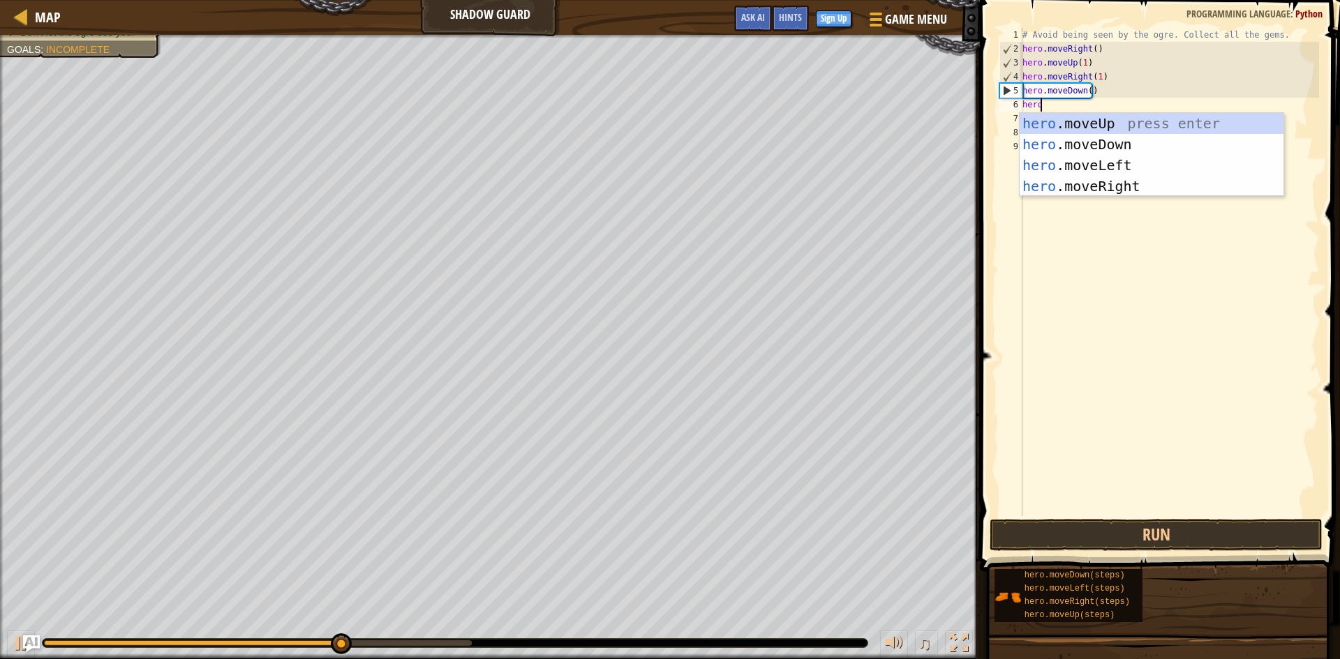
type textarea "hero."
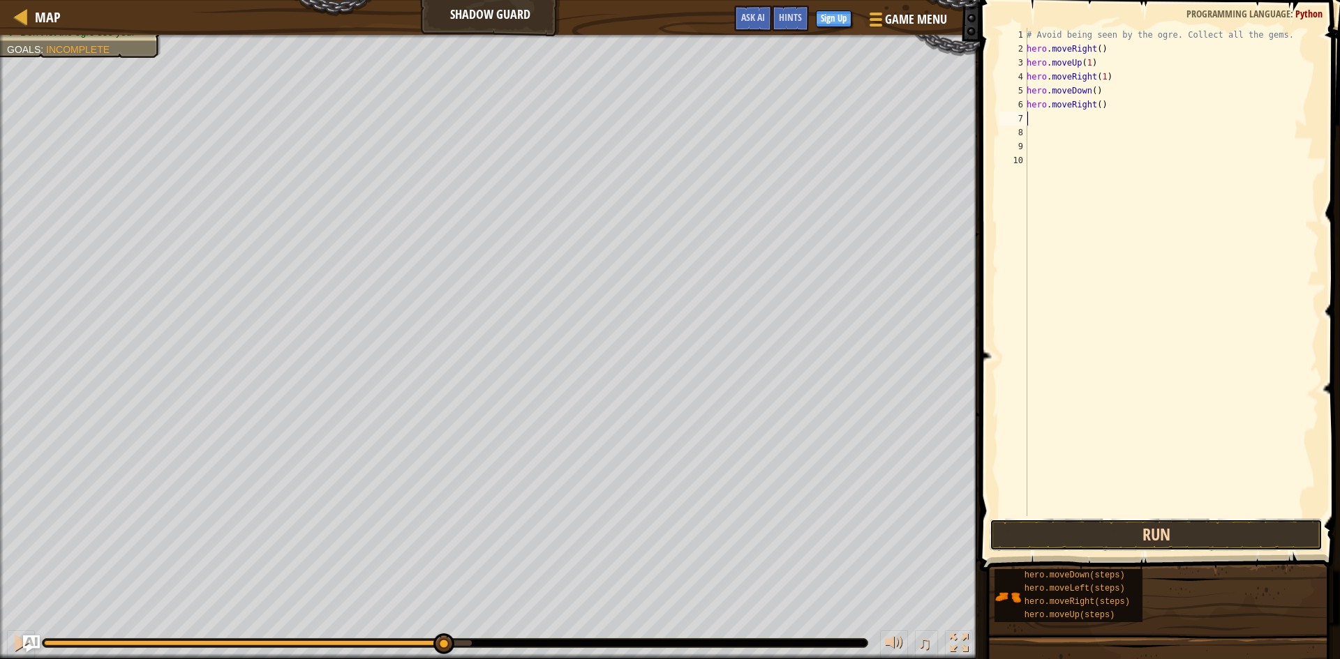
click at [1128, 535] on button "Run" at bounding box center [1155, 535] width 333 height 32
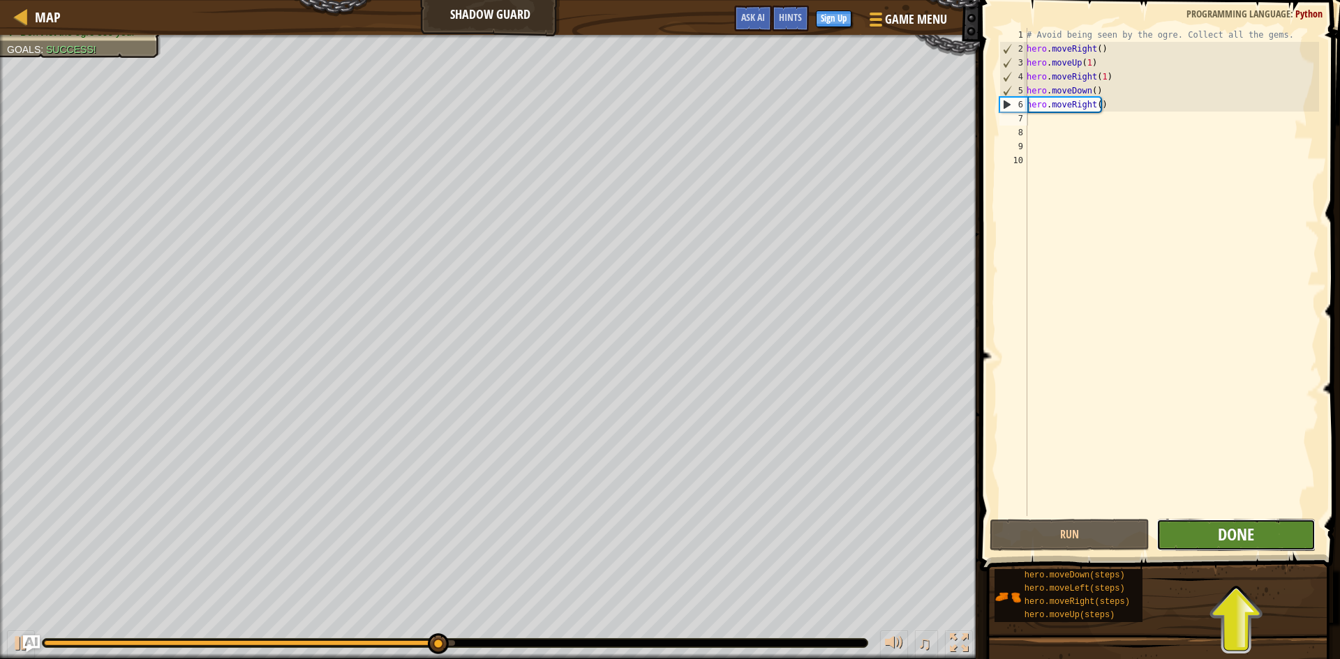
click at [1249, 541] on span "Done" at bounding box center [1236, 534] width 36 height 22
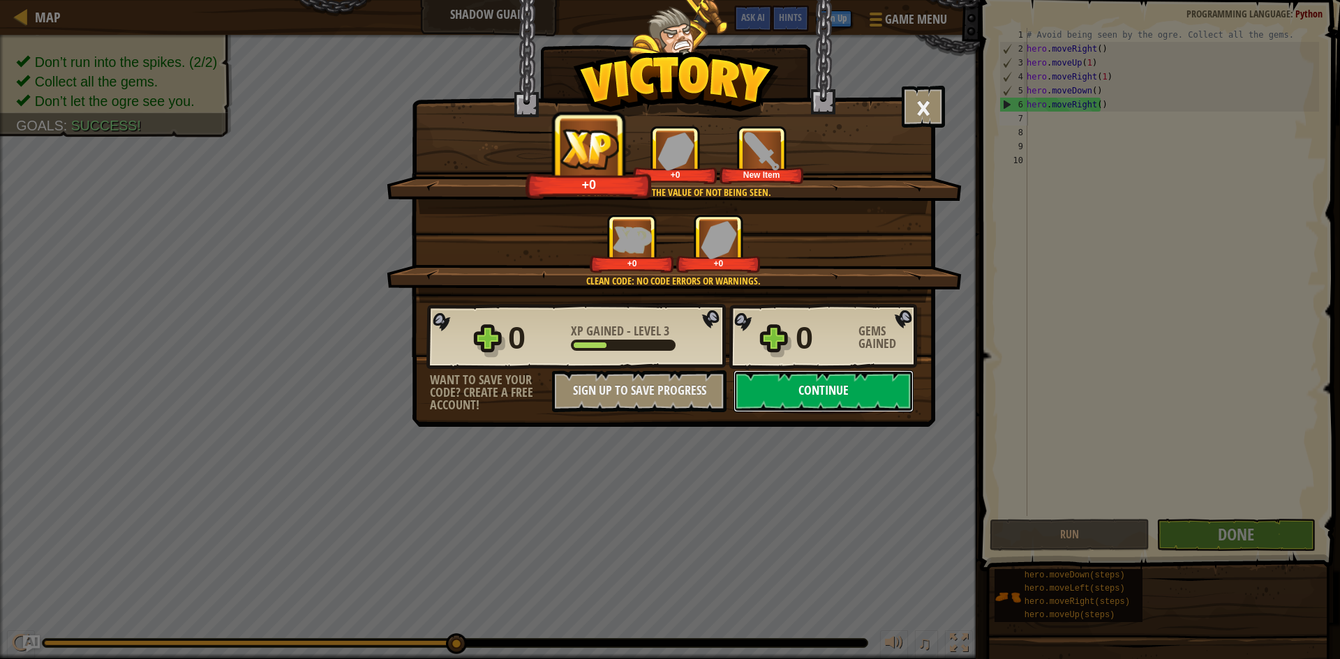
click at [860, 386] on button "Continue" at bounding box center [823, 392] width 180 height 42
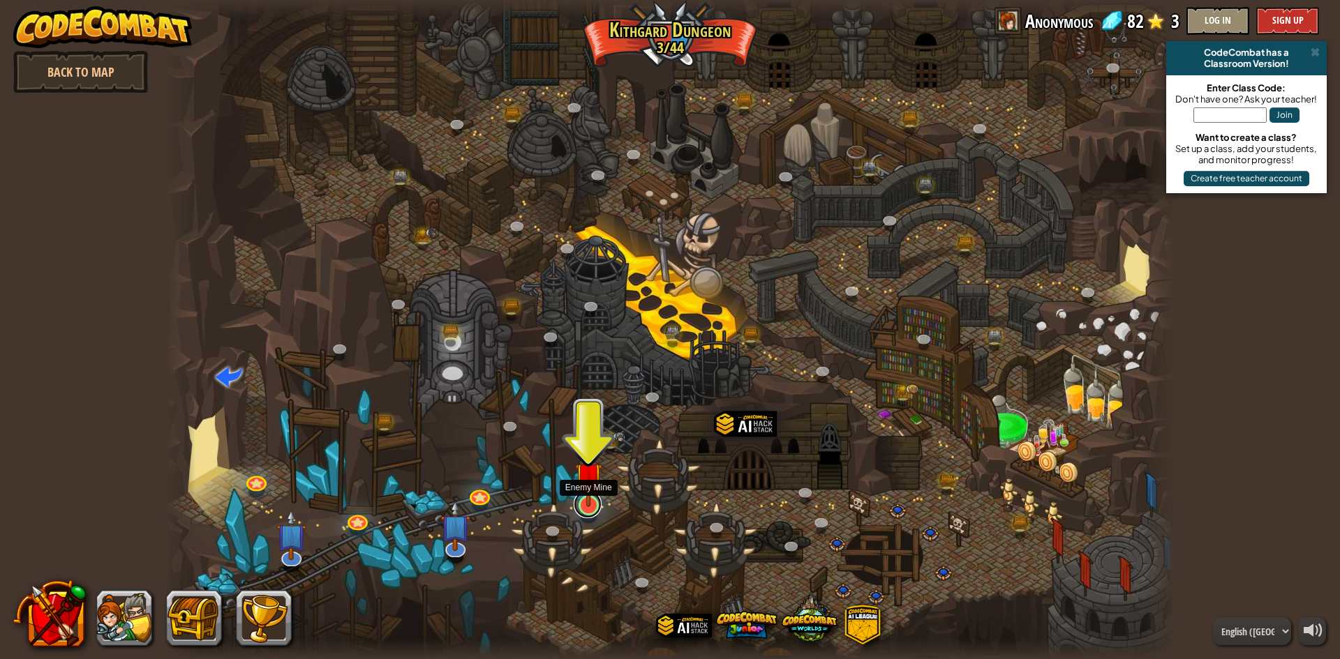
click at [590, 508] on link at bounding box center [588, 505] width 28 height 28
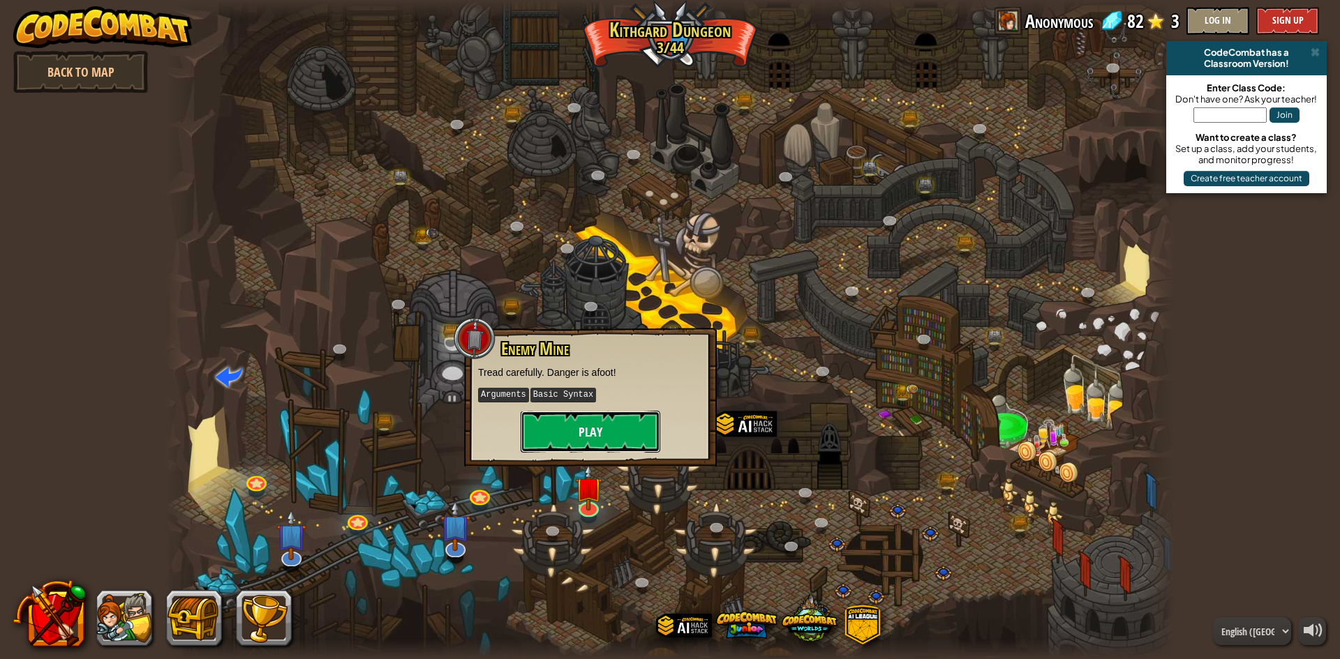
click at [599, 442] on button "Play" at bounding box center [591, 432] width 140 height 42
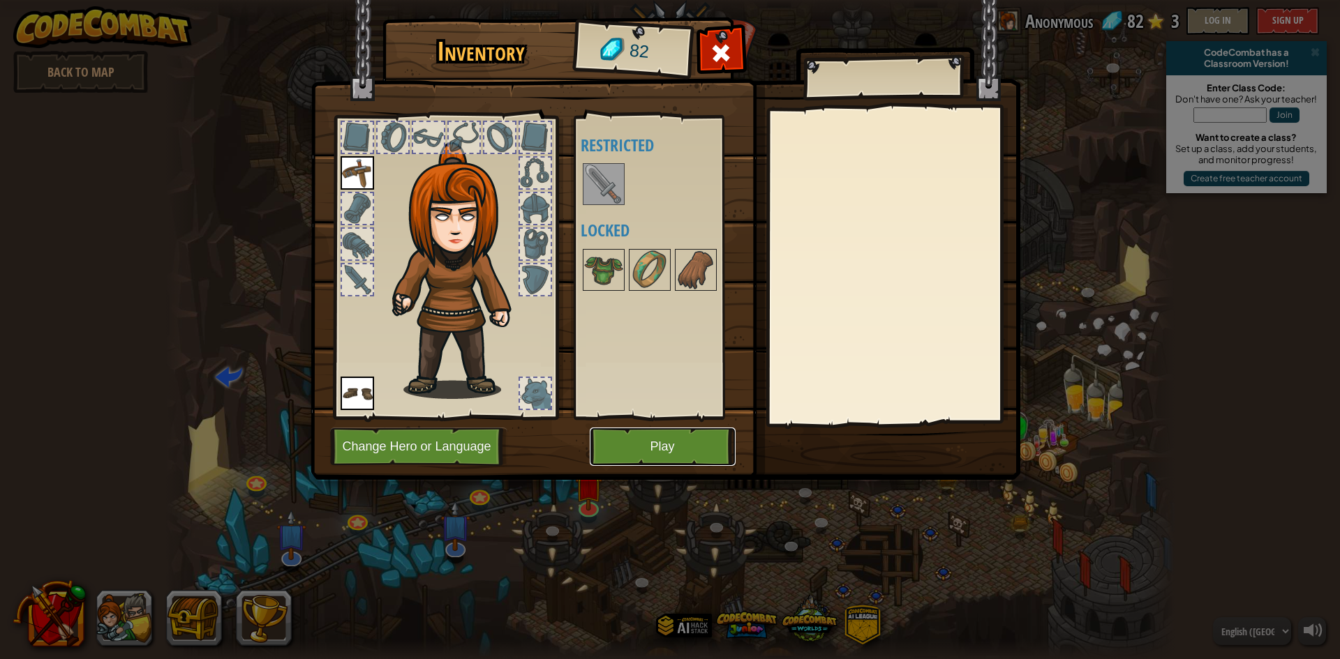
click at [618, 452] on button "Play" at bounding box center [663, 447] width 146 height 38
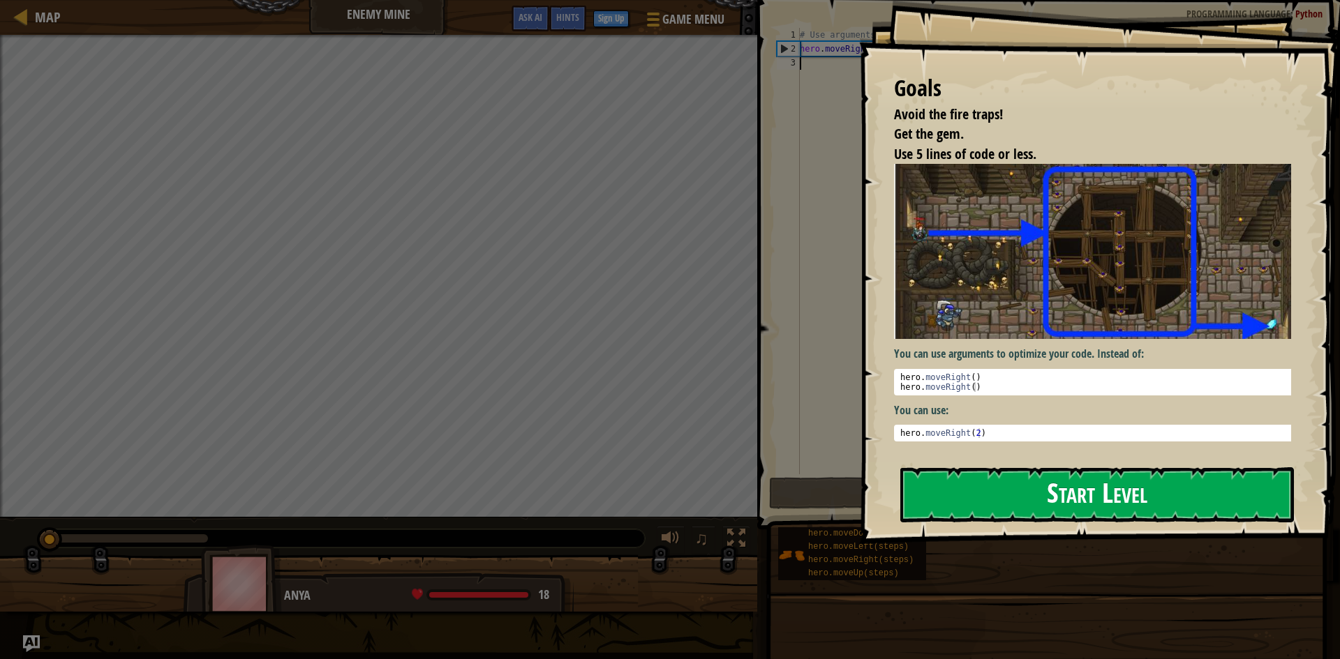
click at [1044, 487] on button "Start Level" at bounding box center [1097, 495] width 394 height 55
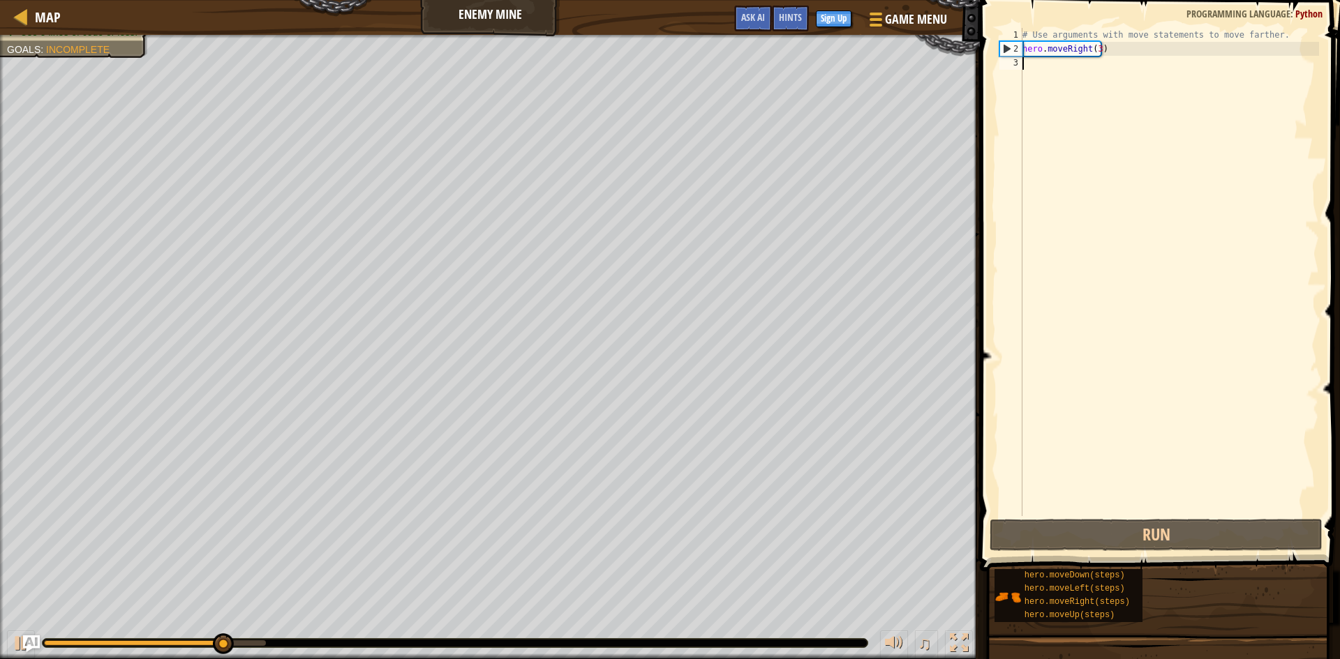
click at [1090, 63] on div "# Use arguments with move statements to move farther. hero . moveRight ( 3 )" at bounding box center [1168, 286] width 299 height 516
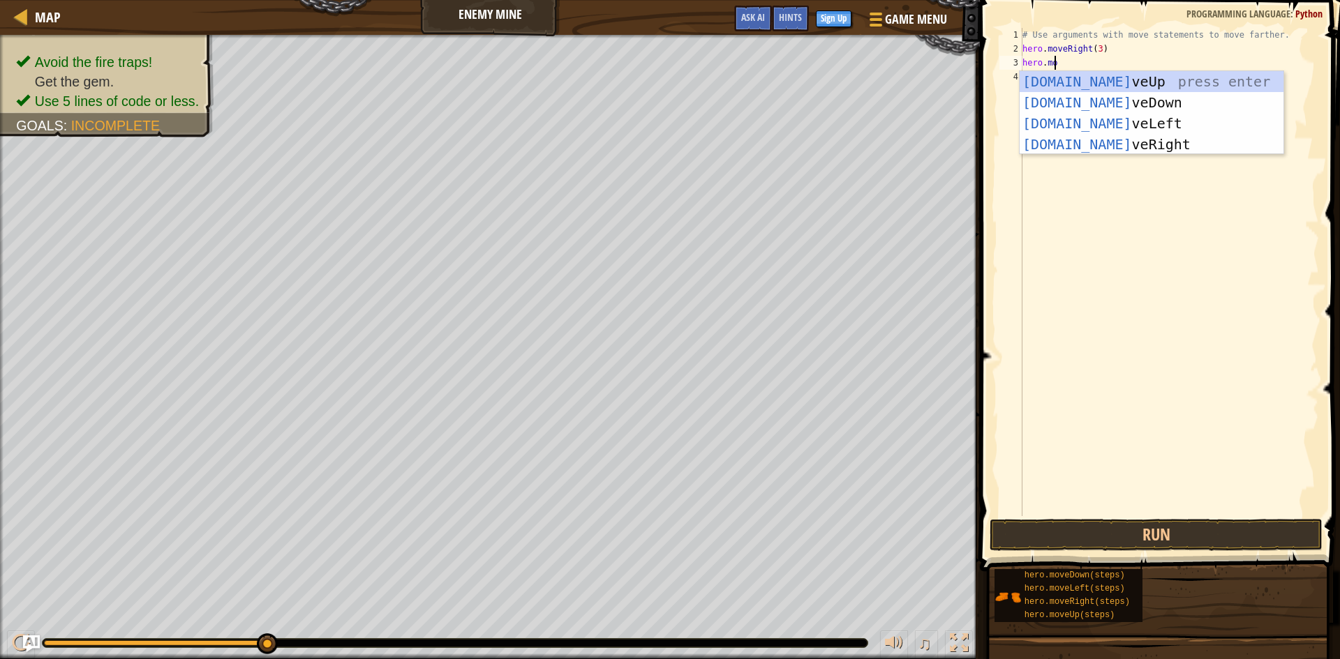
scroll to position [6, 2]
type textarea "hero.mov"
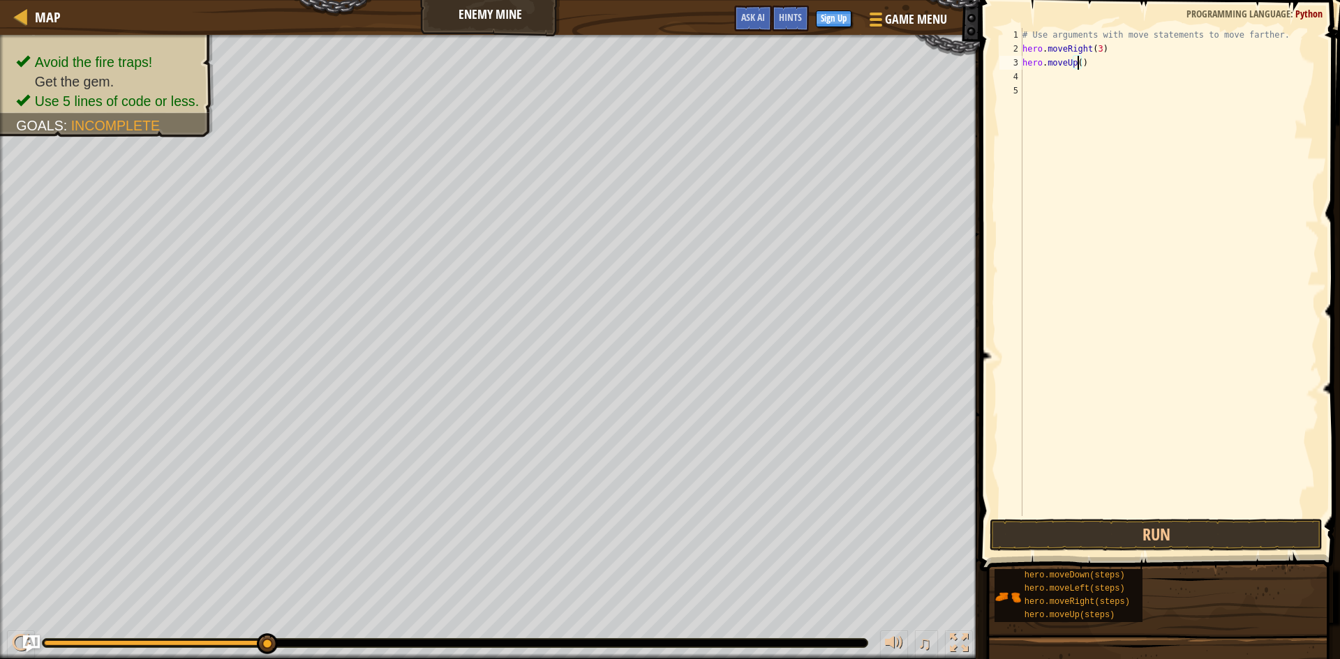
type textarea "hero.moveUp(1)"
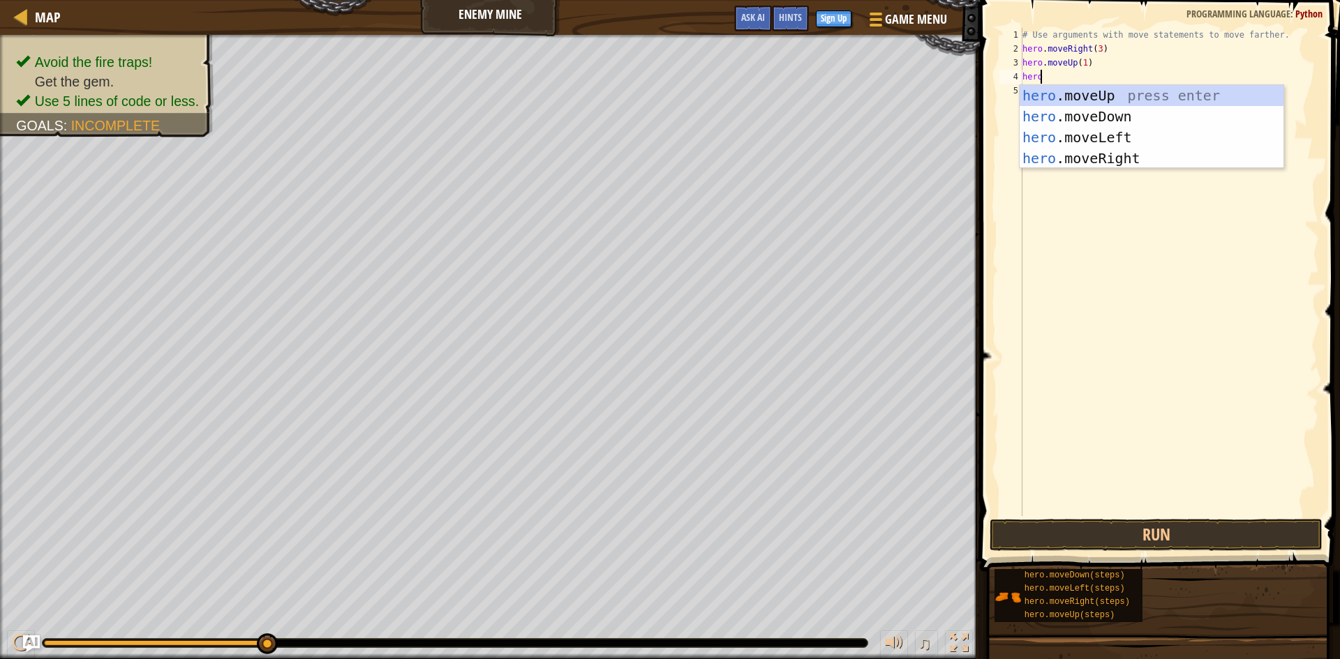
type textarea "hero."
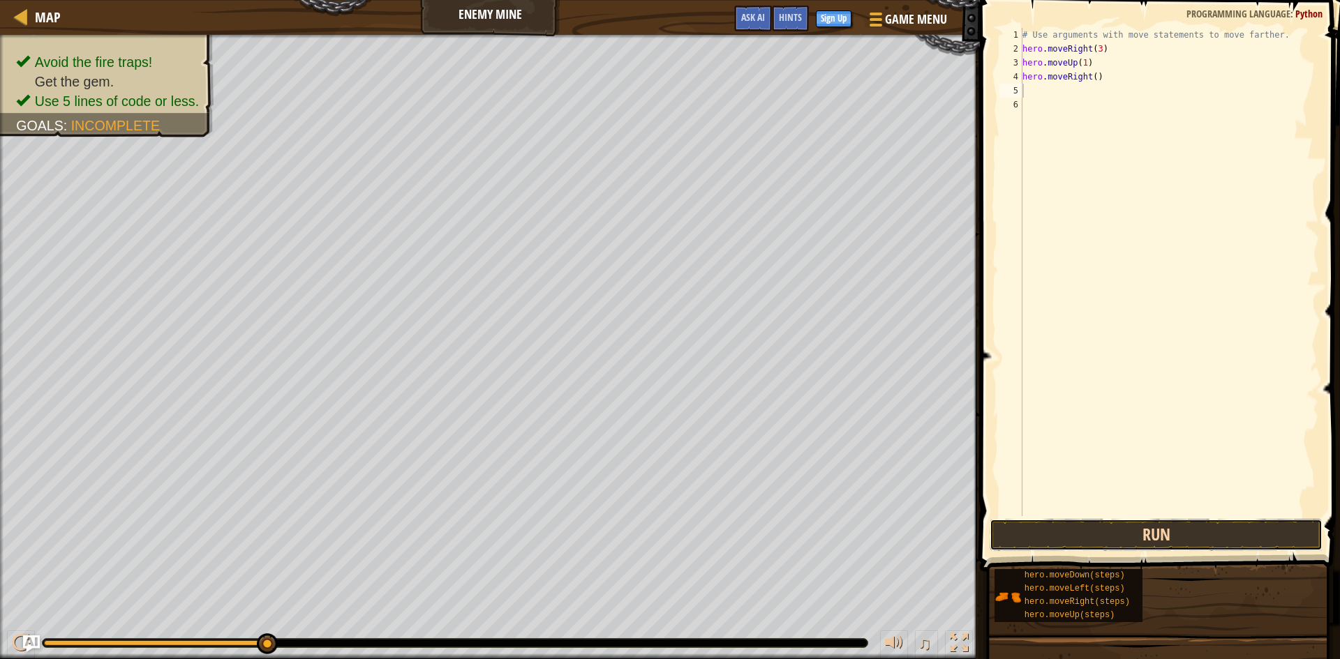
click at [1182, 532] on button "Run" at bounding box center [1155, 535] width 333 height 32
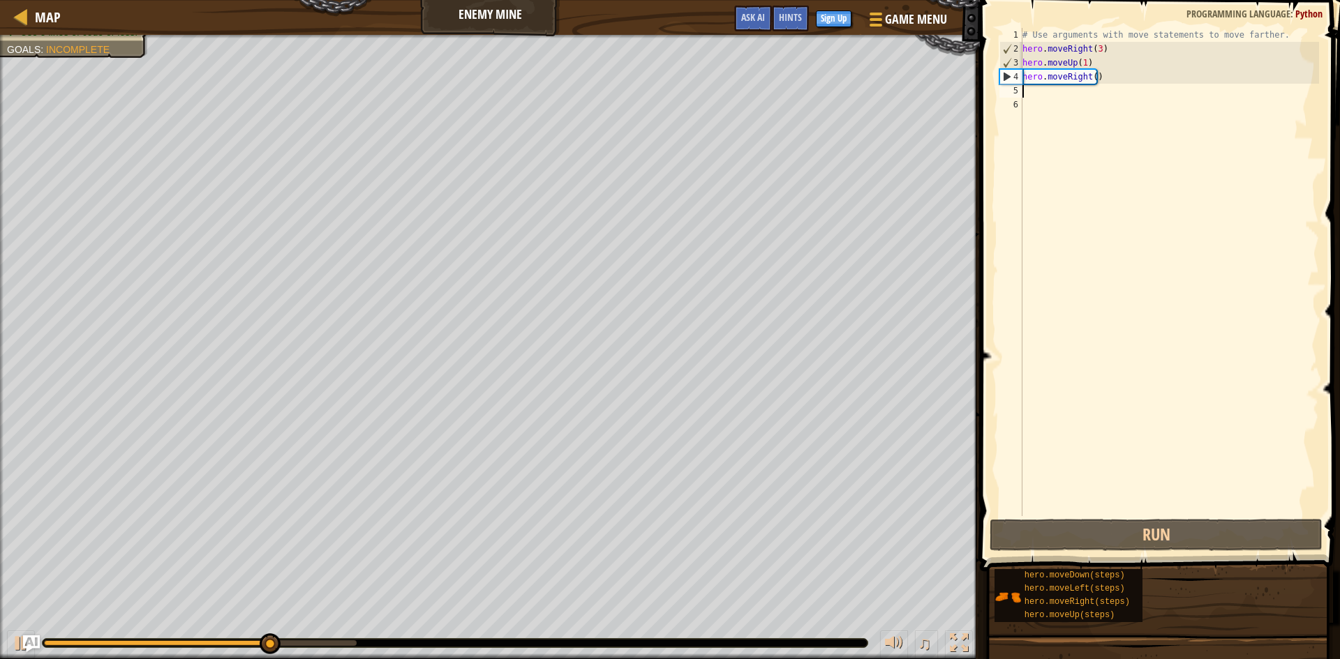
click at [1045, 91] on div "# Use arguments with move statements to move farther. hero . moveRight ( 3 ) he…" at bounding box center [1168, 286] width 299 height 516
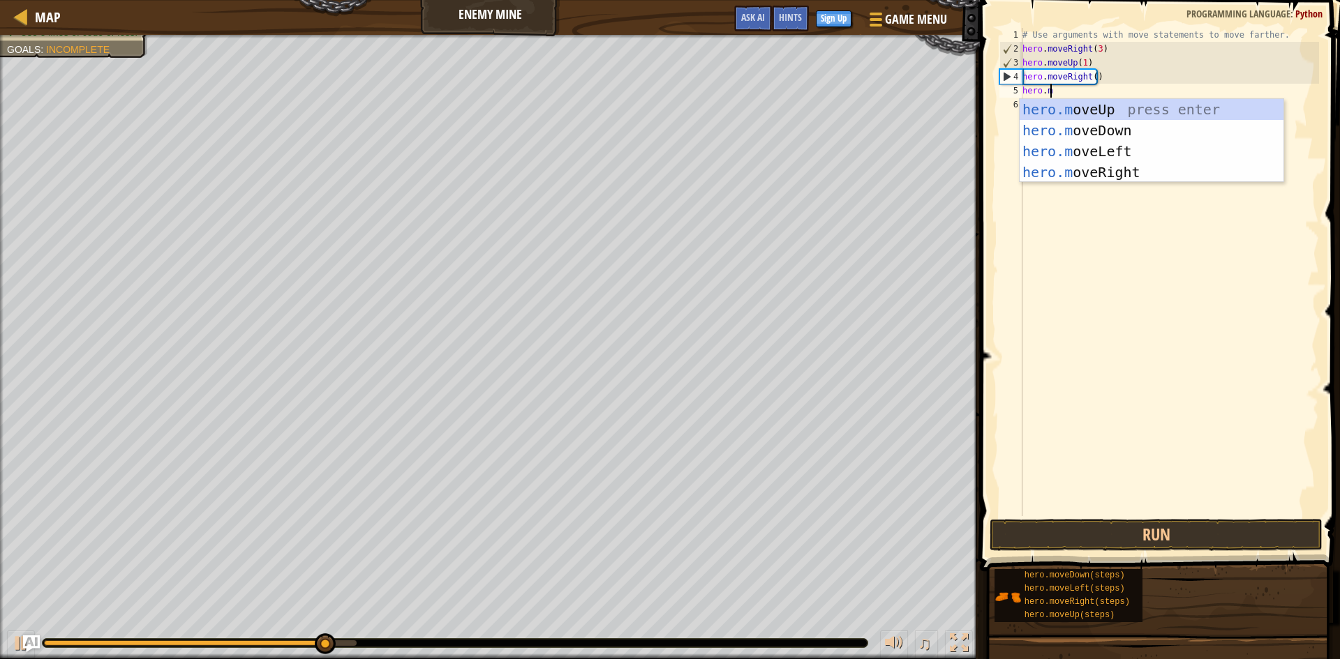
scroll to position [6, 2]
type textarea "hero.mov"
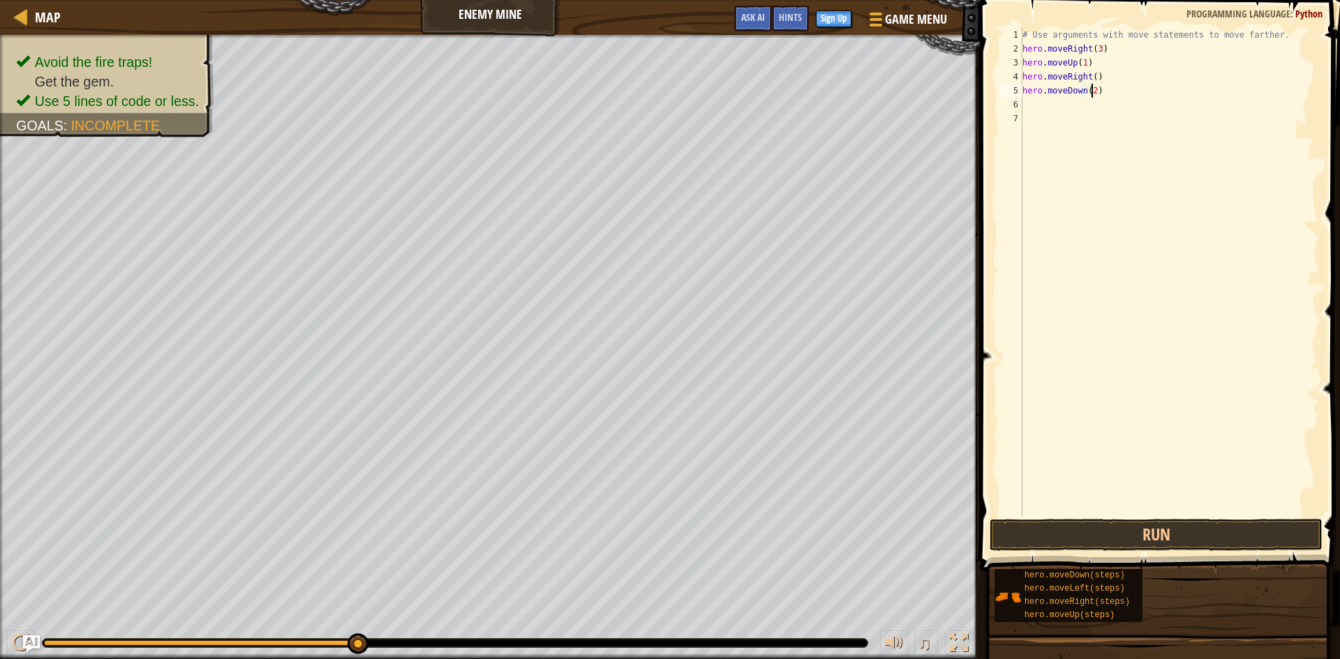
scroll to position [6, 6]
type textarea "hero.moveDown(3)"
click at [1158, 539] on button "Run" at bounding box center [1155, 535] width 333 height 32
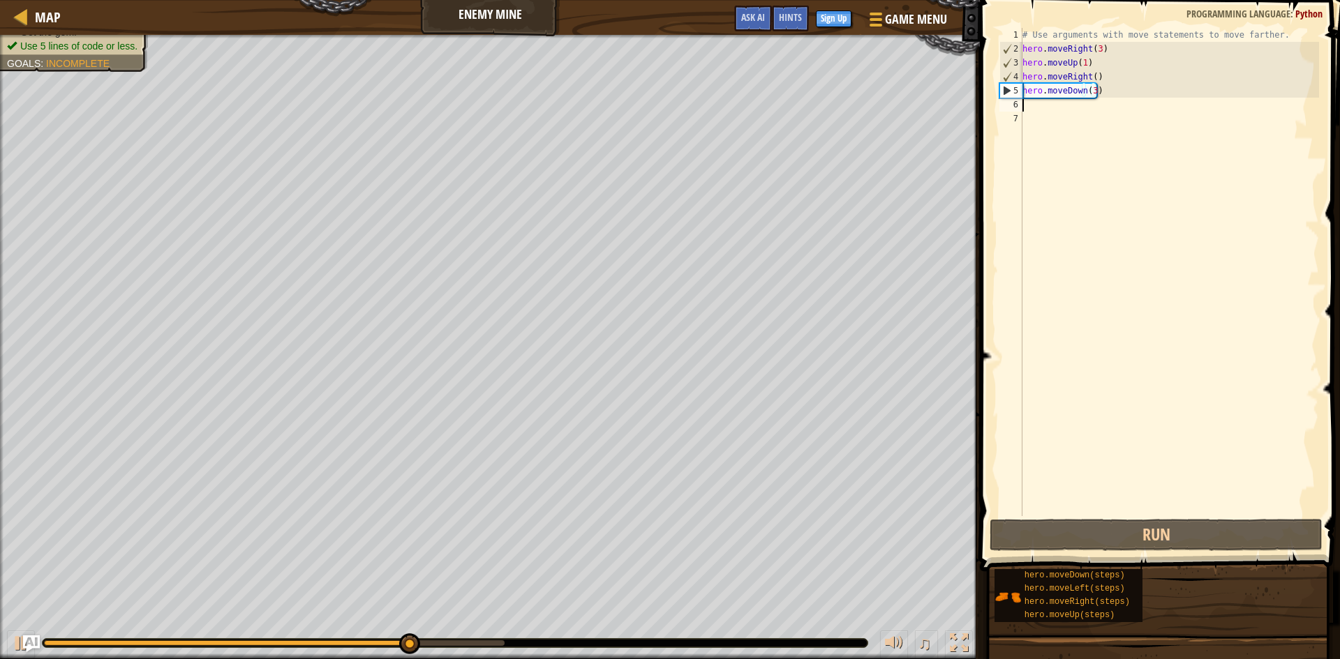
click at [1084, 108] on div "# Use arguments with move statements to move farther. hero . moveRight ( 3 ) he…" at bounding box center [1168, 286] width 299 height 516
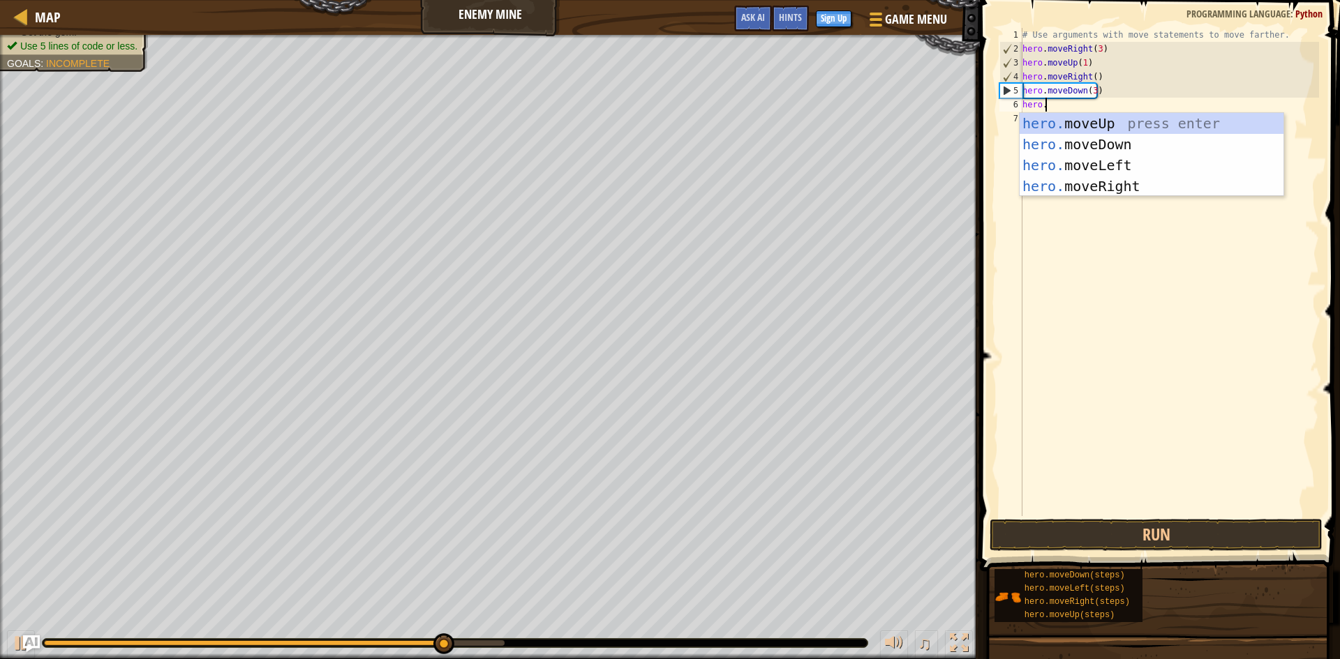
scroll to position [6, 1]
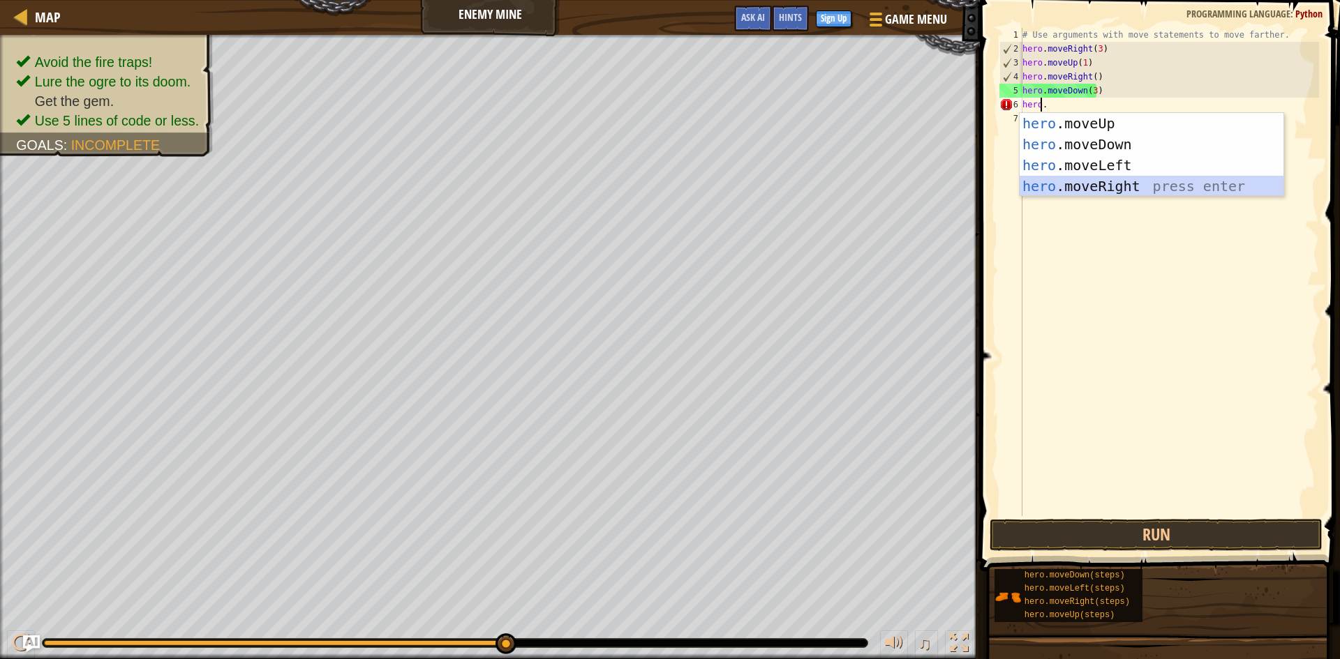
type textarea "."
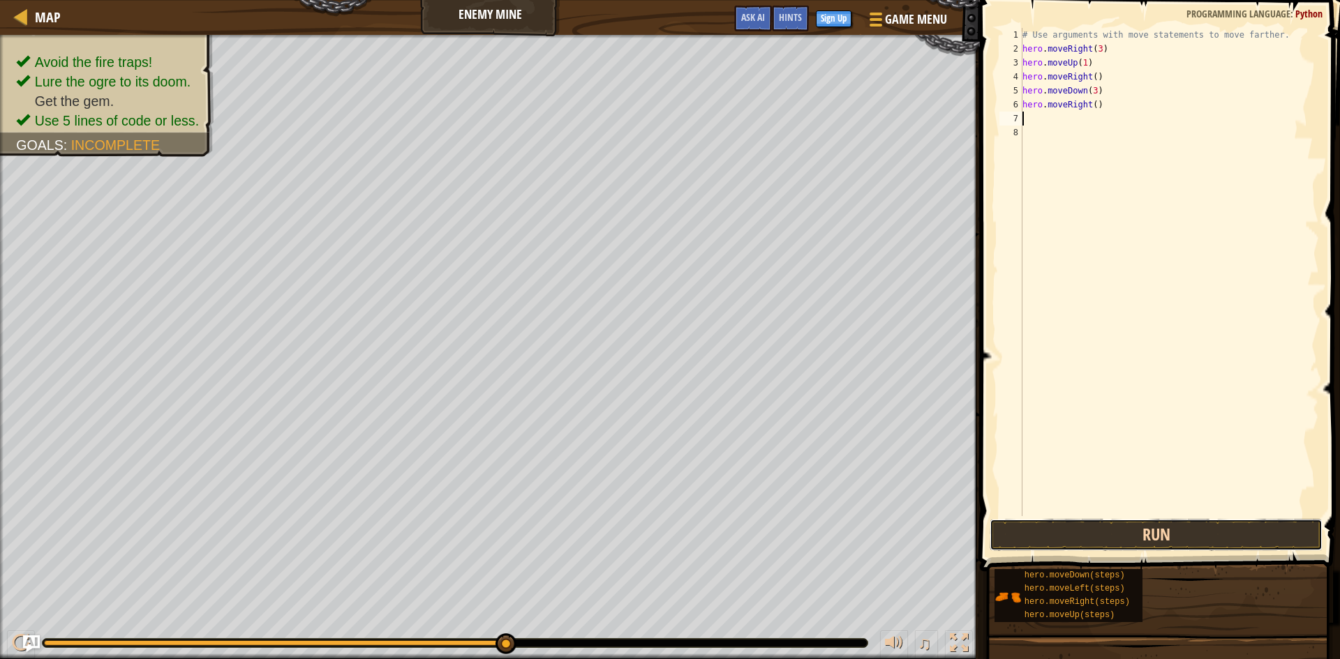
click at [1125, 537] on button "Run" at bounding box center [1155, 535] width 333 height 32
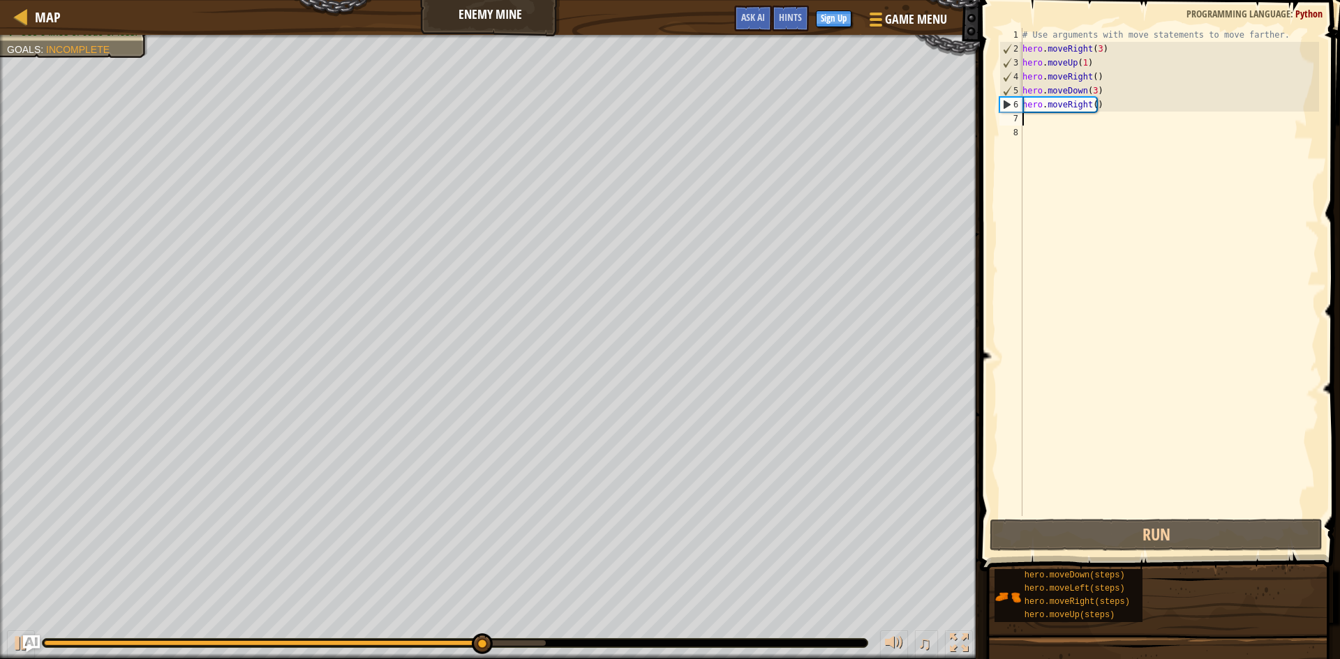
click at [1093, 103] on div "# Use arguments with move statements to move farther. hero . moveRight ( 3 ) he…" at bounding box center [1168, 286] width 299 height 516
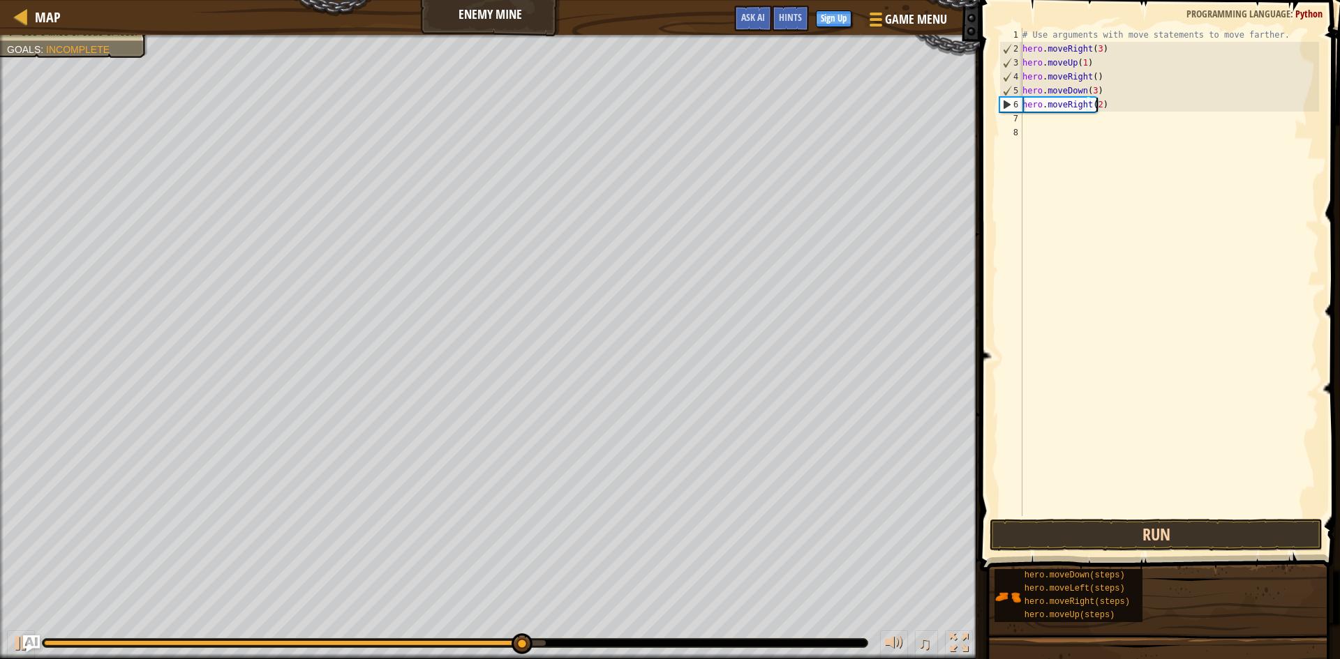
type textarea "hero.moveRight(2)"
click at [1189, 537] on button "Run" at bounding box center [1155, 535] width 333 height 32
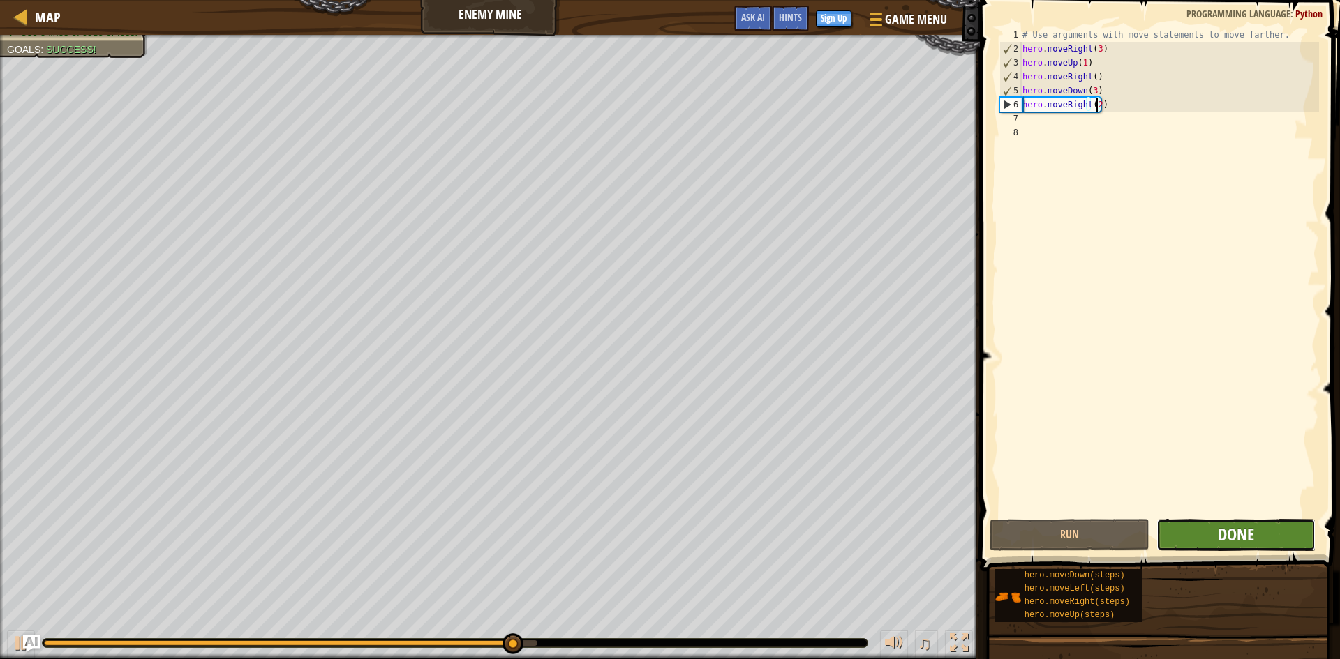
click at [1220, 536] on span "Done" at bounding box center [1236, 534] width 36 height 22
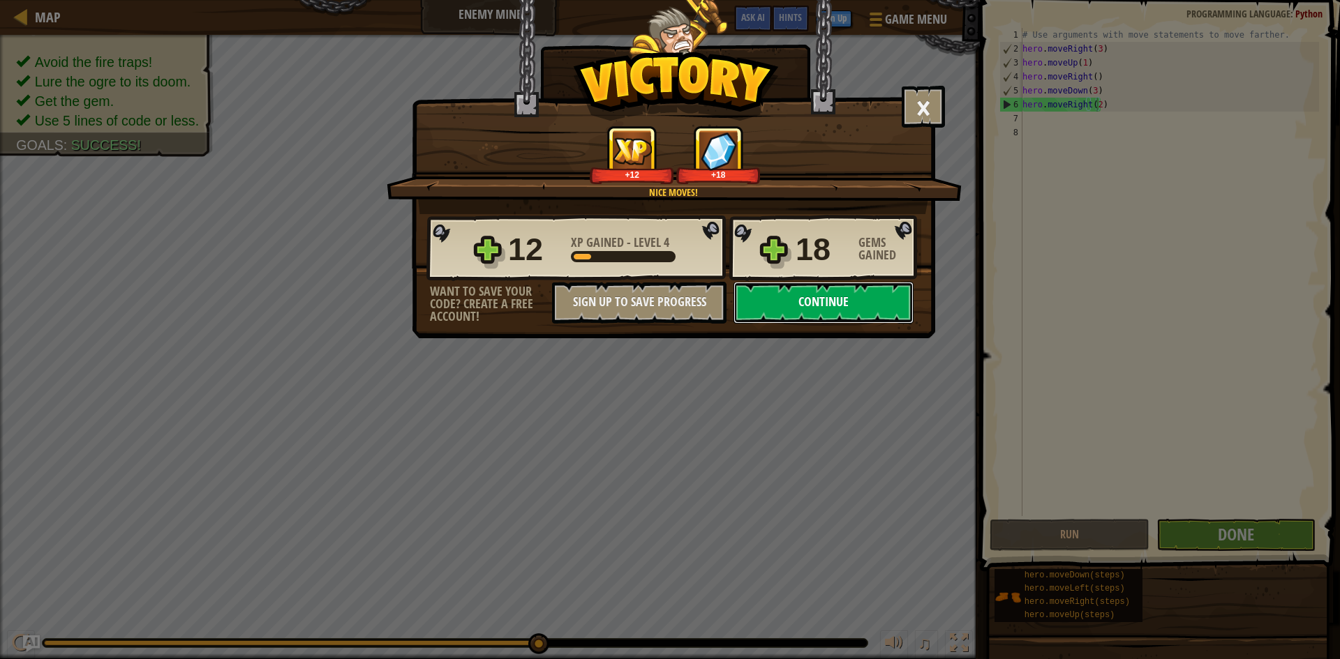
click at [842, 303] on button "Continue" at bounding box center [823, 303] width 180 height 42
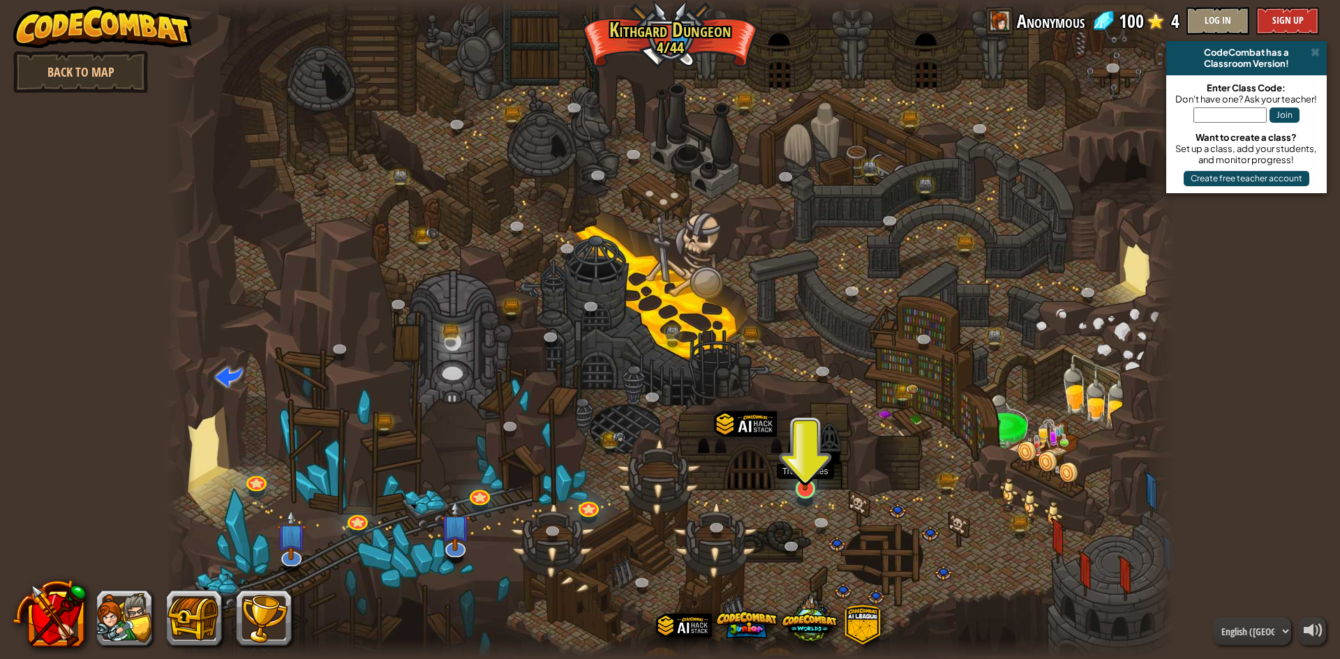
click at [809, 491] on img at bounding box center [805, 459] width 27 height 62
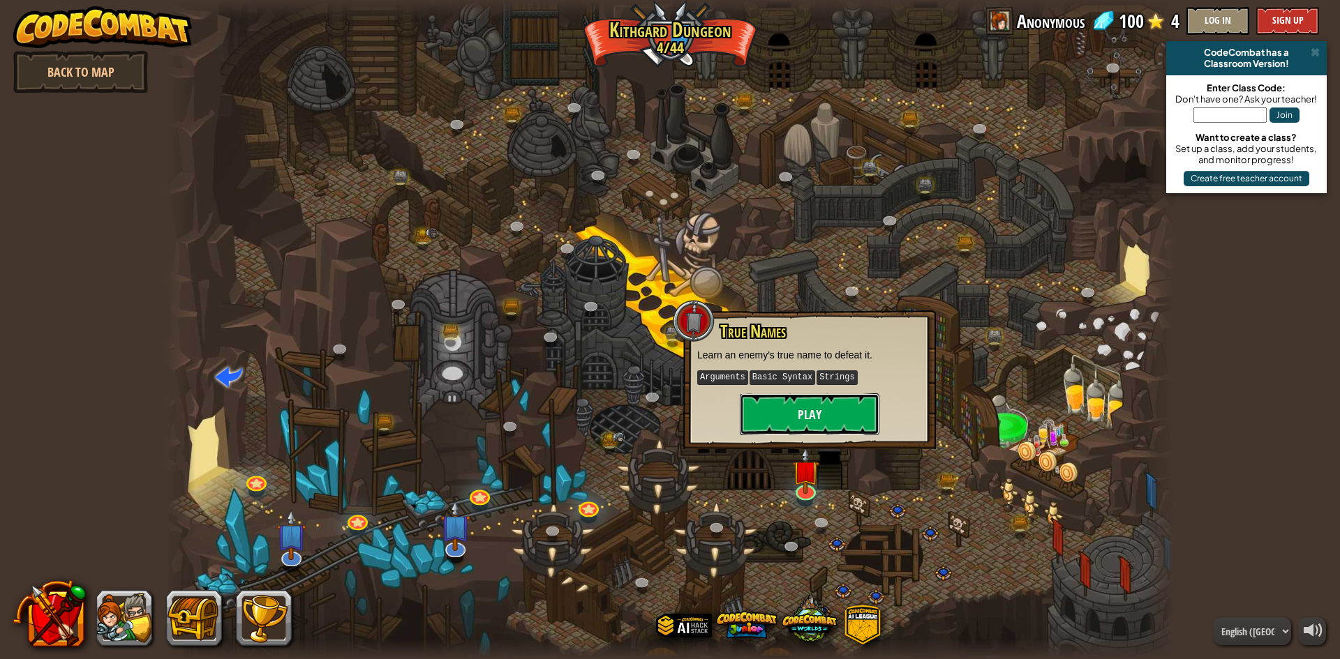
drag, startPoint x: 818, startPoint y: 405, endPoint x: 1010, endPoint y: 680, distance: 334.7
click at [1010, 0] on html "powered by Back to Map CodeCombat has a Classroom Version! Enter Class Code: Do…" at bounding box center [670, 0] width 1340 height 0
click at [862, 627] on span at bounding box center [862, 625] width 39 height 39
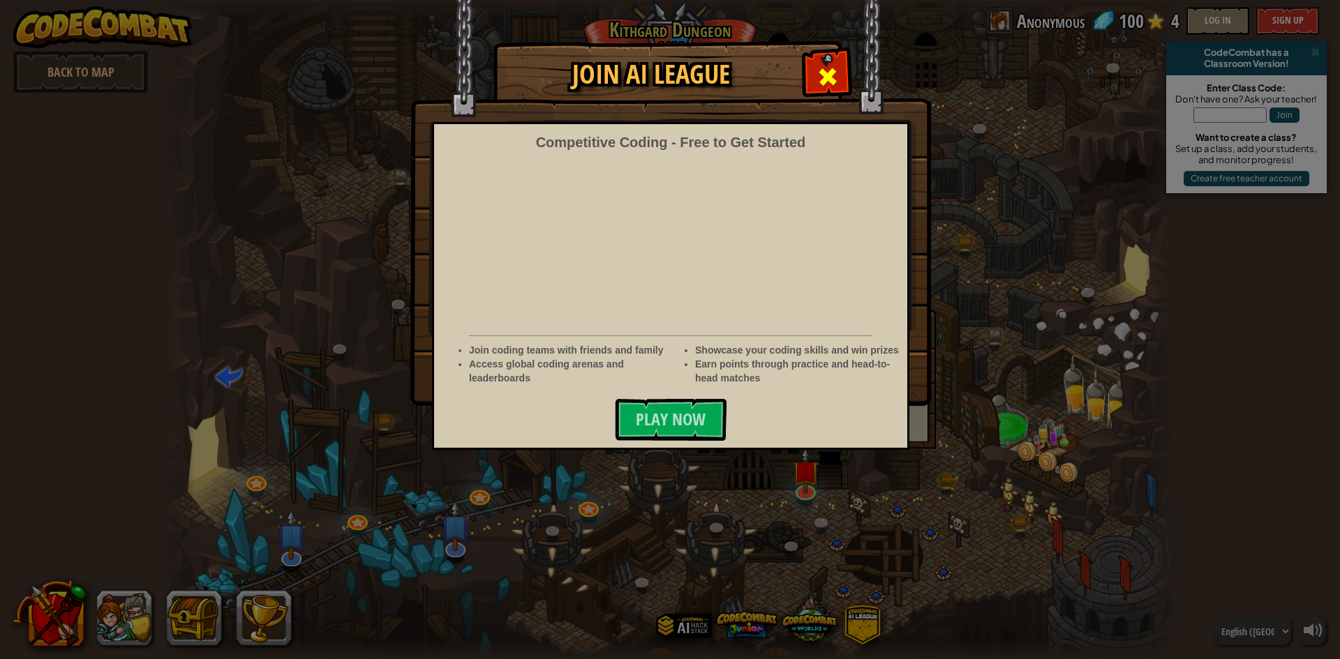
click at [833, 77] on span at bounding box center [827, 77] width 22 height 22
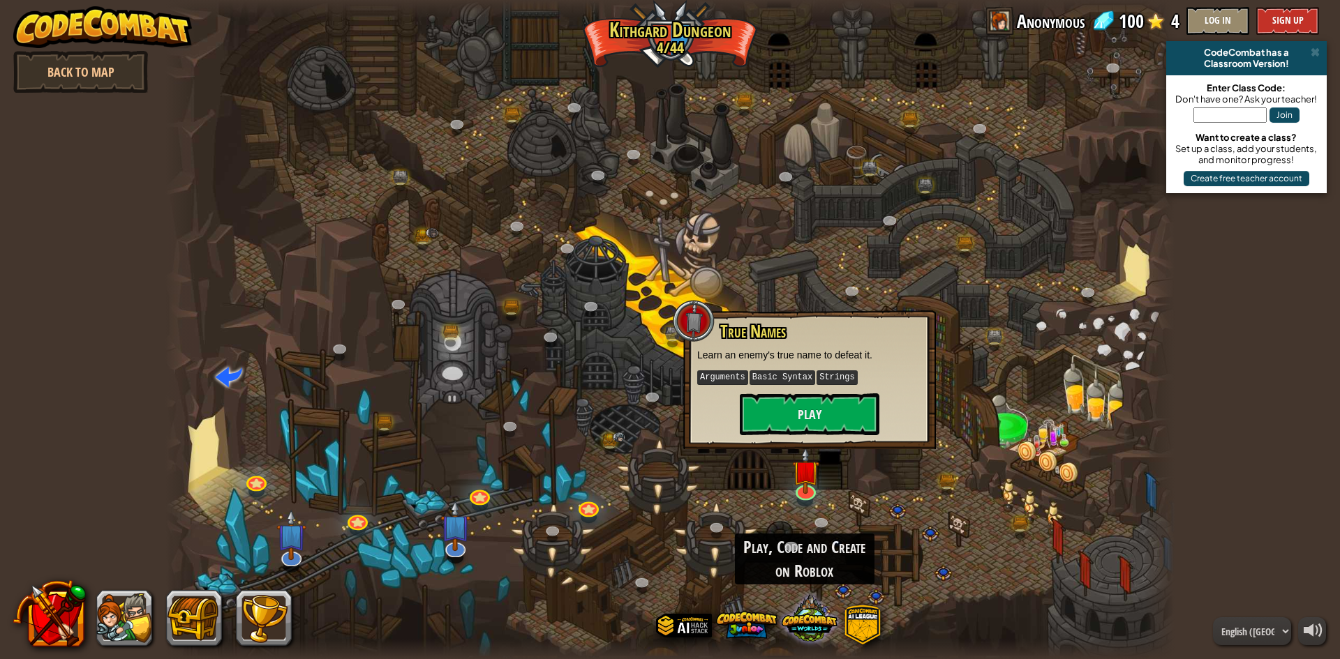
click at [811, 618] on span at bounding box center [809, 618] width 56 height 56
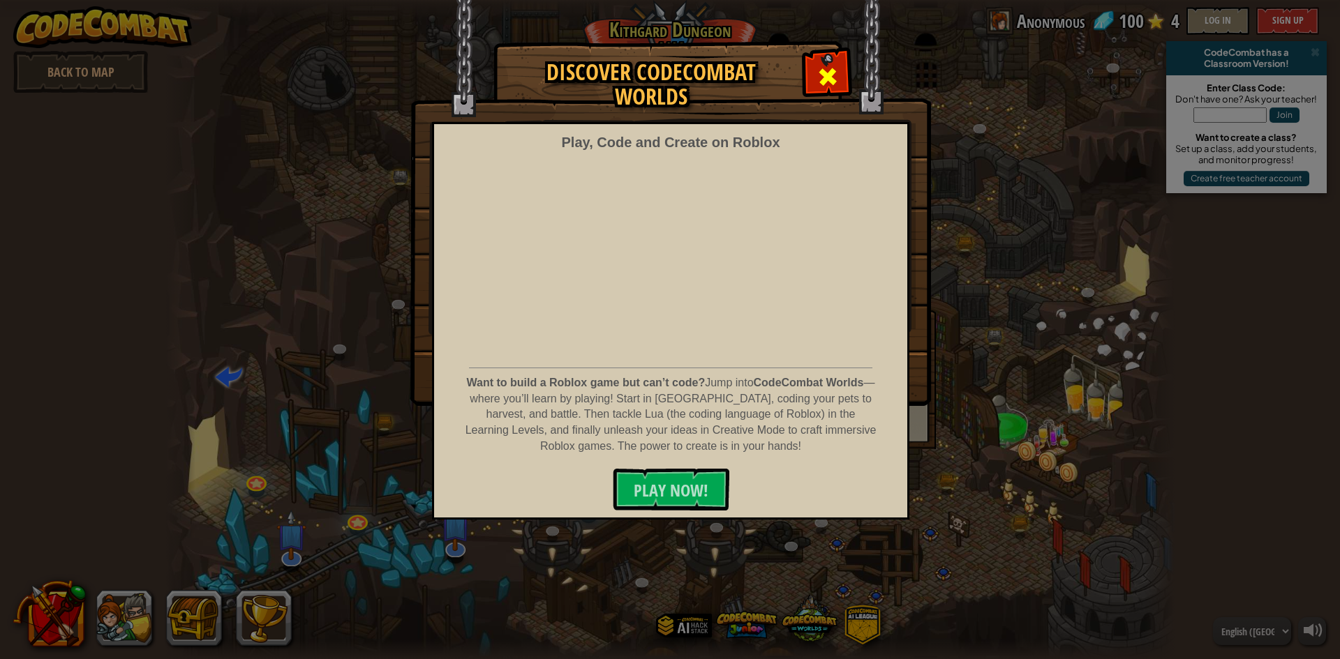
click at [835, 71] on span at bounding box center [827, 77] width 22 height 22
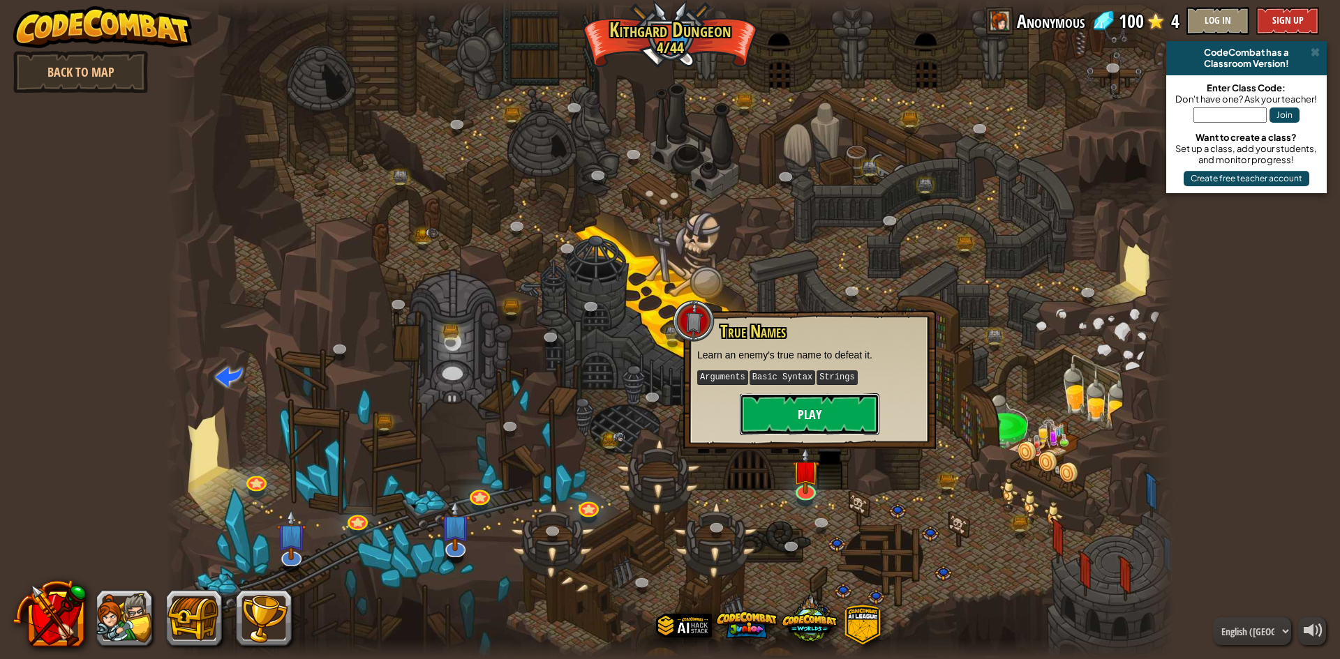
click at [854, 408] on button "Play" at bounding box center [810, 415] width 140 height 42
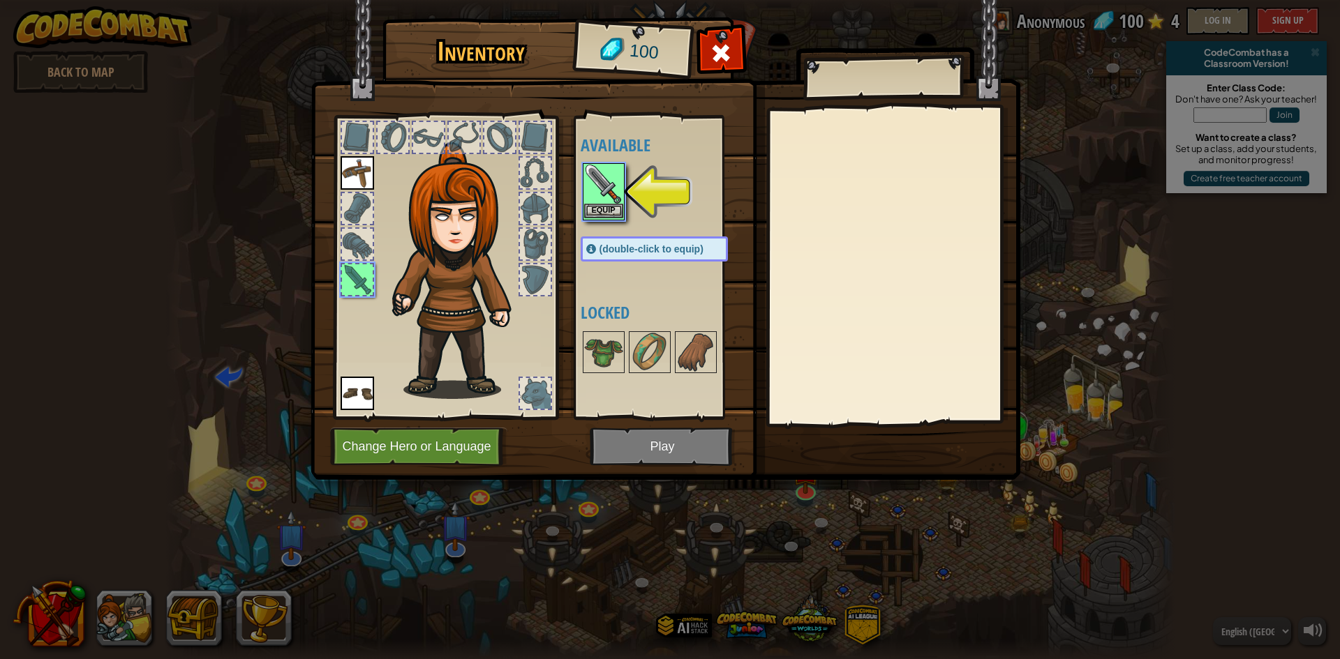
click at [618, 195] on img at bounding box center [603, 184] width 39 height 39
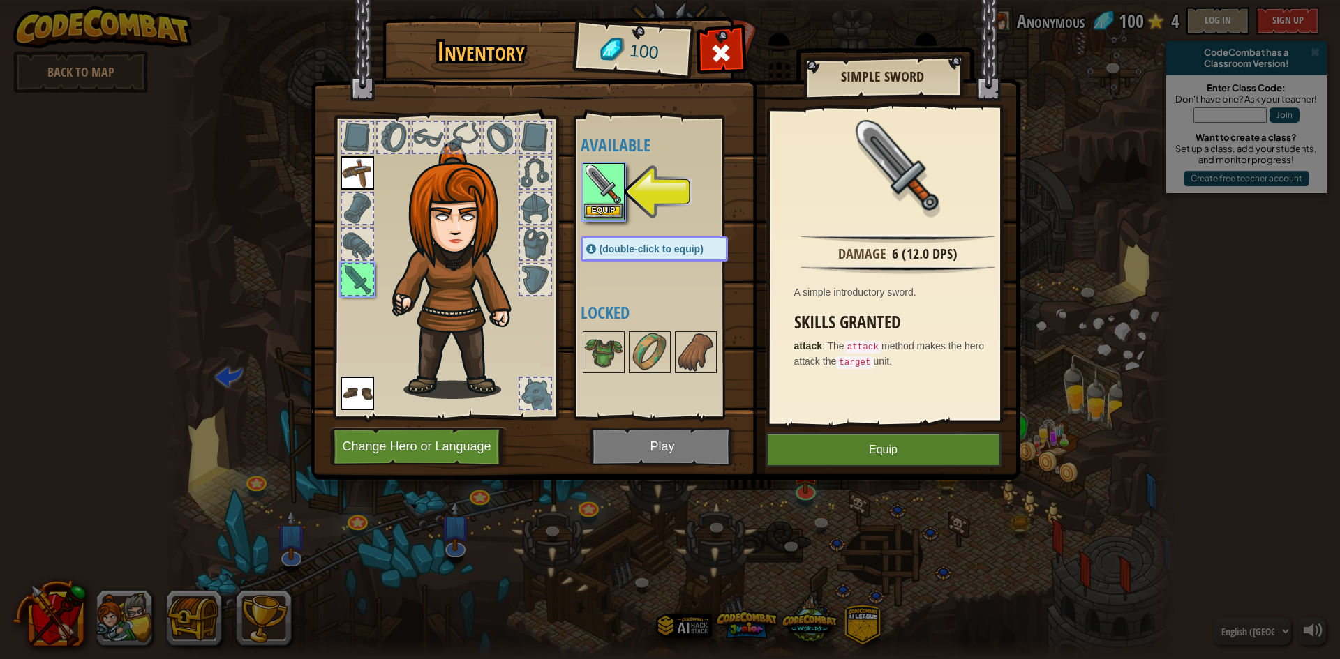
click at [598, 203] on img at bounding box center [603, 184] width 39 height 39
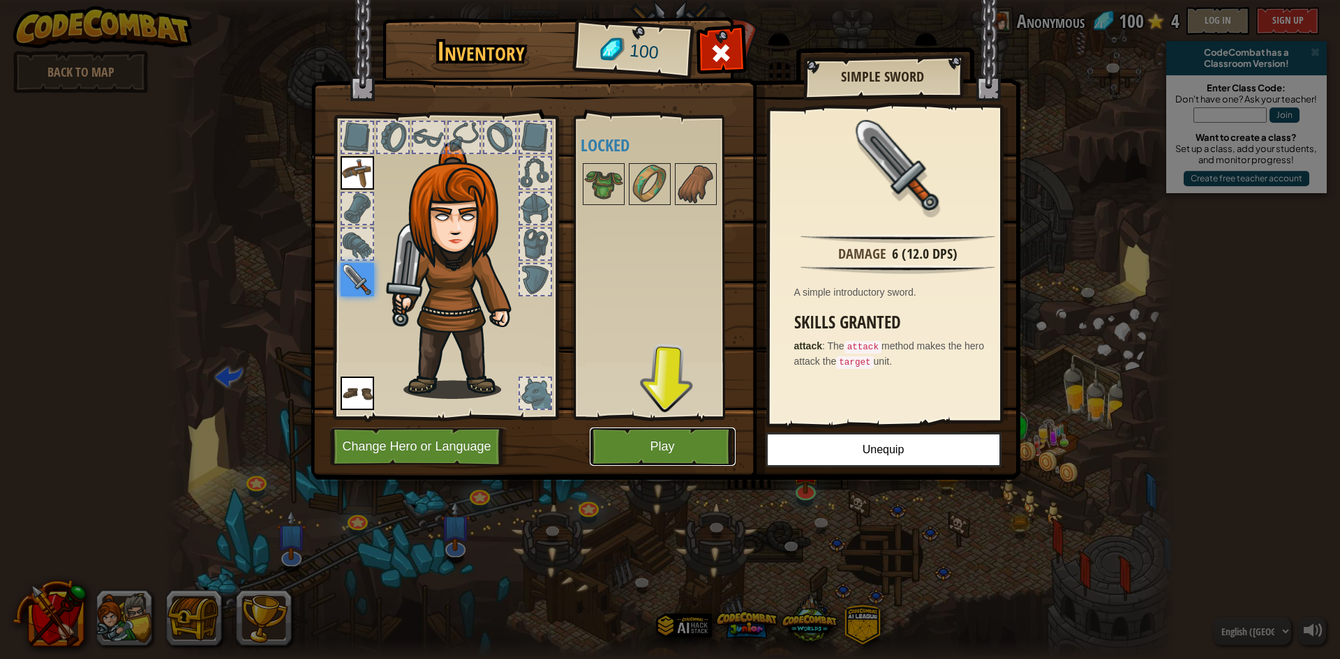
click at [684, 436] on button "Play" at bounding box center [663, 447] width 146 height 38
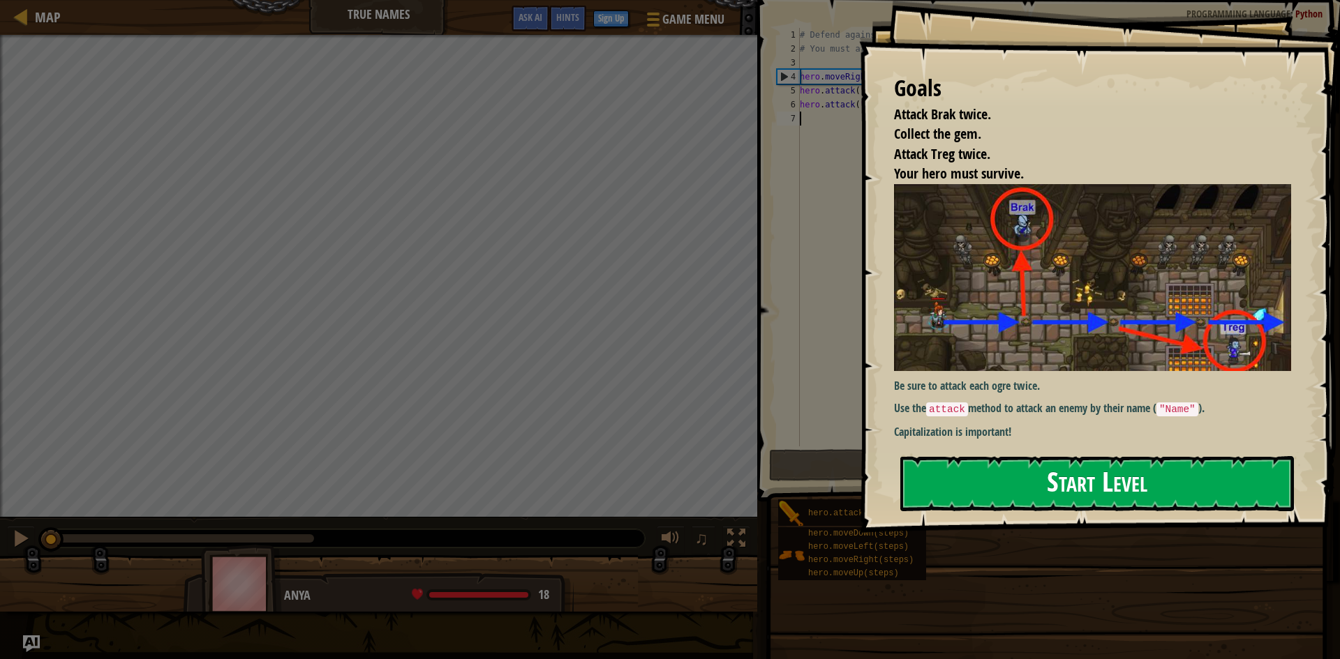
click at [1051, 483] on button "Start Level" at bounding box center [1097, 483] width 394 height 55
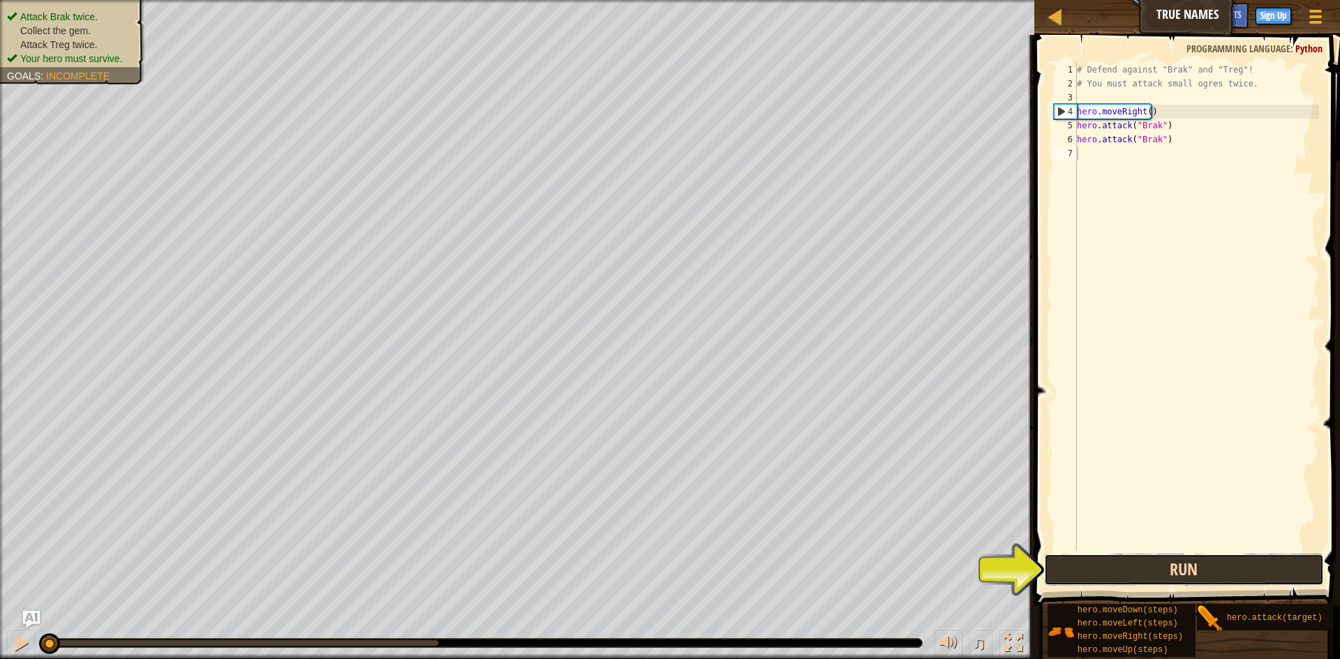
click at [1093, 579] on button "Run" at bounding box center [1184, 570] width 280 height 32
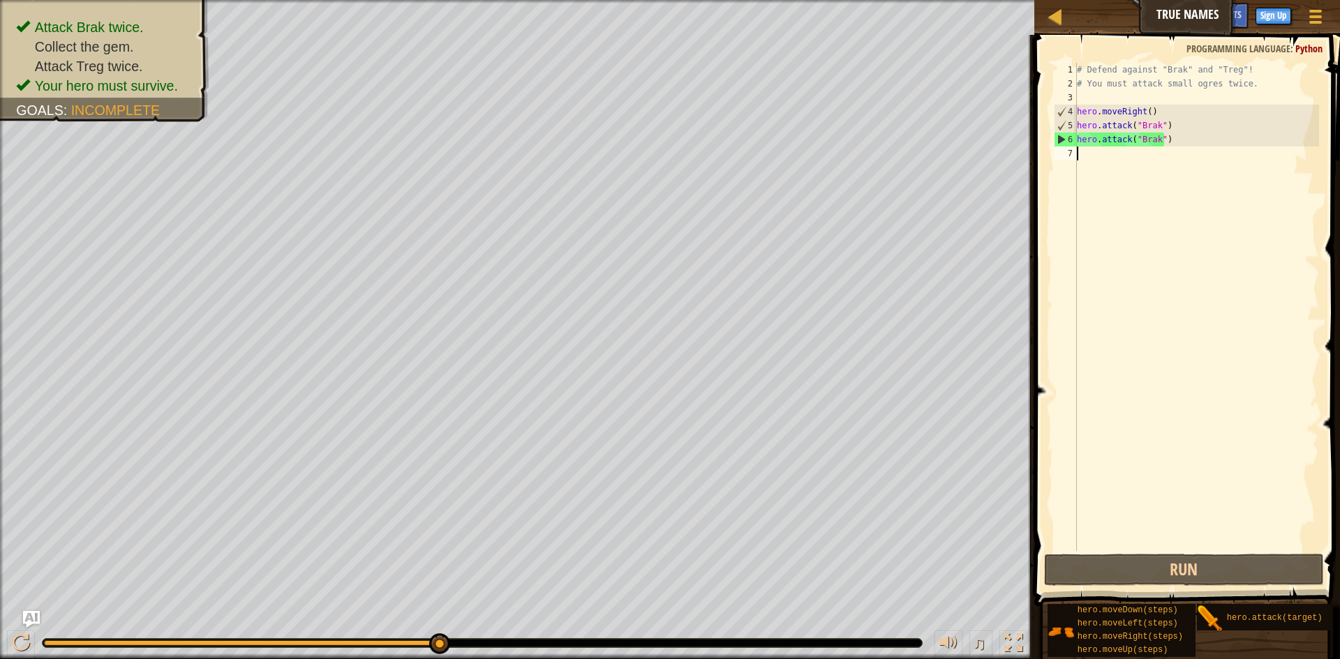
click at [1186, 142] on div "# Defend against "Brak" and "Treg"! # You must attack small ogres twice. hero .…" at bounding box center [1196, 321] width 245 height 516
type textarea "hero.attack("Brak")"
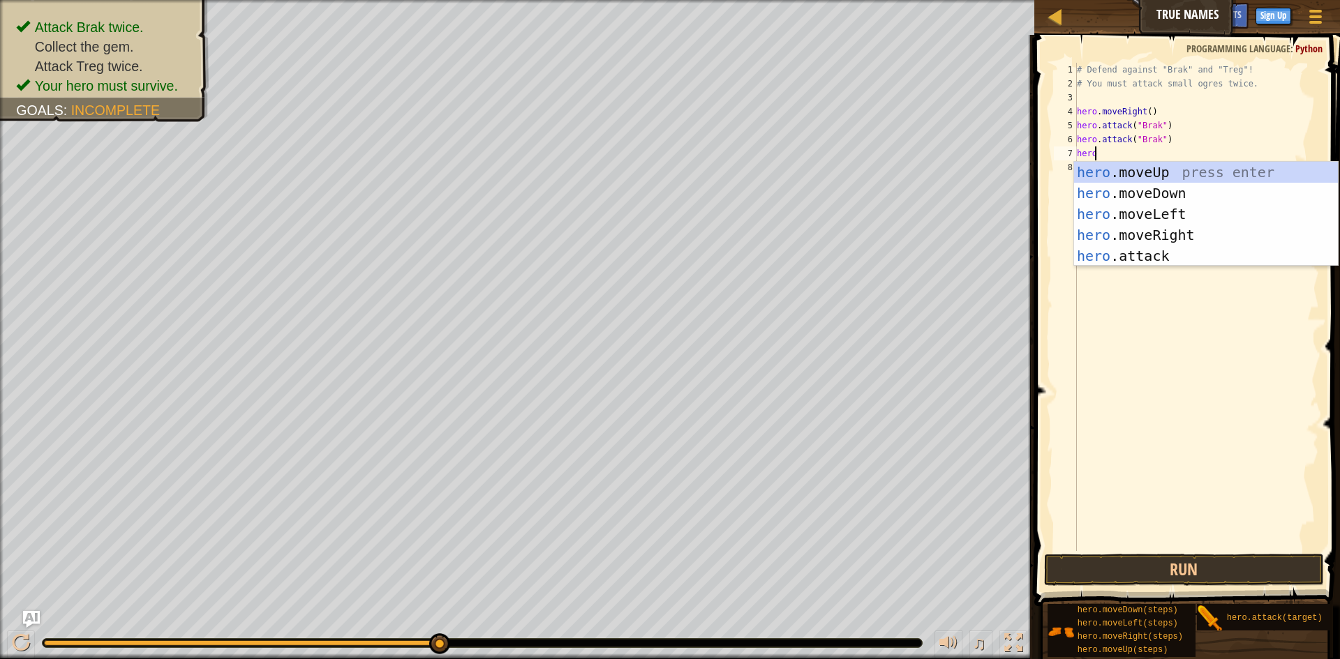
scroll to position [6, 1]
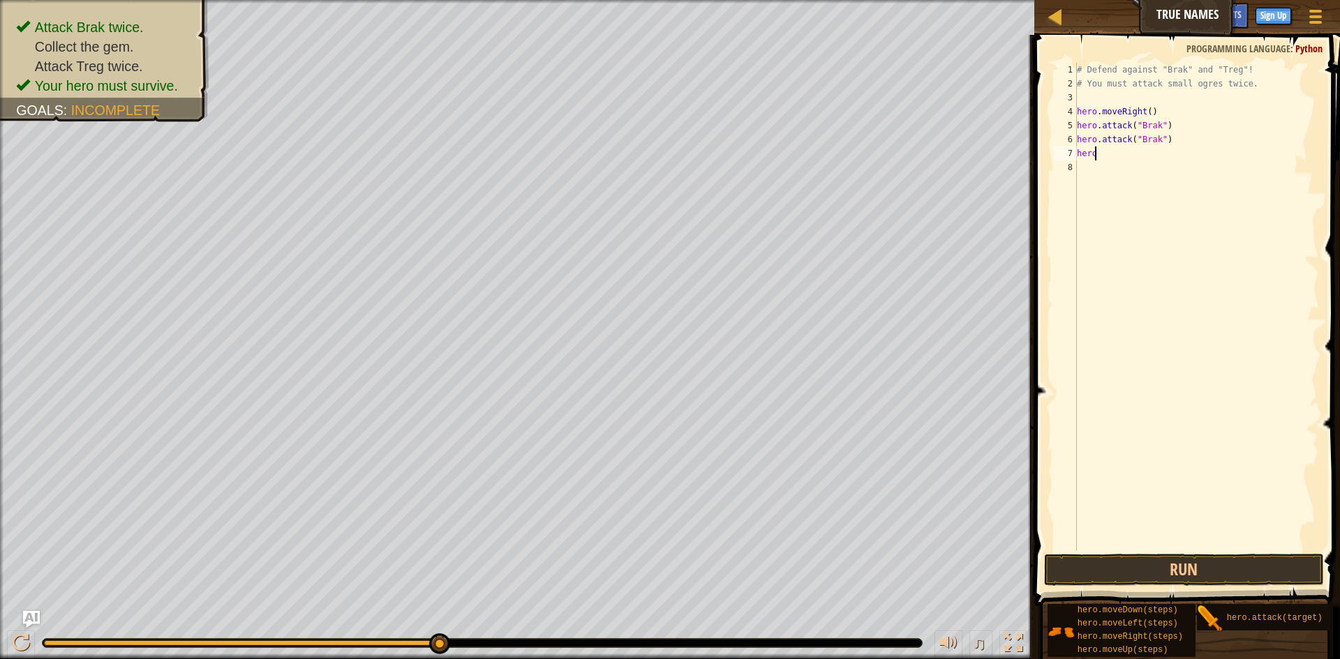
type textarea "hero."
click at [1225, 554] on button "Run" at bounding box center [1184, 570] width 280 height 32
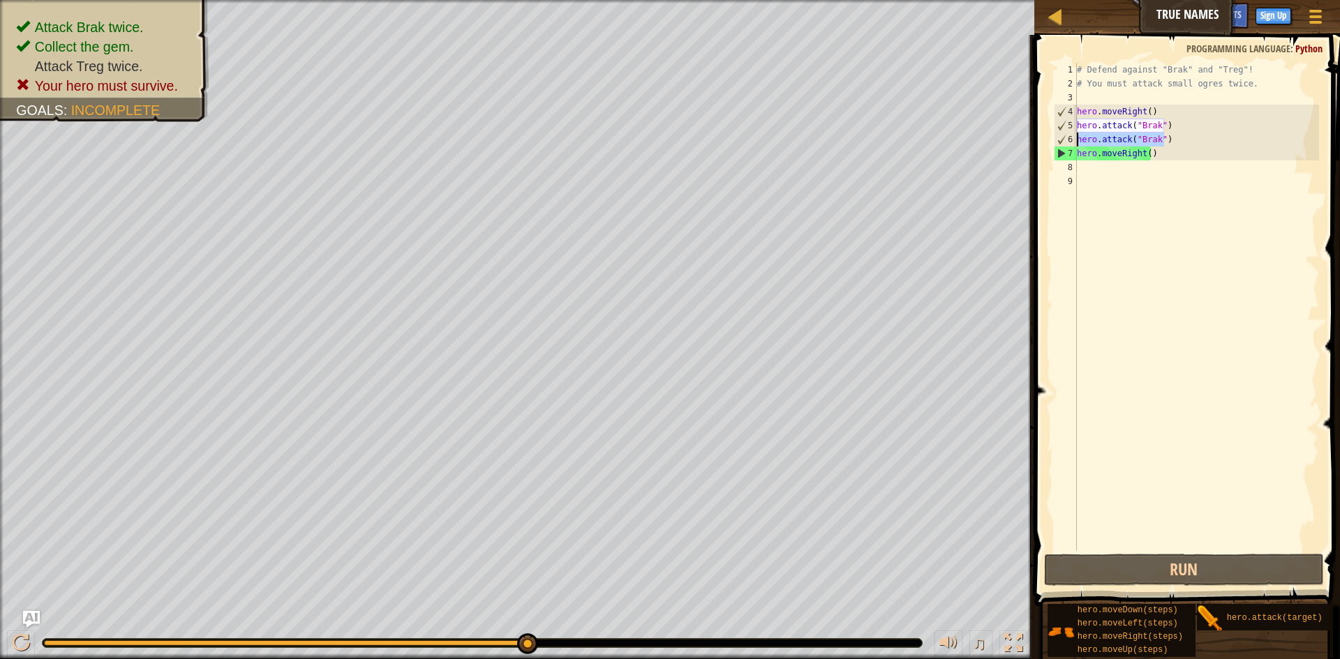
drag, startPoint x: 1114, startPoint y: 142, endPoint x: 1076, endPoint y: 135, distance: 38.9
click at [1076, 135] on div "1 2 3 4 5 6 7 8 9 # Defend against "Brak" and "Treg"! # You must attack small o…" at bounding box center [1185, 307] width 268 height 488
type textarea "hero.attack("Brak")"
click at [1105, 171] on div "# Defend against "Brak" and "Treg"! # You must attack small ogres twice. hero .…" at bounding box center [1196, 321] width 245 height 516
paste textarea "hero.attack("Brak")"
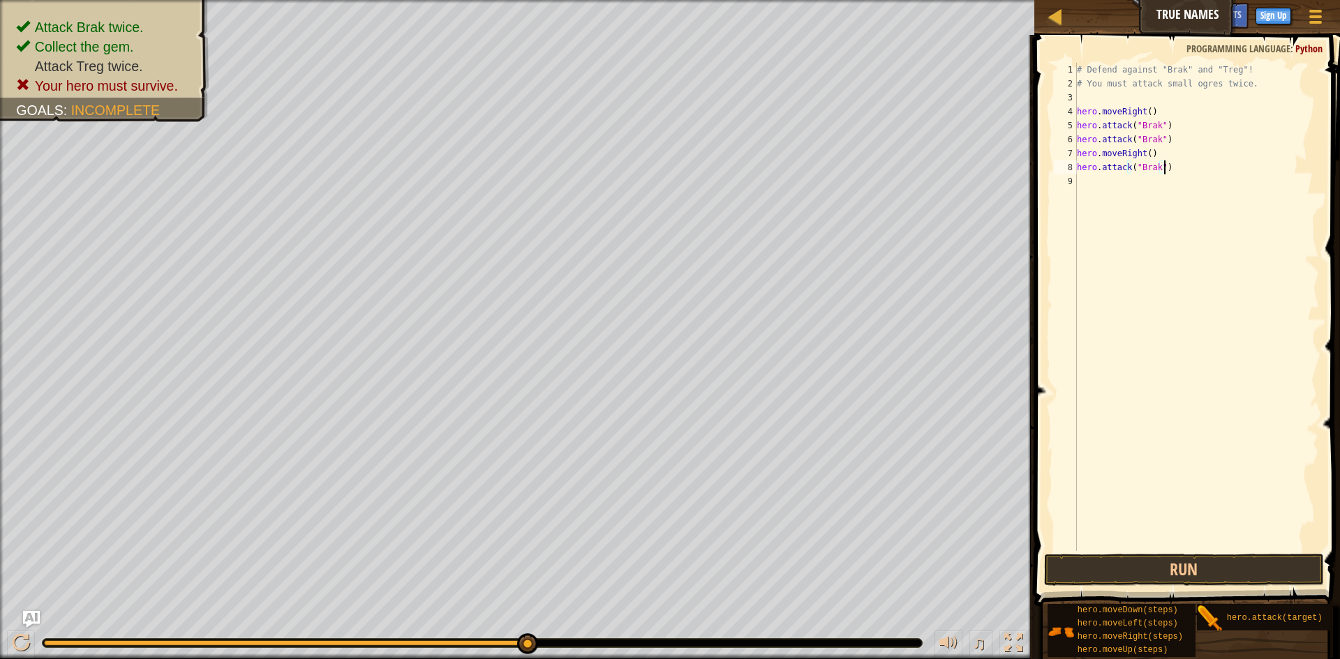
click at [1144, 167] on div "# Defend against "Brak" and "Treg"! # You must attack small ogres twice. hero .…" at bounding box center [1196, 321] width 245 height 516
type textarea "hero.attack("Treg")"
click at [1162, 571] on button "Run" at bounding box center [1184, 570] width 280 height 32
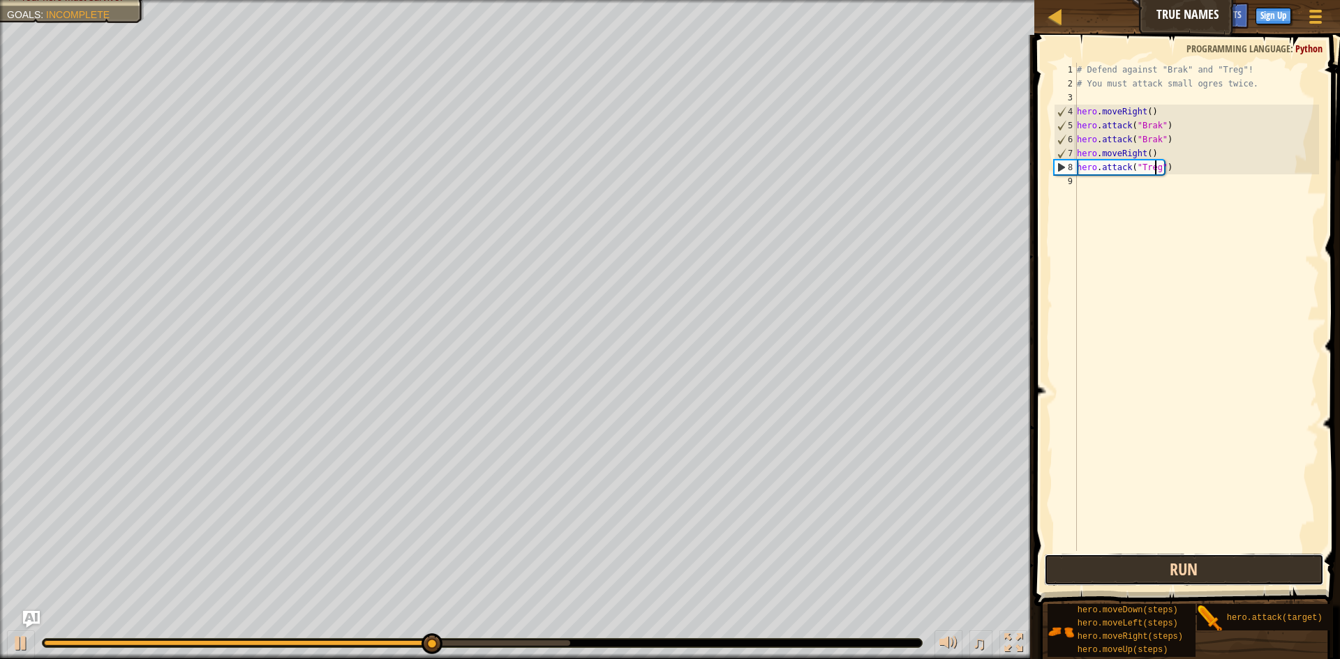
click at [1113, 566] on button "Run" at bounding box center [1184, 570] width 280 height 32
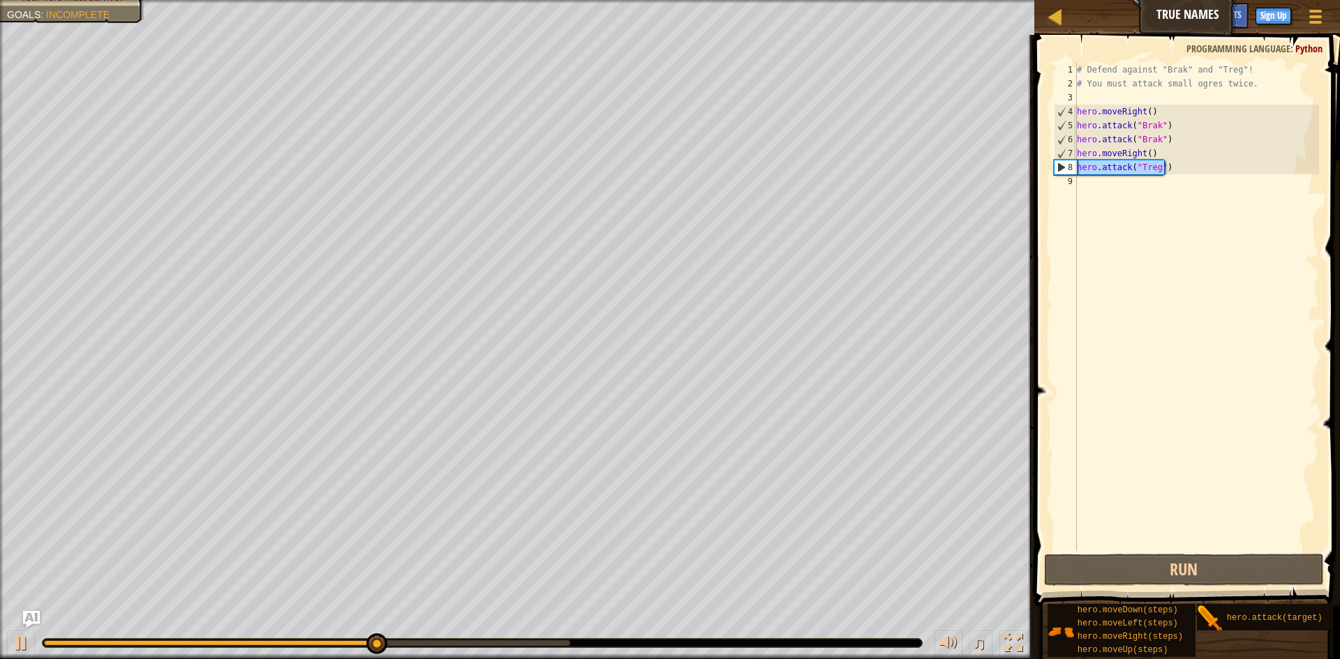
drag, startPoint x: 1180, startPoint y: 165, endPoint x: 1065, endPoint y: 160, distance: 114.5
click at [1065, 160] on div "hero.attack("Treg") 1 2 3 4 5 6 7 8 9 # Defend against "Brak" and "Treg"! # You…" at bounding box center [1185, 307] width 268 height 488
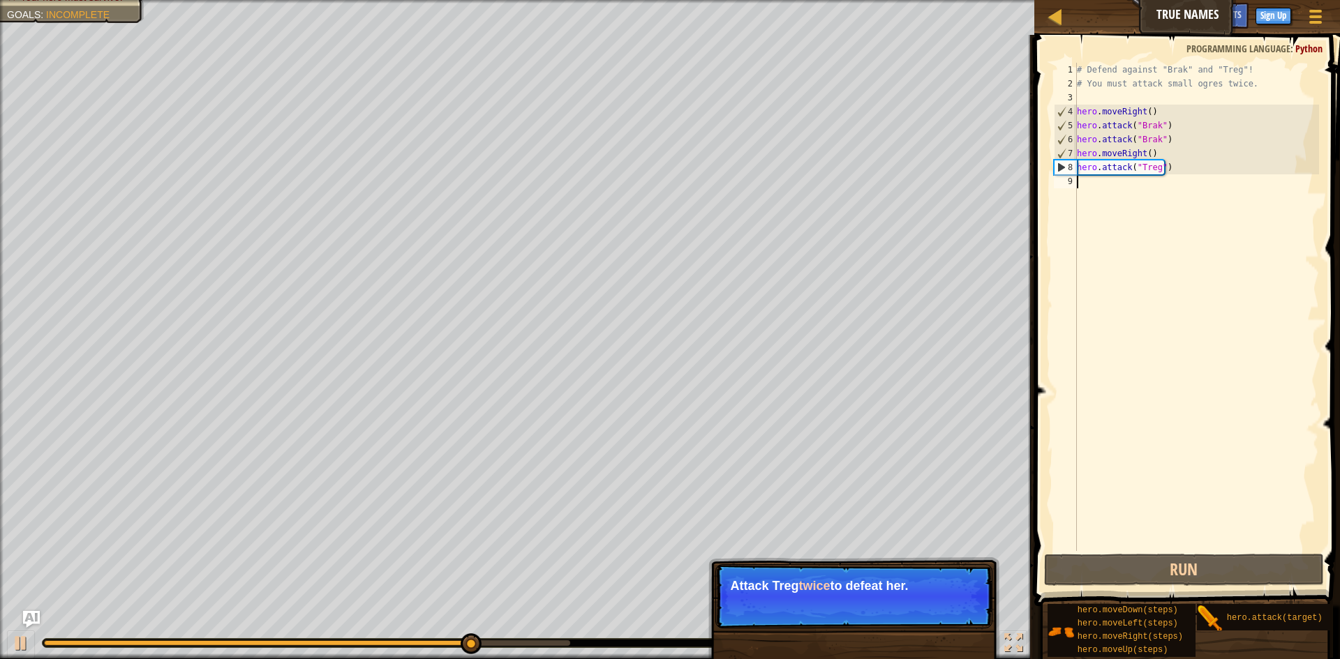
click at [1181, 184] on div "# Defend against "Brak" and "Treg"! # You must attack small ogres twice. hero .…" at bounding box center [1196, 321] width 245 height 516
paste textarea "hero.attack("Treg")"
type textarea "hero.attack("Treg")"
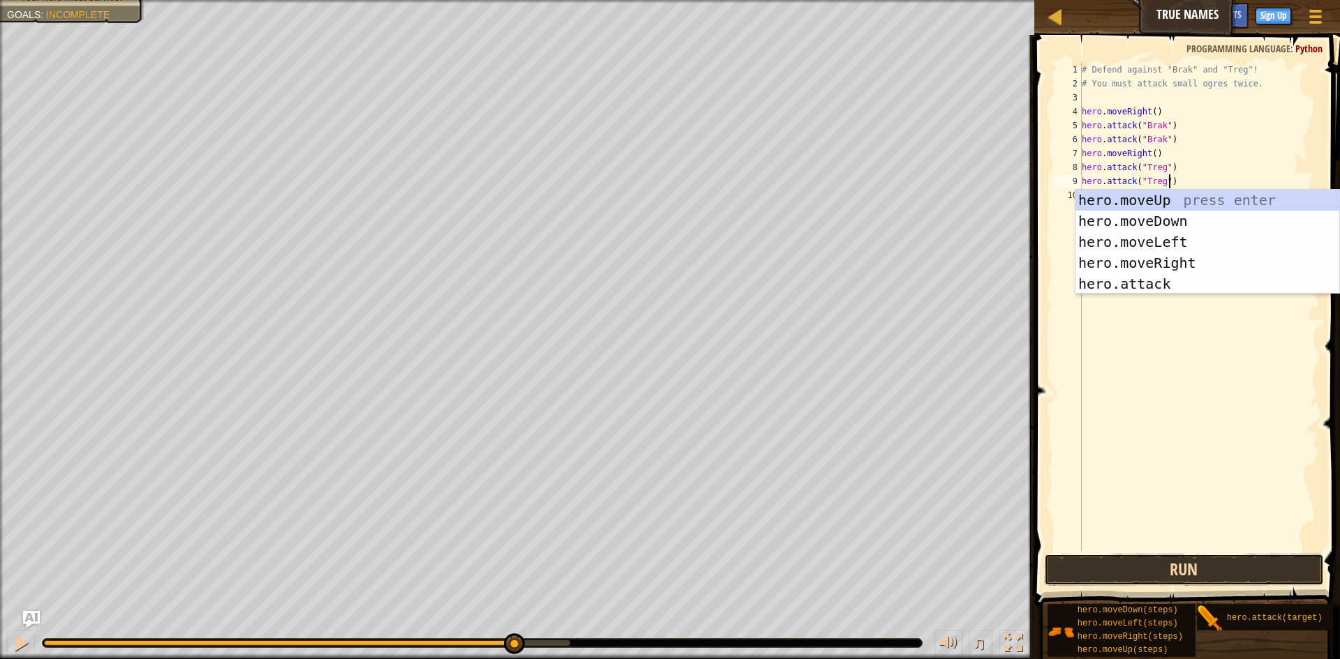
click at [1176, 569] on button "Run" at bounding box center [1184, 570] width 280 height 32
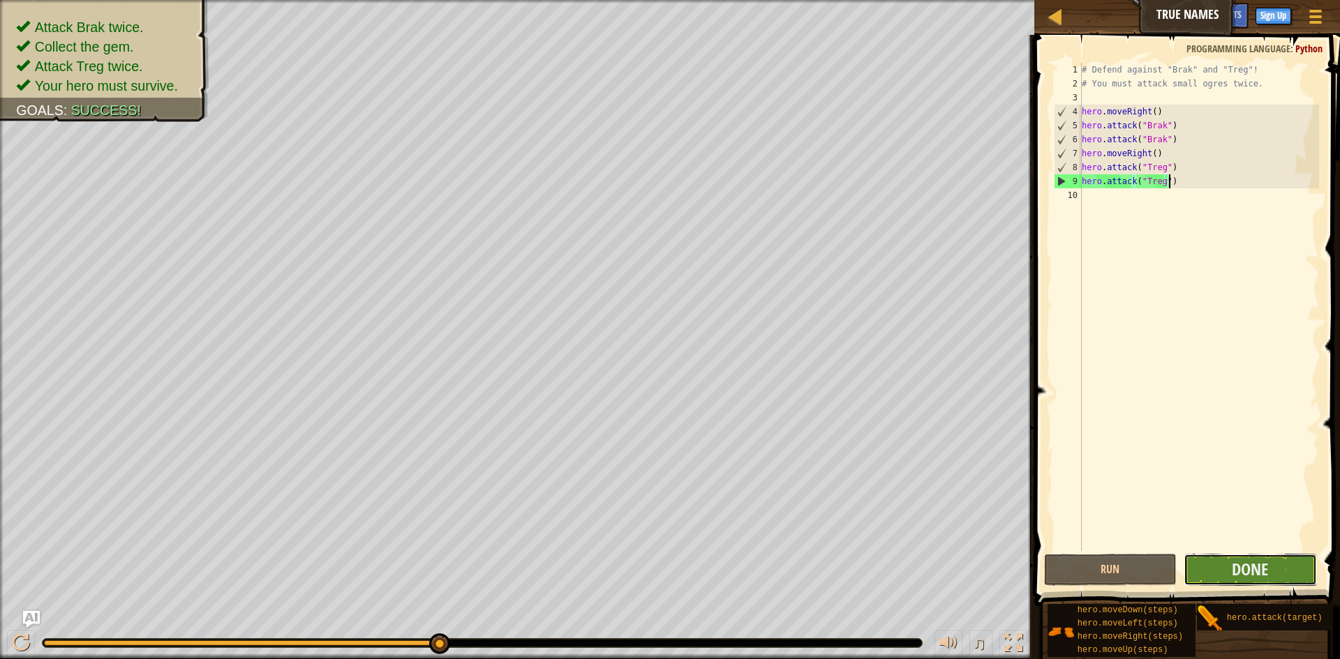
click at [1219, 576] on button "Done" at bounding box center [1249, 570] width 133 height 32
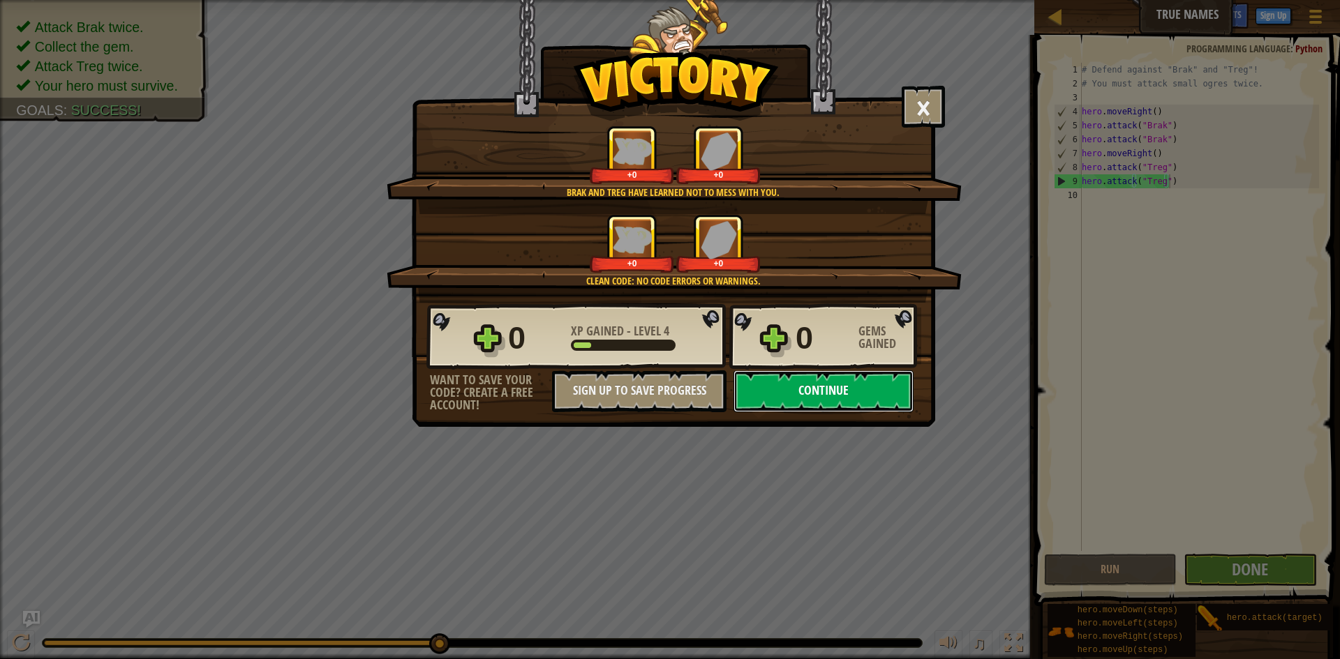
click at [825, 389] on button "Continue" at bounding box center [823, 392] width 180 height 42
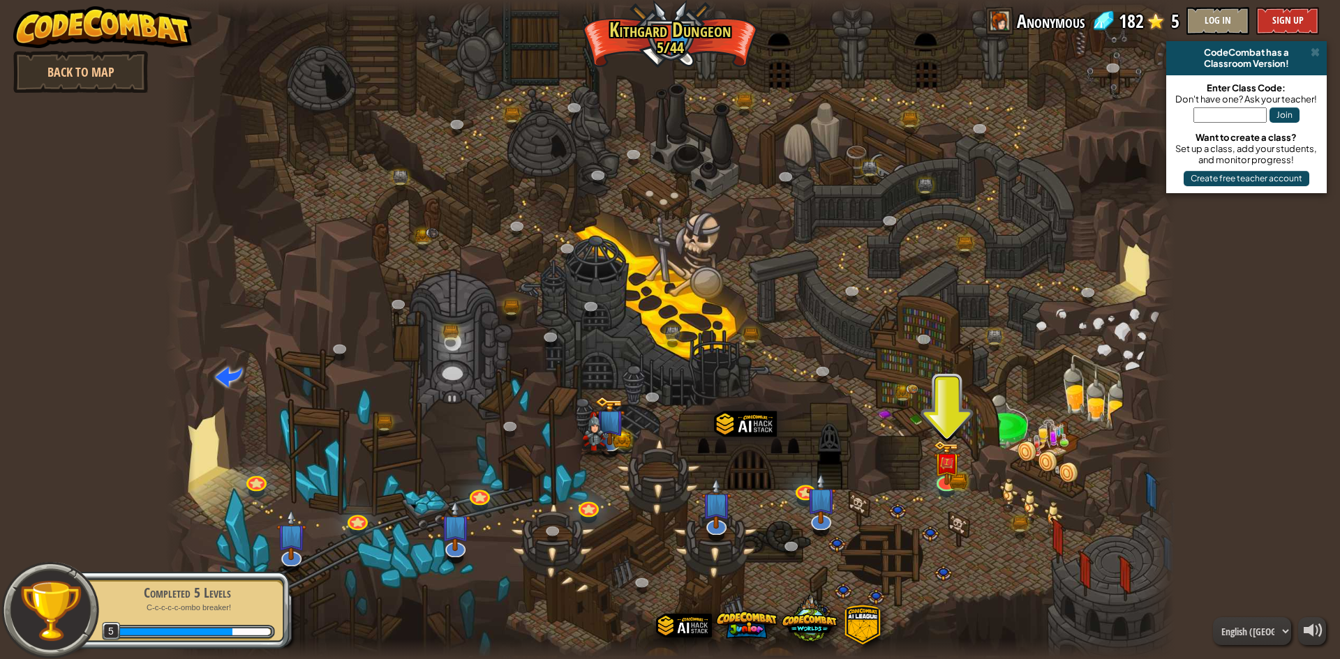
drag, startPoint x: 1047, startPoint y: 12, endPoint x: 996, endPoint y: 28, distance: 54.1
click at [1045, 14] on span "Anonymous" at bounding box center [1051, 21] width 68 height 28
click at [995, 28] on span at bounding box center [1000, 21] width 28 height 28
click at [994, 28] on span at bounding box center [1000, 21] width 28 height 28
click at [1216, 15] on button "Log In" at bounding box center [1217, 21] width 63 height 28
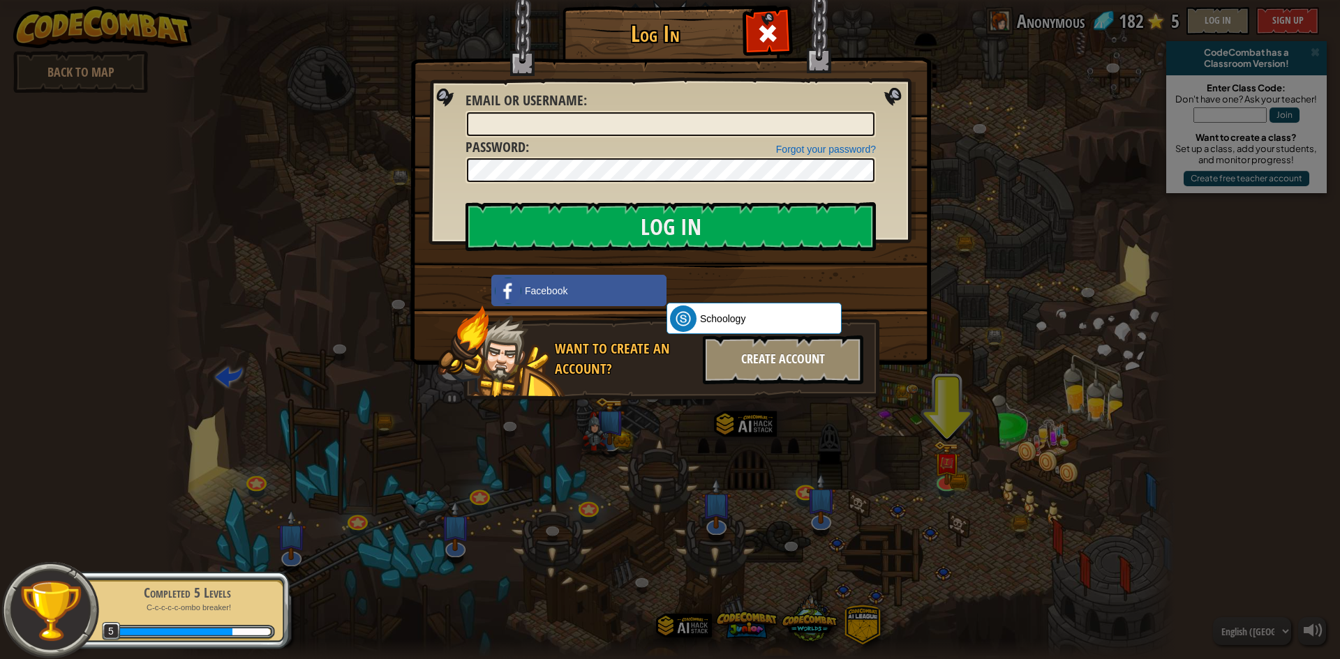
click at [752, 366] on div "Create Account" at bounding box center [783, 360] width 160 height 49
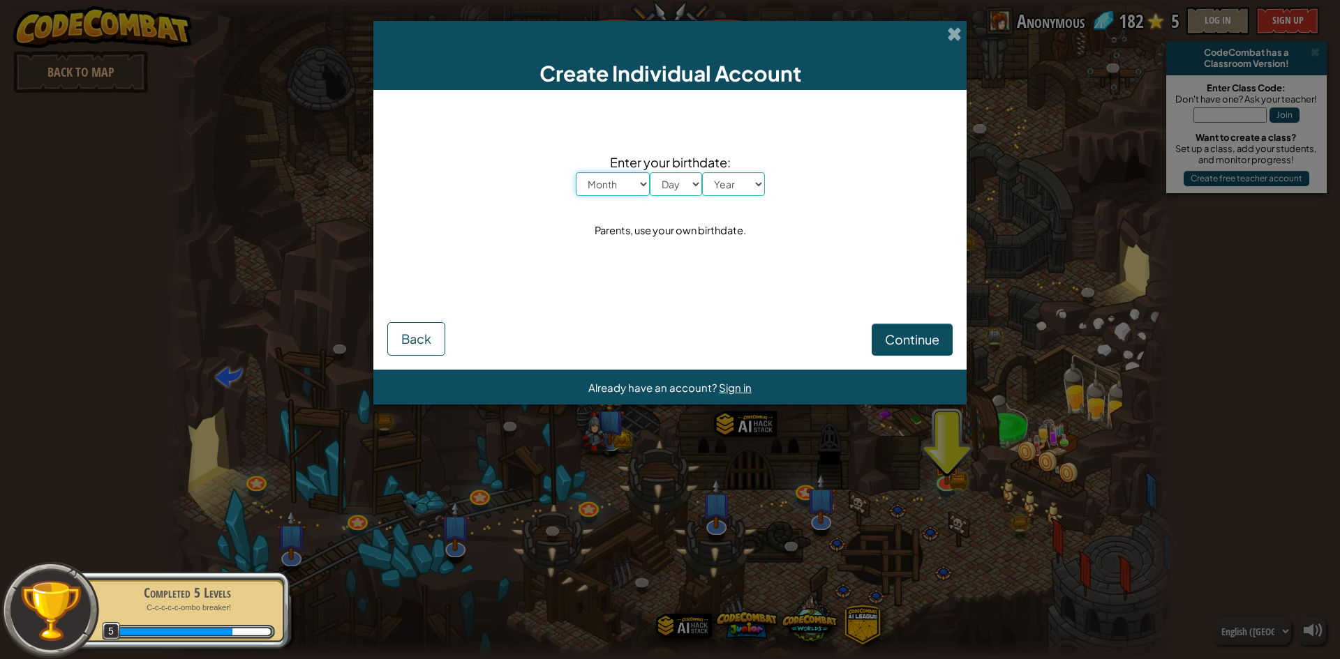
click at [639, 184] on select "Month January February March April May June July August September October Novem…" at bounding box center [613, 184] width 74 height 24
select select "1"
click at [576, 172] on select "Month January February March April May June July August September October Novem…" at bounding box center [613, 184] width 74 height 24
click at [678, 190] on select "Day 1 2 3 4 5 6 7 8 9 10 11 12 13 14 15 16 17 18 19 20 21 22 23 24 25 26 27 28 …" at bounding box center [676, 184] width 52 height 24
select select "1"
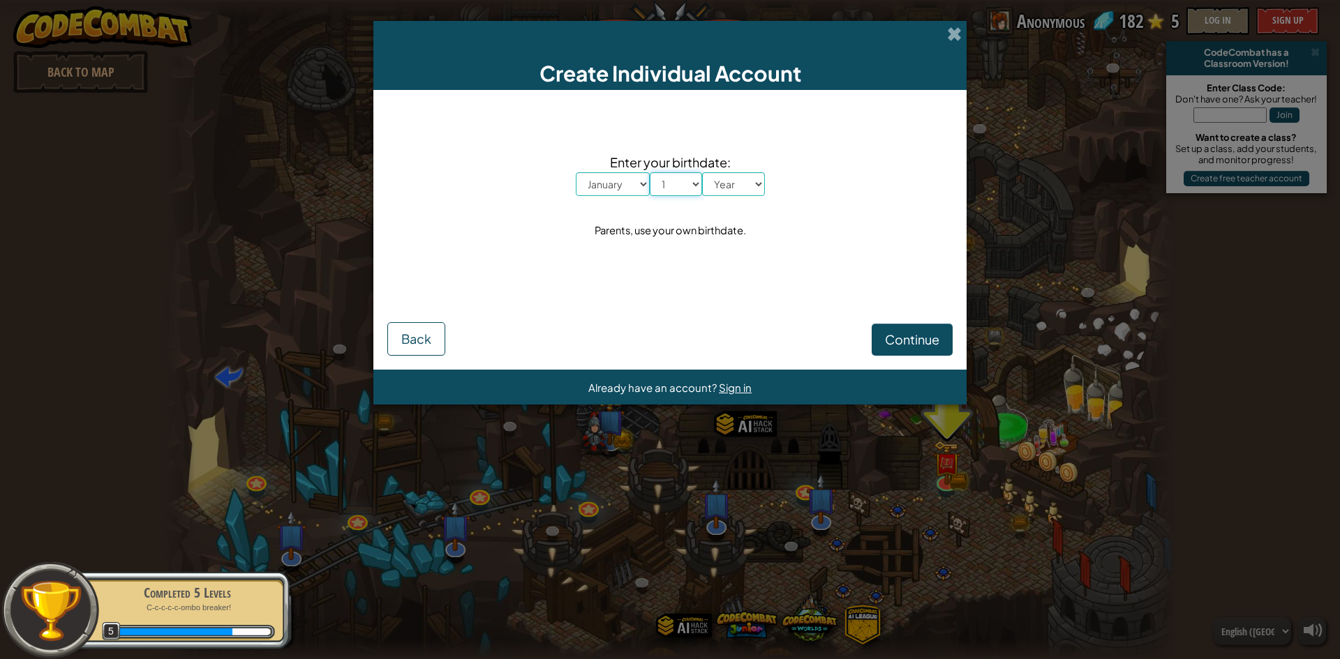
click at [650, 172] on select "Day 1 2 3 4 5 6 7 8 9 10 11 12 13 14 15 16 17 18 19 20 21 22 23 24 25 26 27 28 …" at bounding box center [676, 184] width 52 height 24
click at [734, 188] on select "Year [DATE] 2024 2023 2022 2021 2020 2019 2018 2017 2016 2015 2014 2013 2012 20…" at bounding box center [733, 184] width 63 height 24
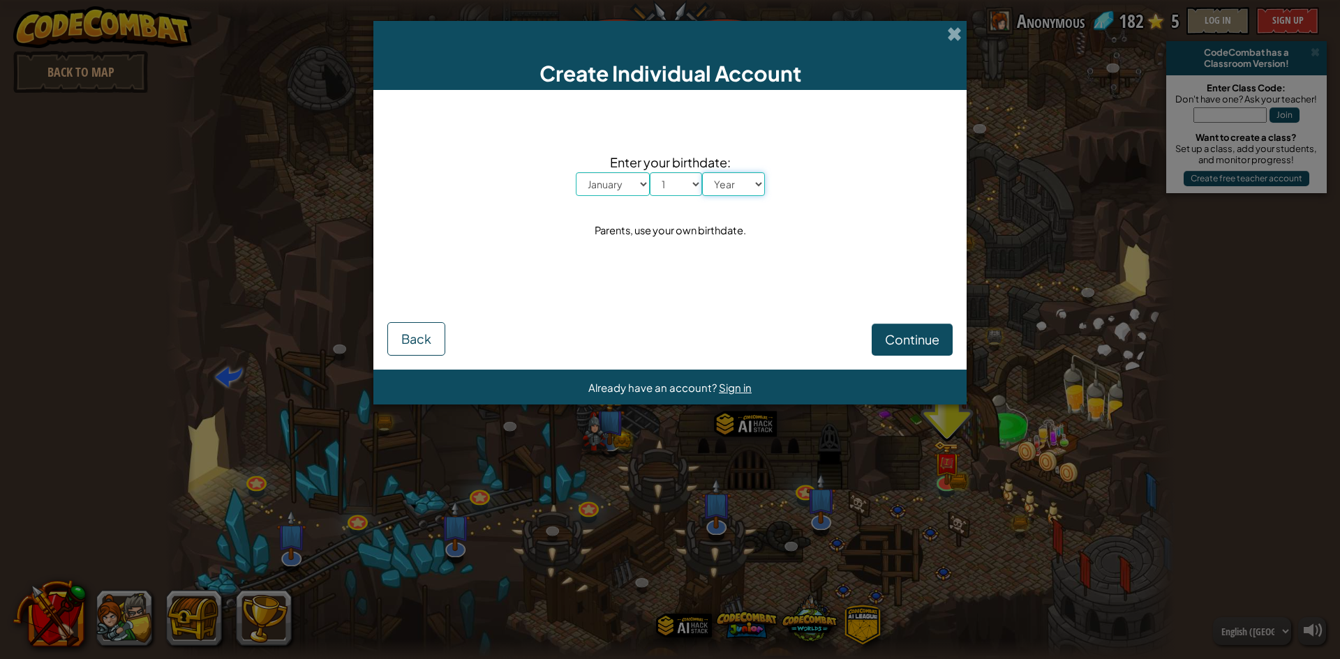
select select "1988"
click at [702, 172] on select "Year [DATE] 2024 2023 2022 2021 2020 2019 2018 2017 2016 2015 2014 2013 2012 20…" at bounding box center [733, 184] width 63 height 24
click at [911, 342] on span "Continue" at bounding box center [912, 339] width 54 height 16
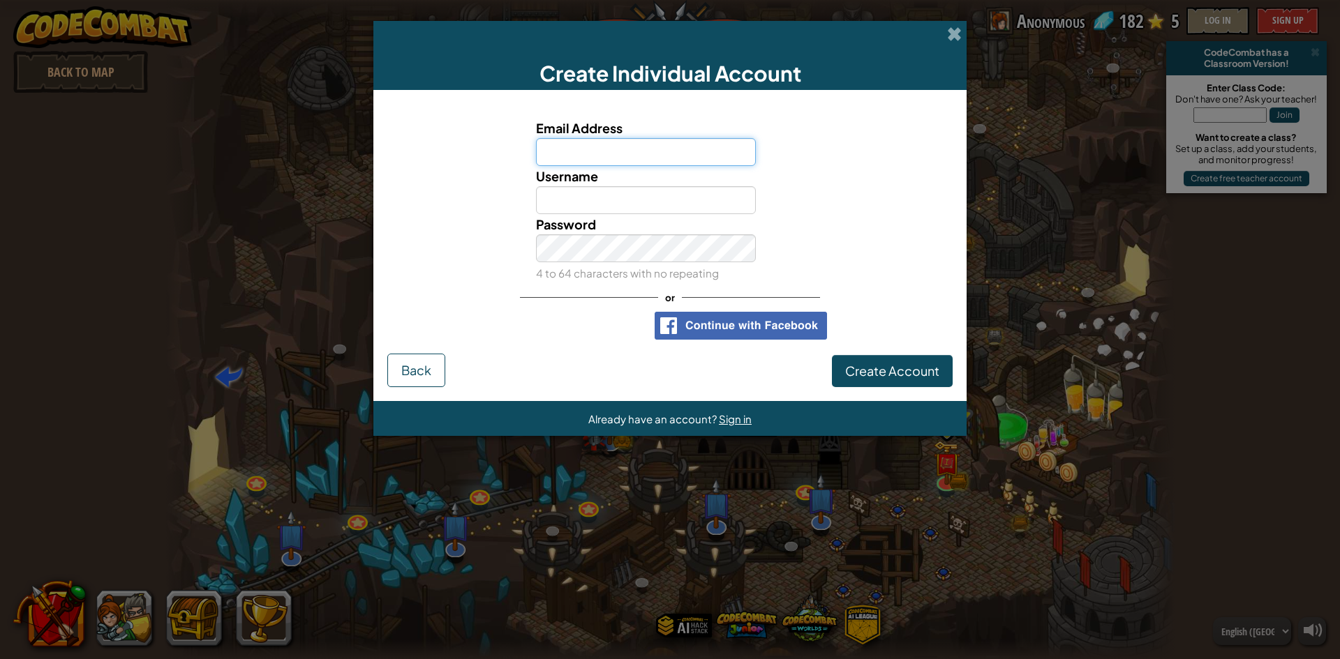
click at [722, 143] on input "Email Address" at bounding box center [646, 152] width 220 height 28
type input "[EMAIL_ADDRESS][DOMAIN_NAME]"
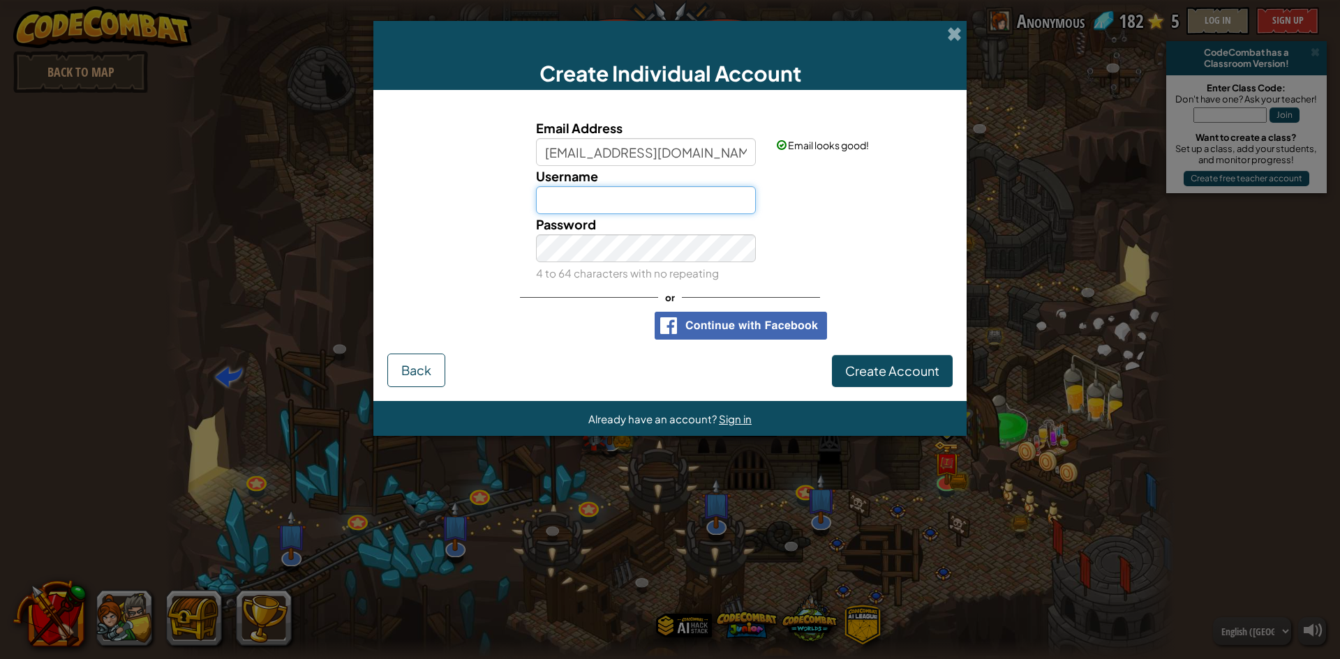
click at [642, 204] on input "Username" at bounding box center [646, 200] width 220 height 28
type input "slim5heady"
click at [869, 367] on span "Create Account" at bounding box center [892, 371] width 94 height 16
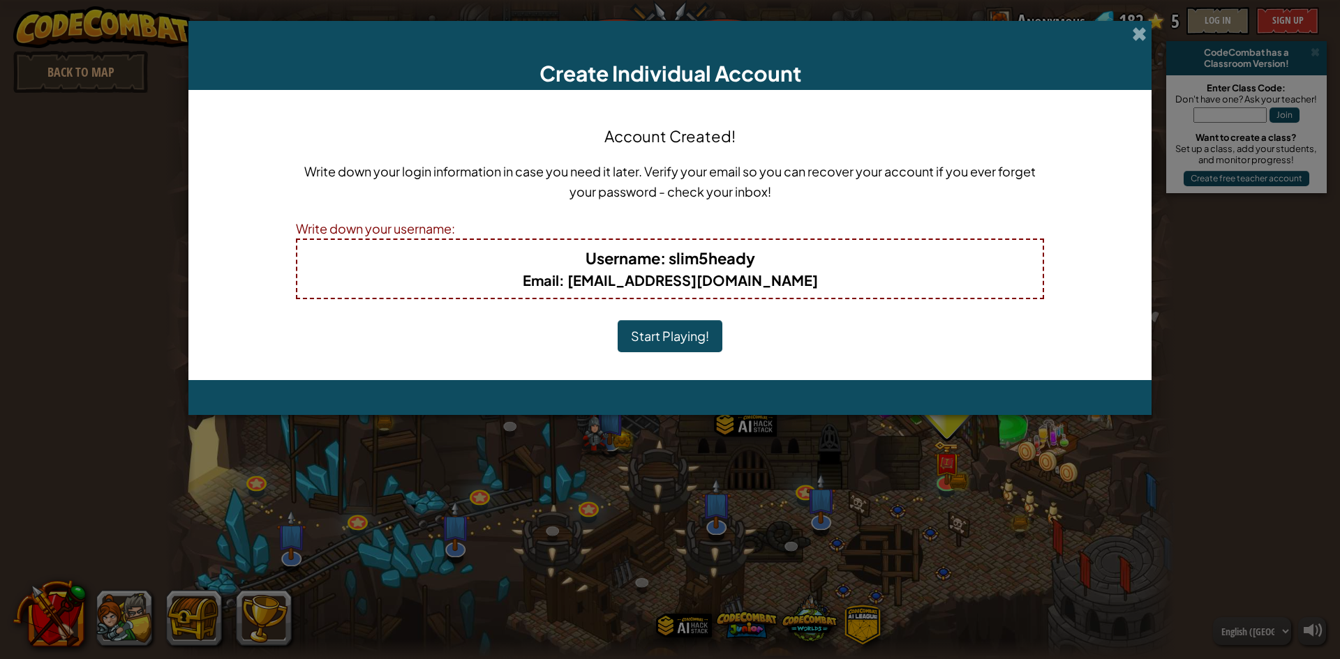
click at [688, 273] on b "Email : [EMAIL_ADDRESS][DOMAIN_NAME]" at bounding box center [670, 279] width 295 height 17
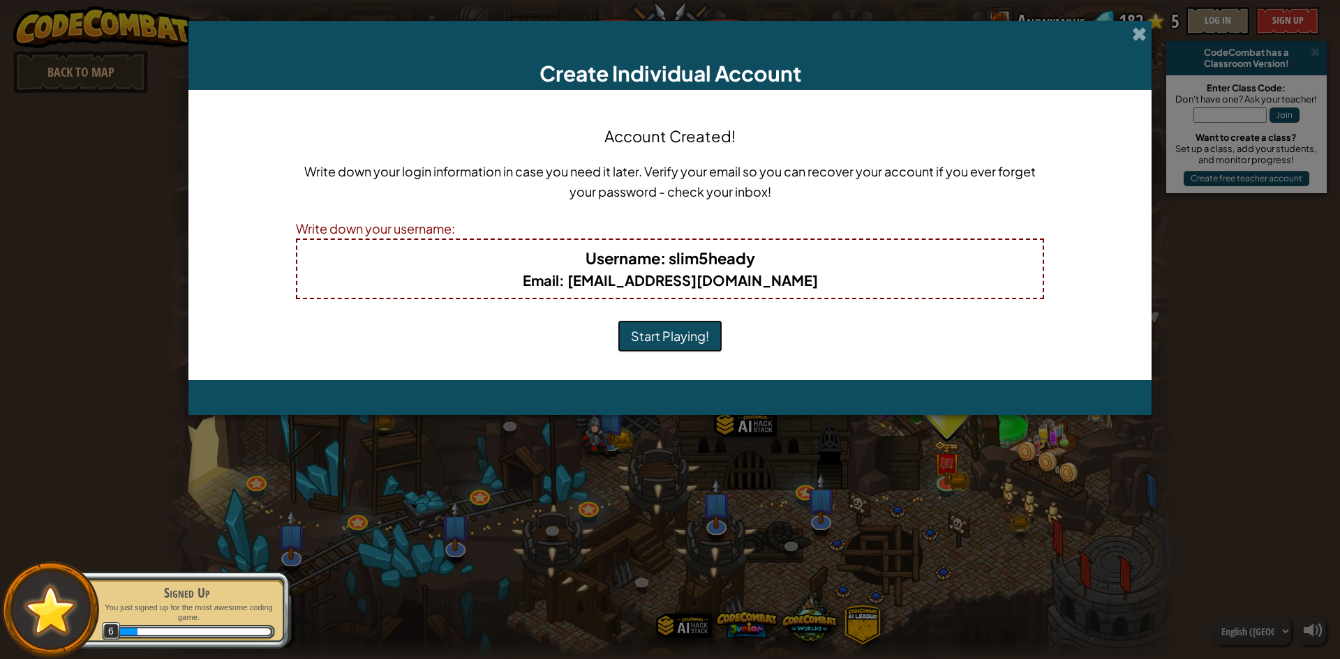
click at [671, 331] on button "Start Playing!" at bounding box center [670, 336] width 105 height 32
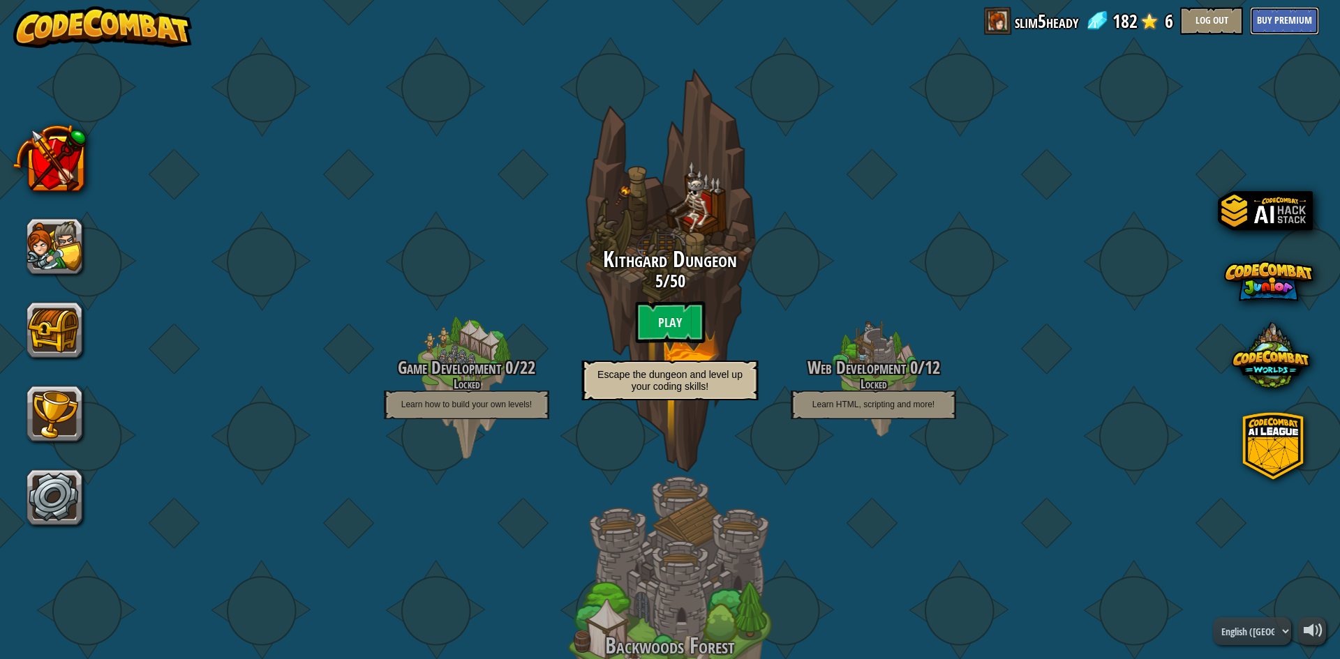
click at [1266, 22] on button "Buy Premium" at bounding box center [1284, 21] width 69 height 28
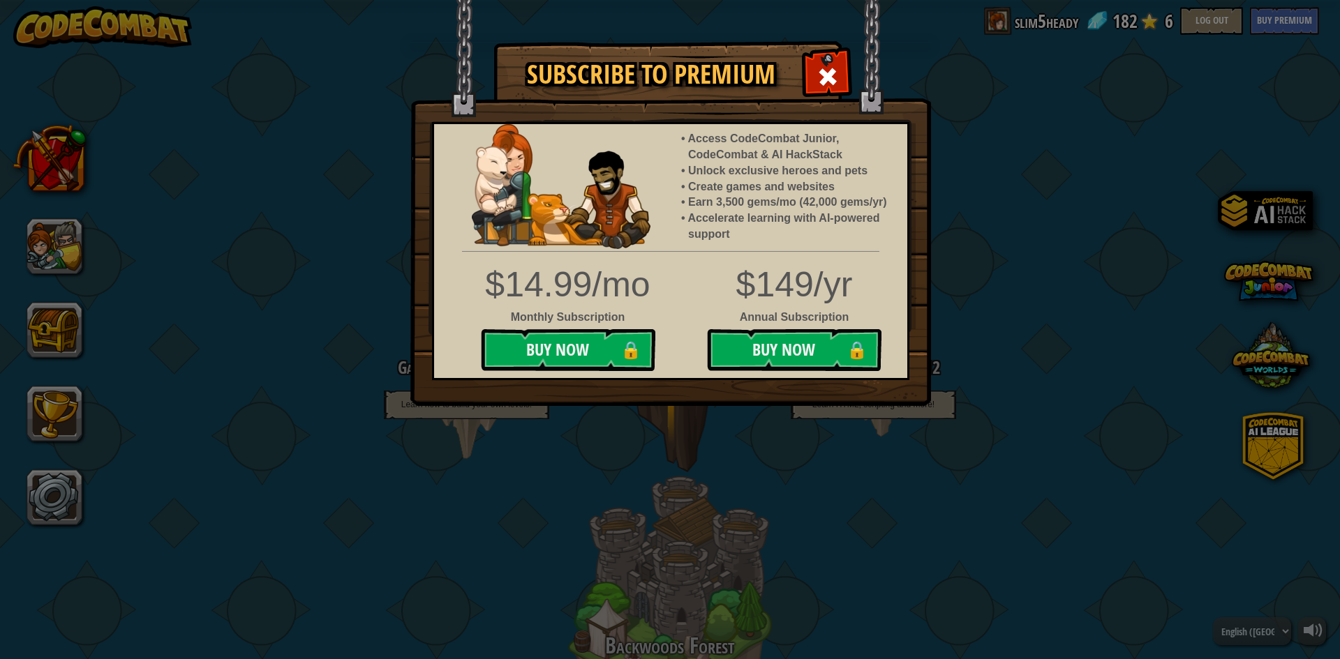
click at [1005, 147] on div "Subscribe to Premium Access CodeCombat Junior, CodeCombat & AI HackStack Unlock…" at bounding box center [670, 329] width 1340 height 659
click at [833, 72] on span at bounding box center [827, 77] width 22 height 22
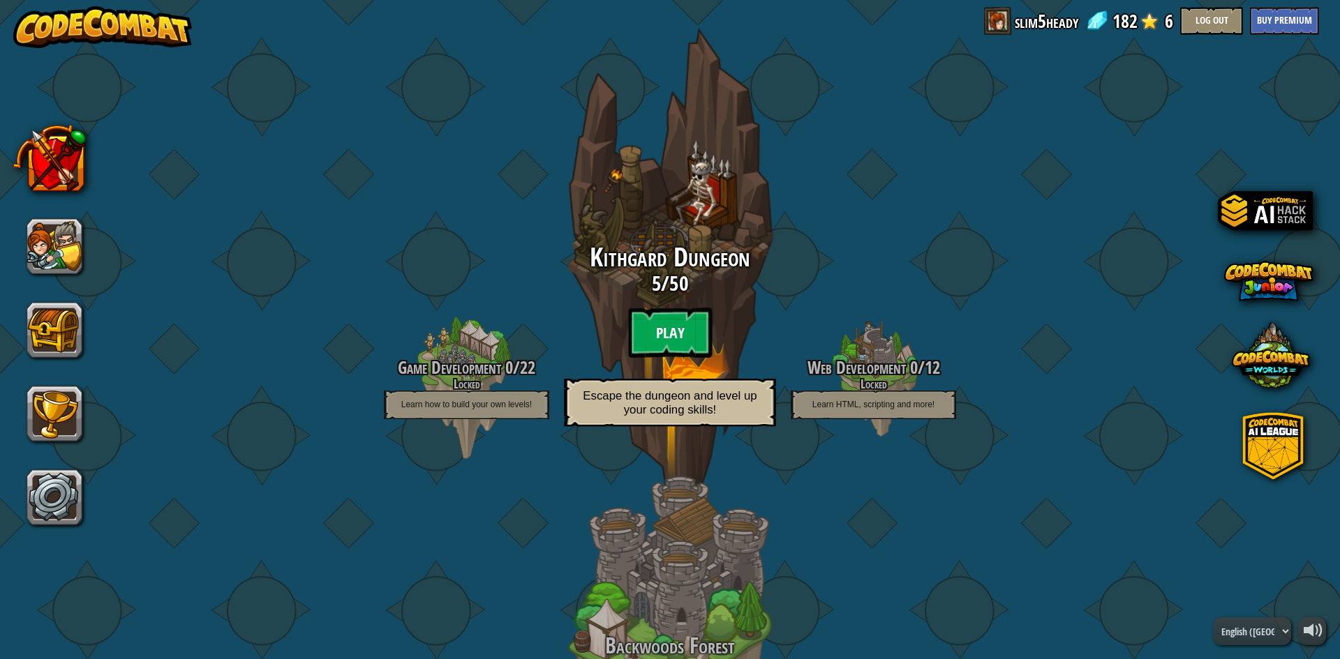
click at [647, 330] on btn "Play" at bounding box center [670, 333] width 84 height 50
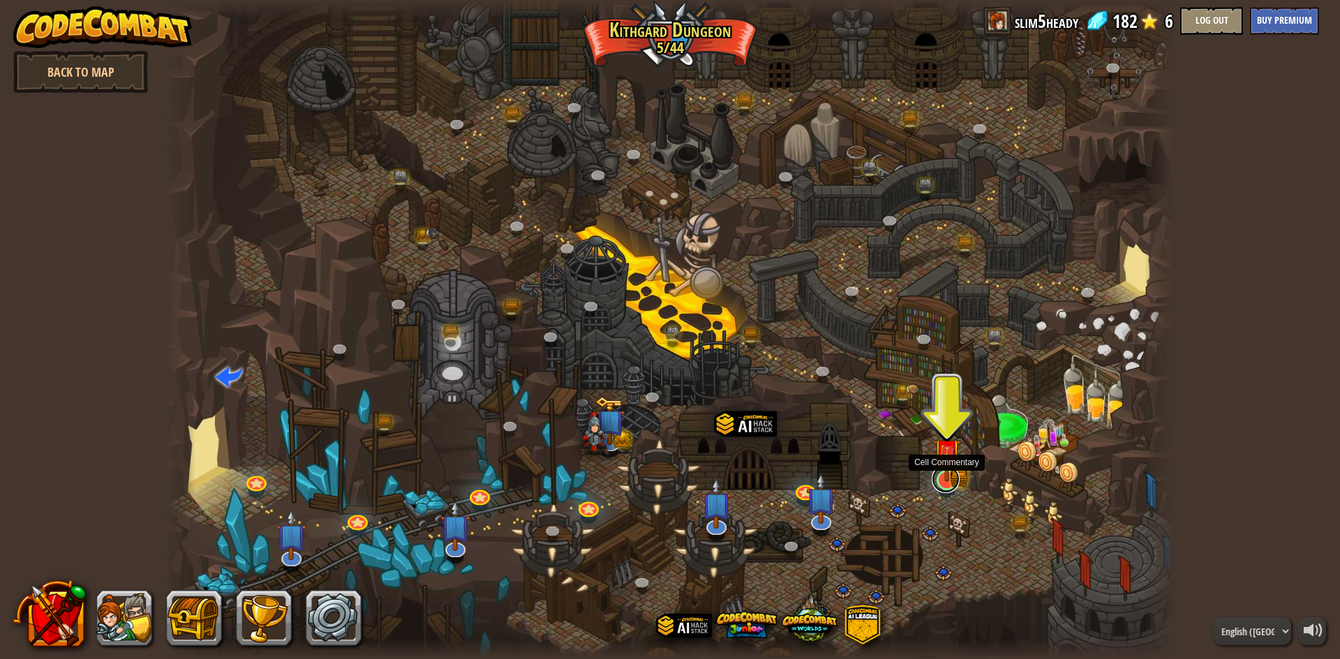
click at [948, 485] on link at bounding box center [946, 479] width 28 height 28
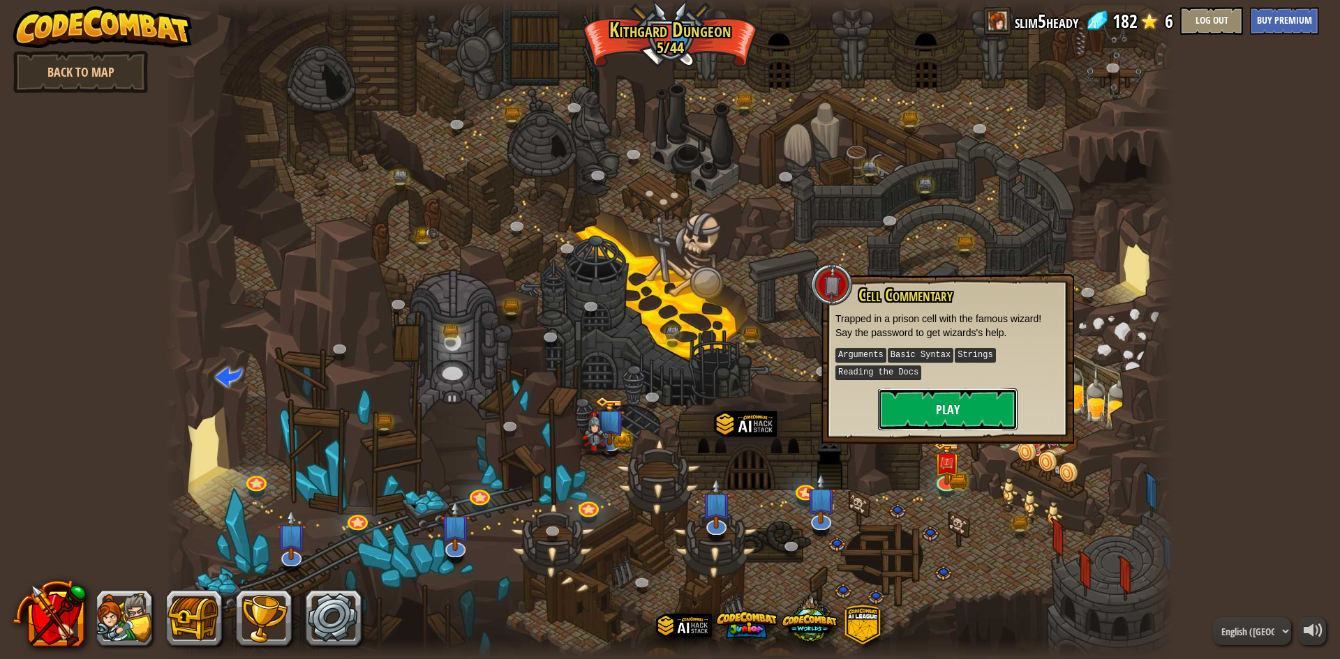
click at [955, 407] on button "Play" at bounding box center [948, 410] width 140 height 42
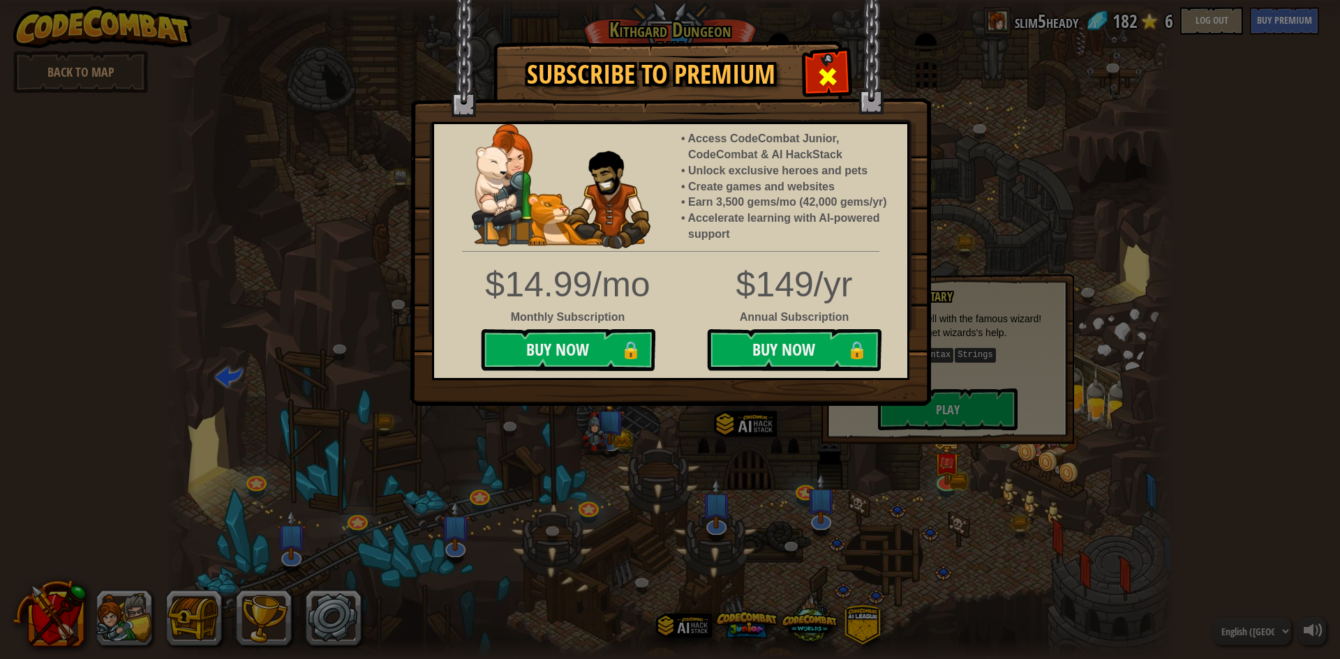
click at [825, 69] on span at bounding box center [827, 77] width 22 height 22
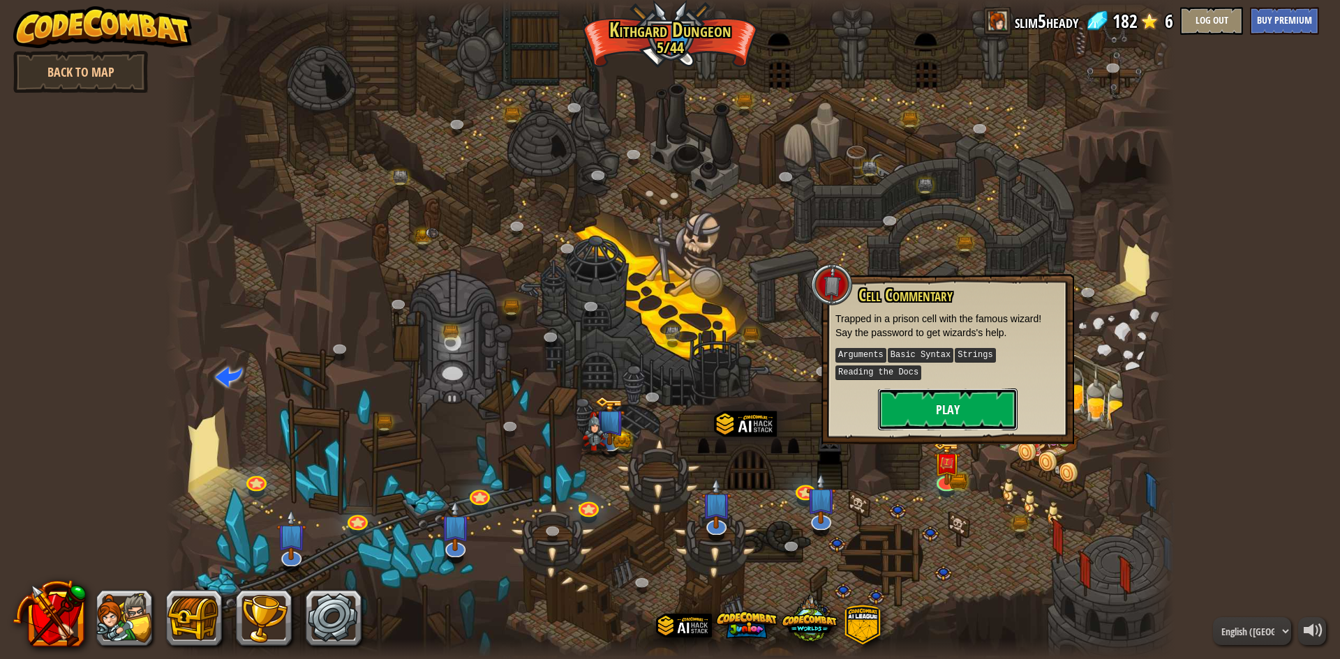
click at [931, 412] on button "Play" at bounding box center [948, 410] width 140 height 42
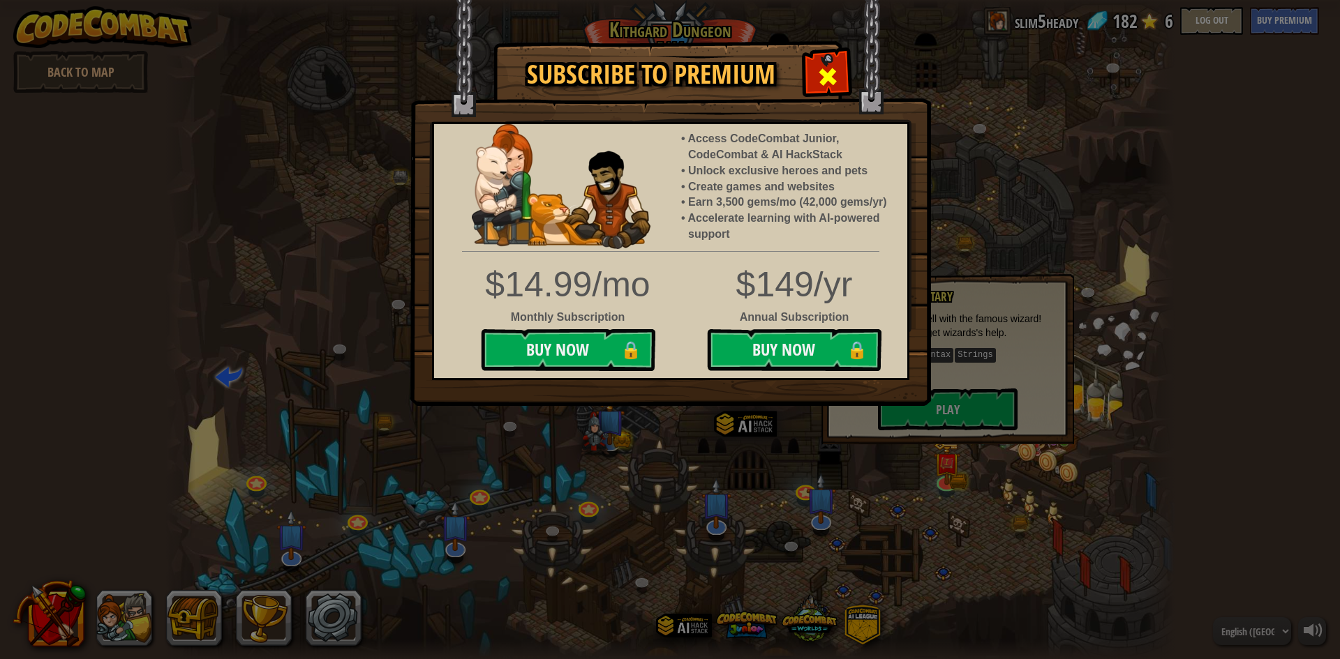
click at [825, 67] on span at bounding box center [827, 77] width 22 height 22
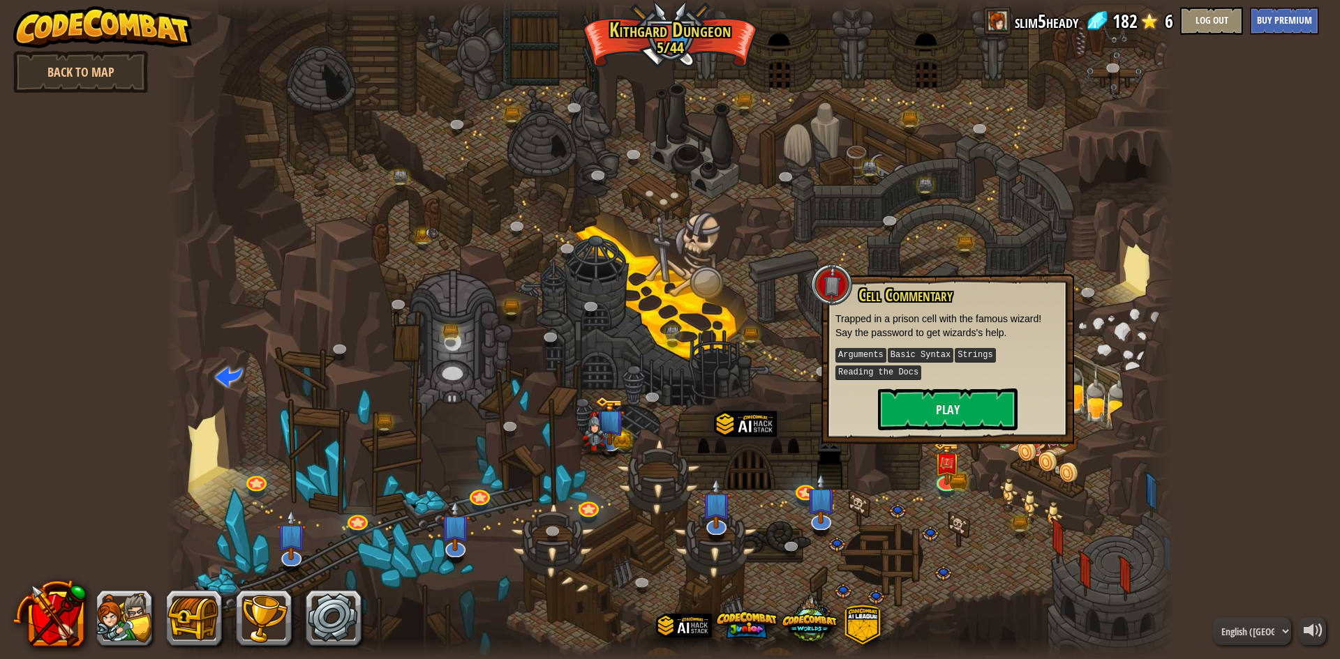
click at [1108, 598] on div at bounding box center [669, 329] width 1009 height 659
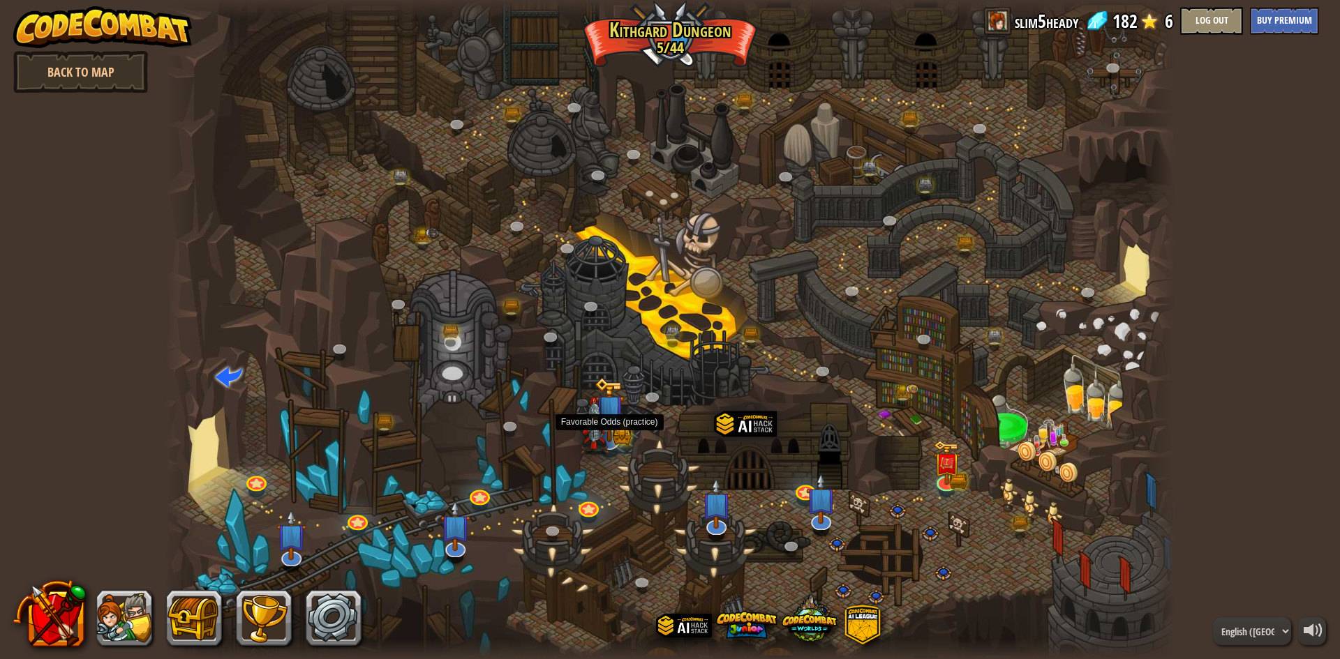
click at [613, 436] on img at bounding box center [608, 409] width 29 height 65
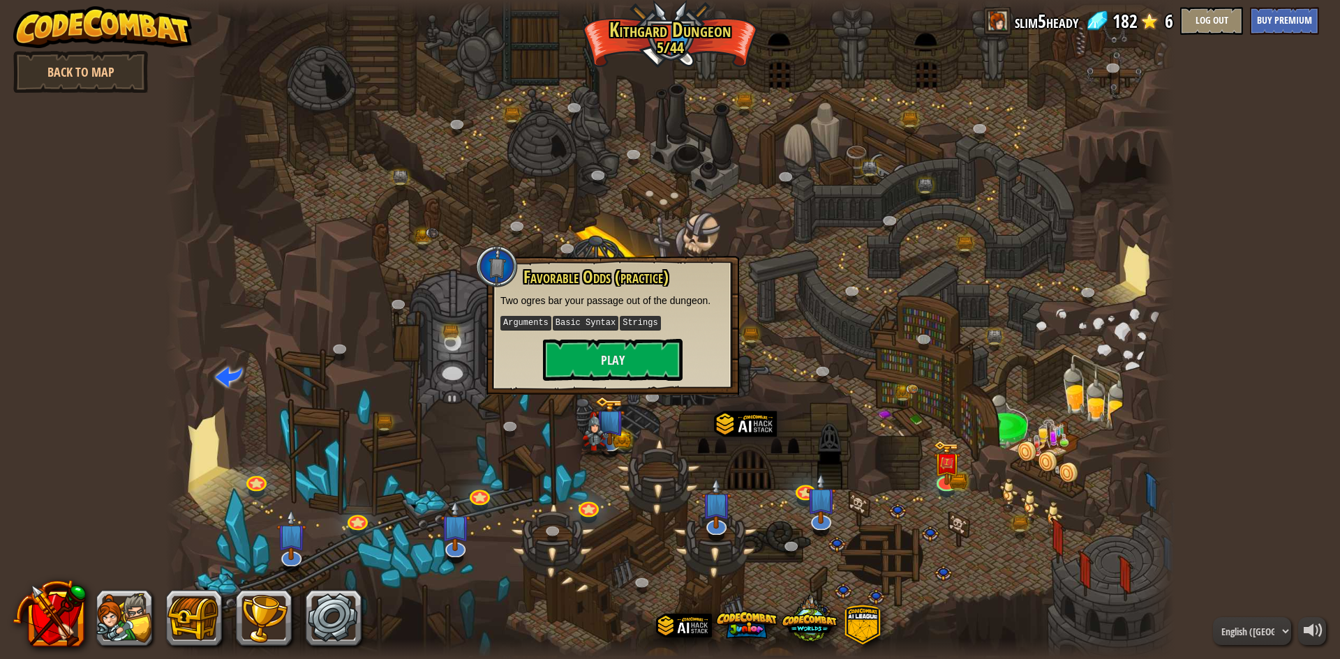
click at [622, 491] on div at bounding box center [669, 329] width 1009 height 659
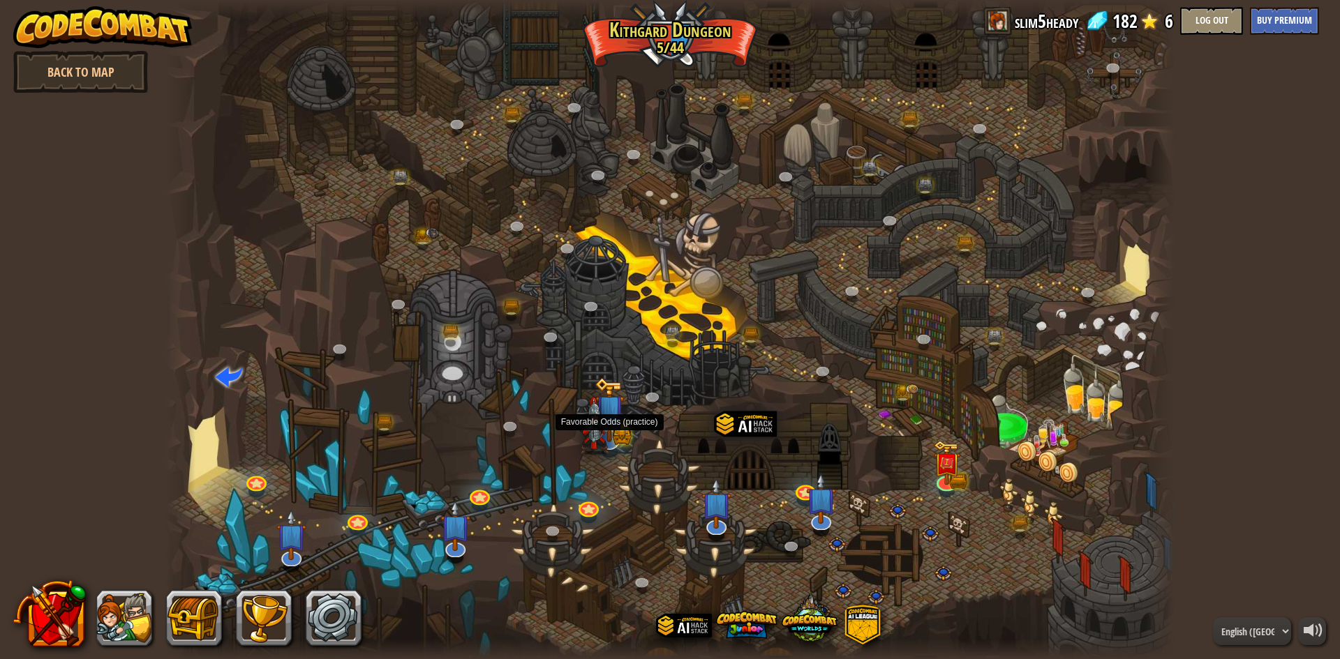
click at [604, 442] on img at bounding box center [594, 426] width 29 height 58
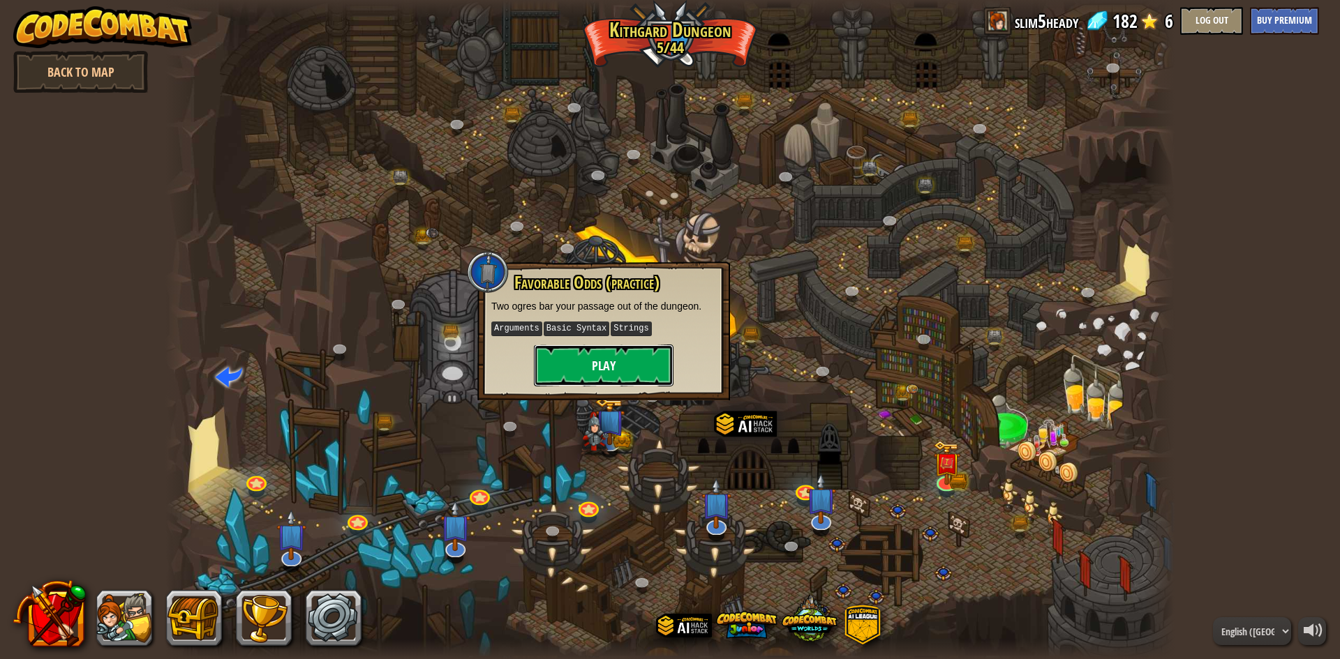
click at [658, 367] on button "Play" at bounding box center [604, 366] width 140 height 42
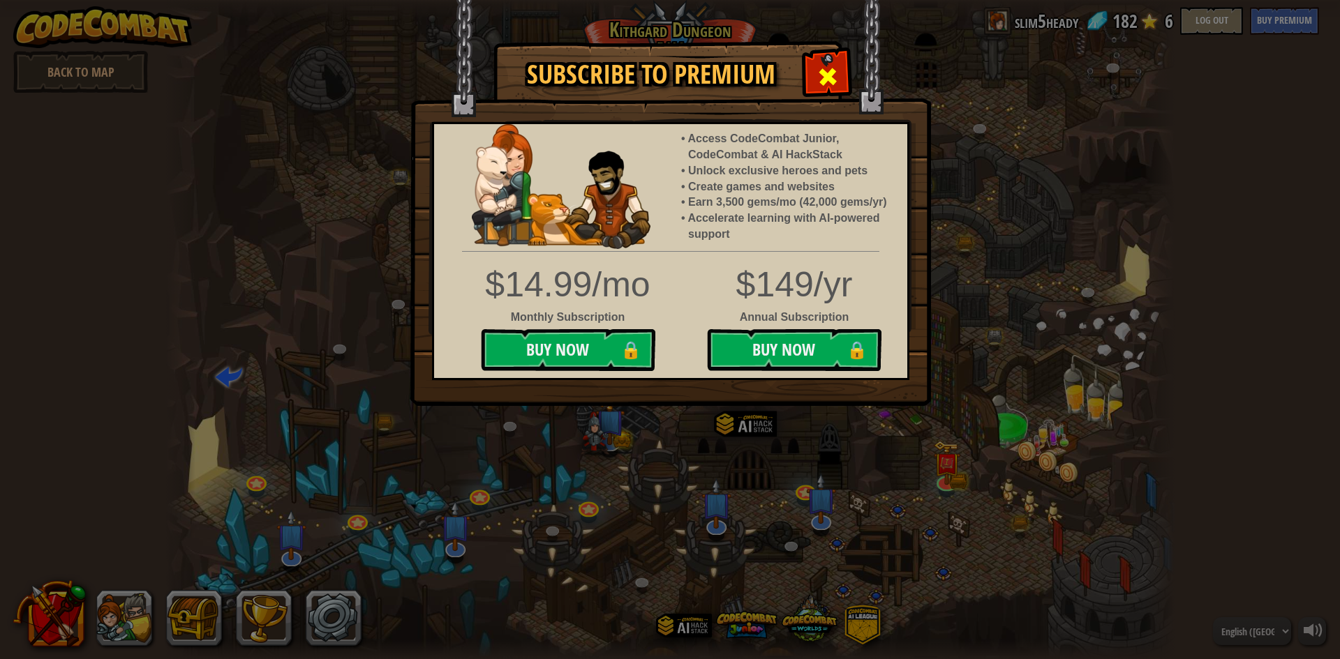
click at [820, 67] on span at bounding box center [827, 77] width 22 height 22
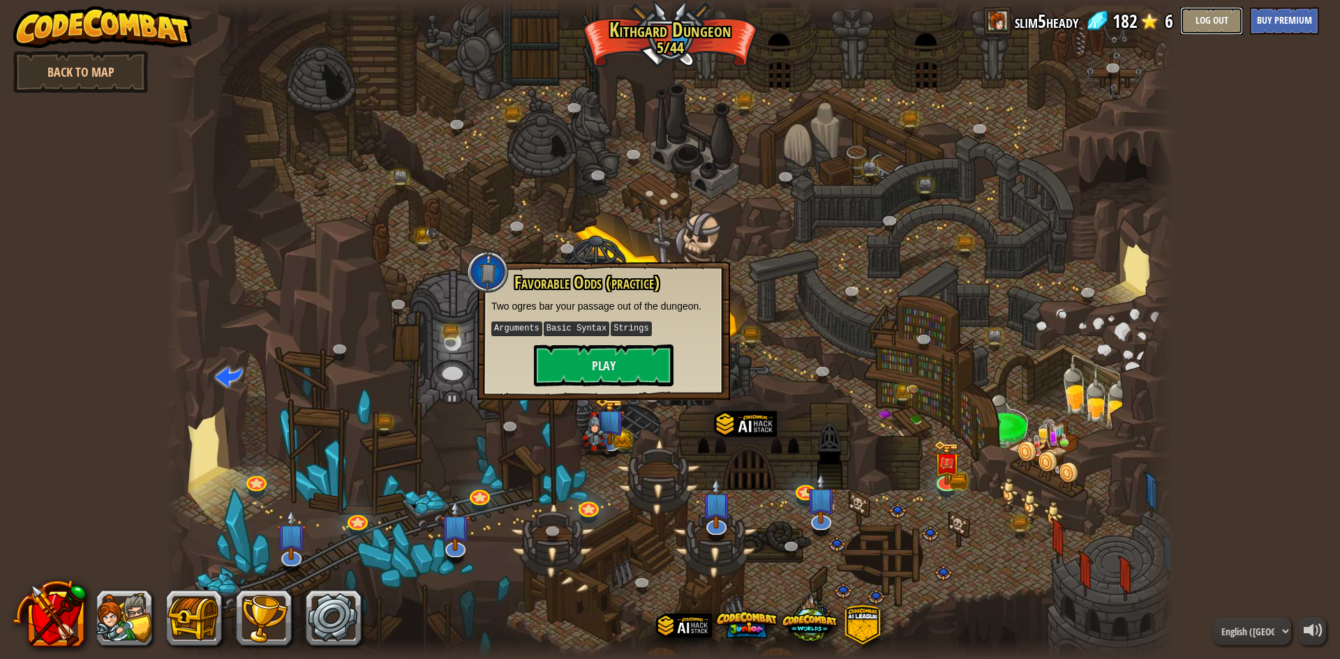
click at [1222, 21] on button "Log Out" at bounding box center [1211, 21] width 63 height 28
